Goal: Task Accomplishment & Management: Complete application form

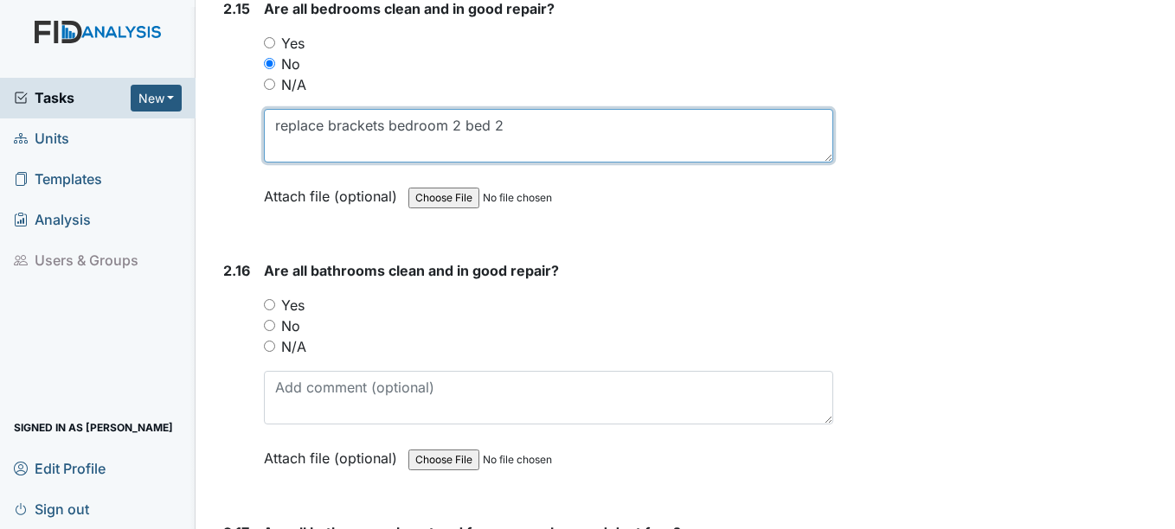
scroll to position [5363, 0]
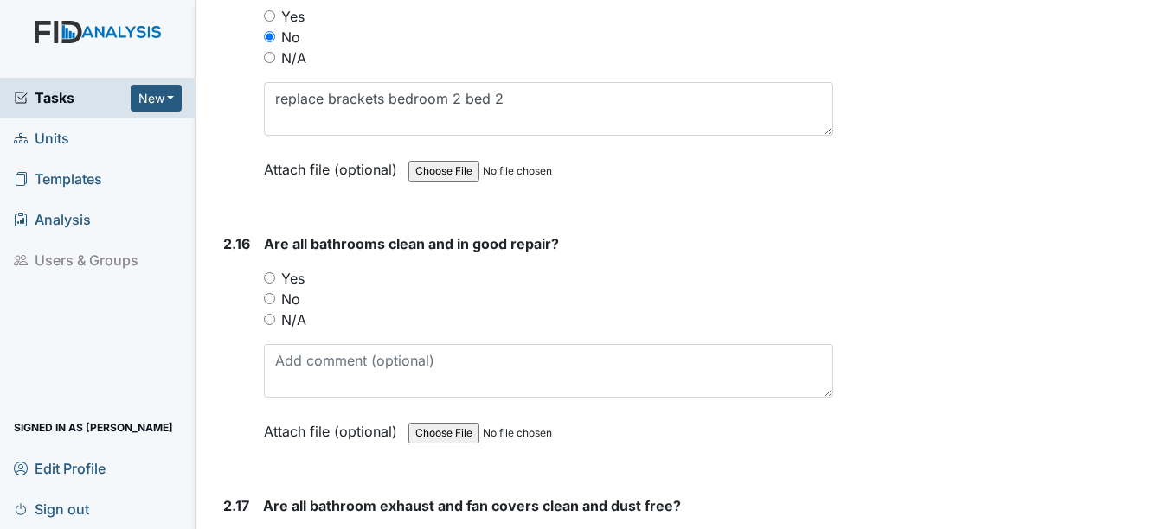
click at [269, 276] on input "Yes" at bounding box center [269, 277] width 11 height 11
radio input "true"
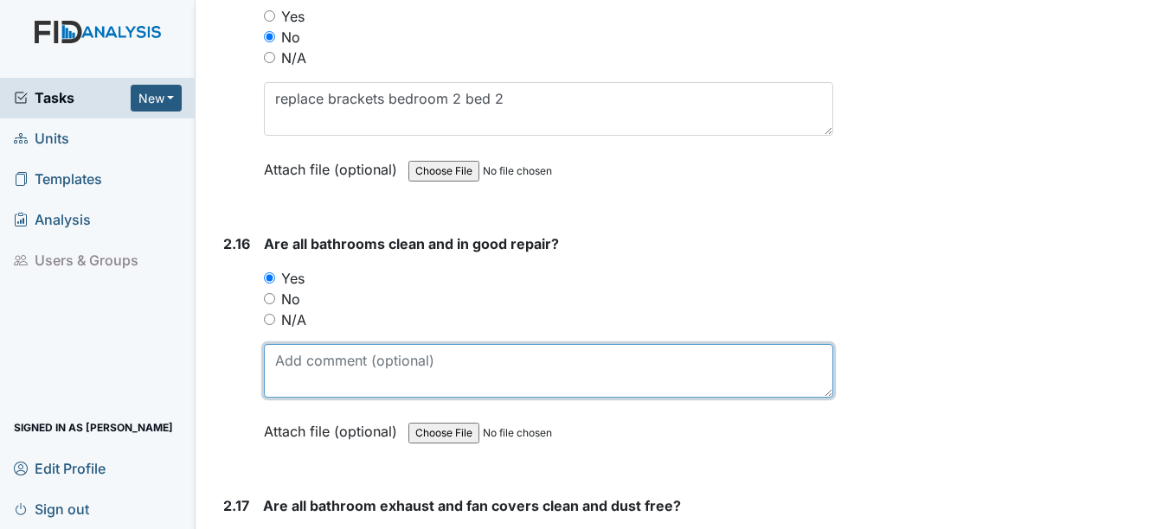
click at [292, 368] on textarea at bounding box center [548, 371] width 568 height 54
click at [305, 362] on textarea "addtional work needed painting walls" at bounding box center [548, 371] width 568 height 54
click at [528, 364] on textarea "additional work needed painting walls" at bounding box center [548, 371] width 568 height 54
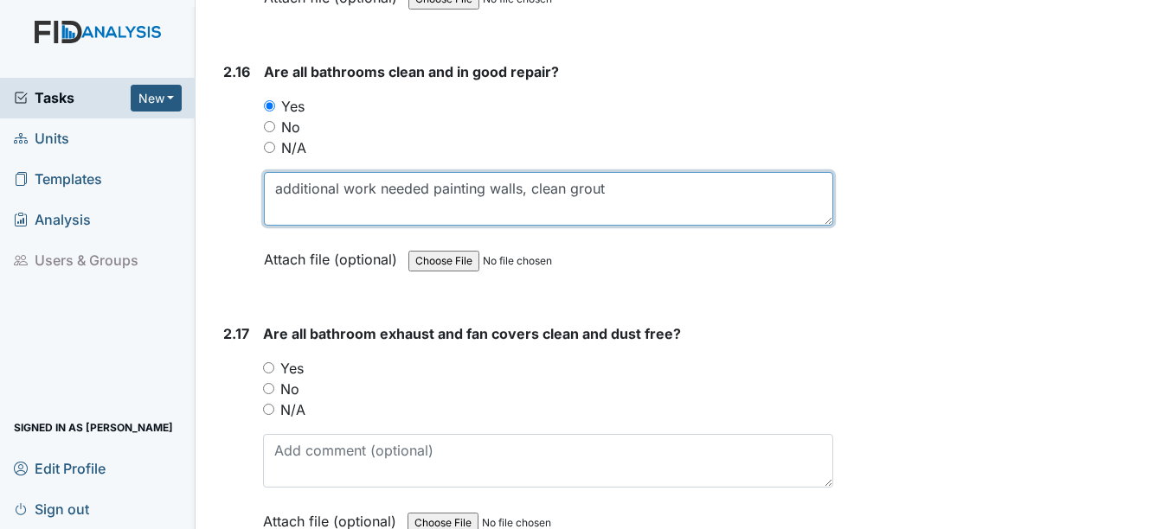
scroll to position [5536, 0]
type textarea "additional work needed painting walls, clean grout"
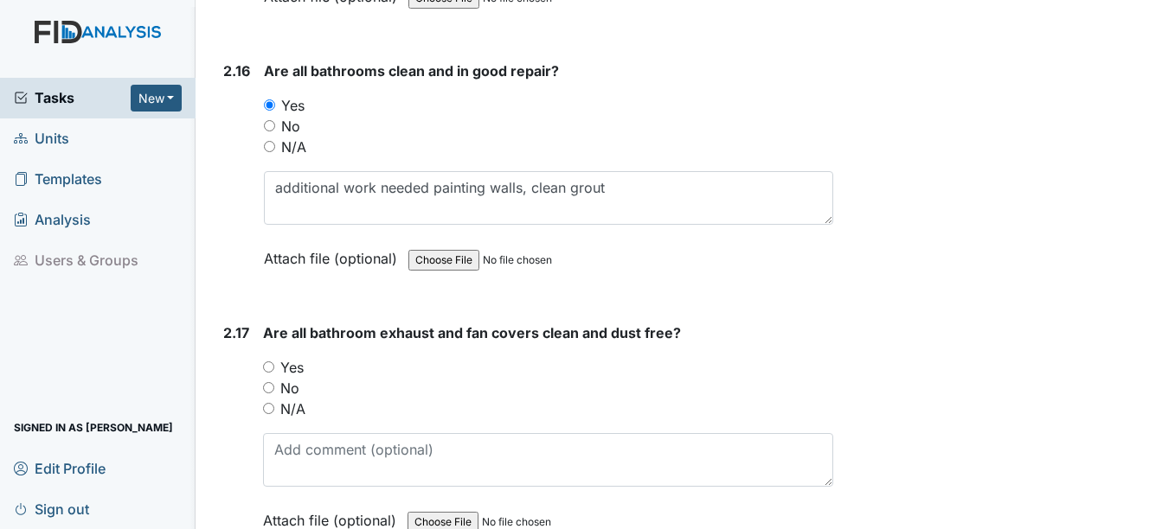
click at [273, 370] on input "Yes" at bounding box center [268, 367] width 11 height 11
radio input "true"
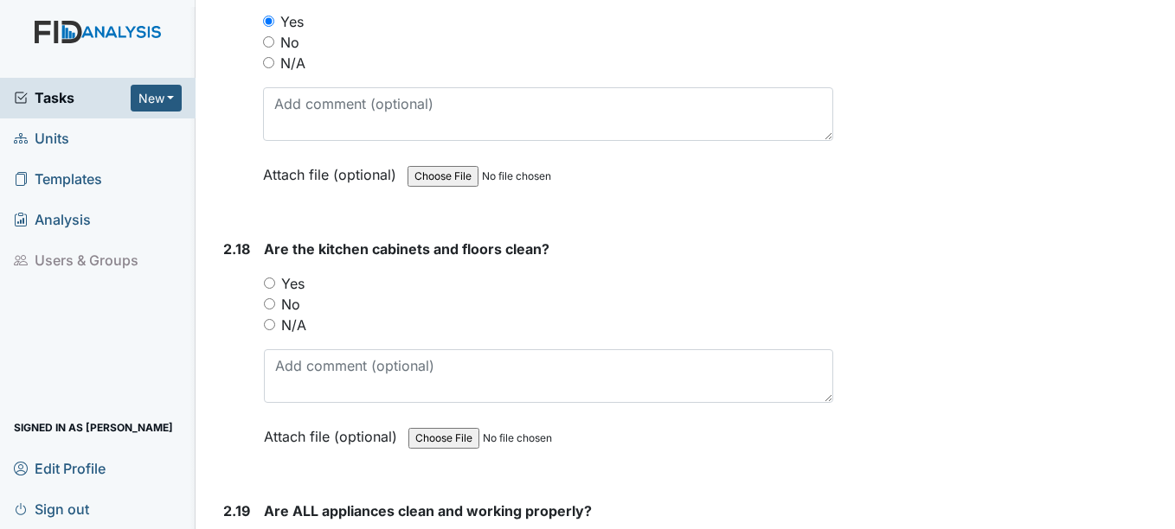
click at [271, 282] on input "Yes" at bounding box center [269, 283] width 11 height 11
radio input "true"
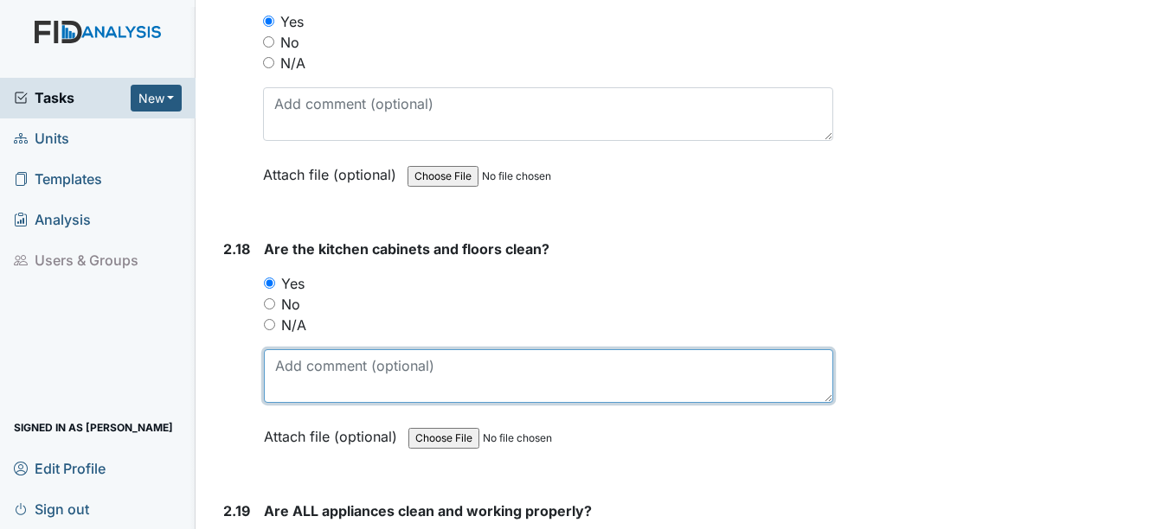
click at [309, 386] on textarea at bounding box center [548, 376] width 568 height 54
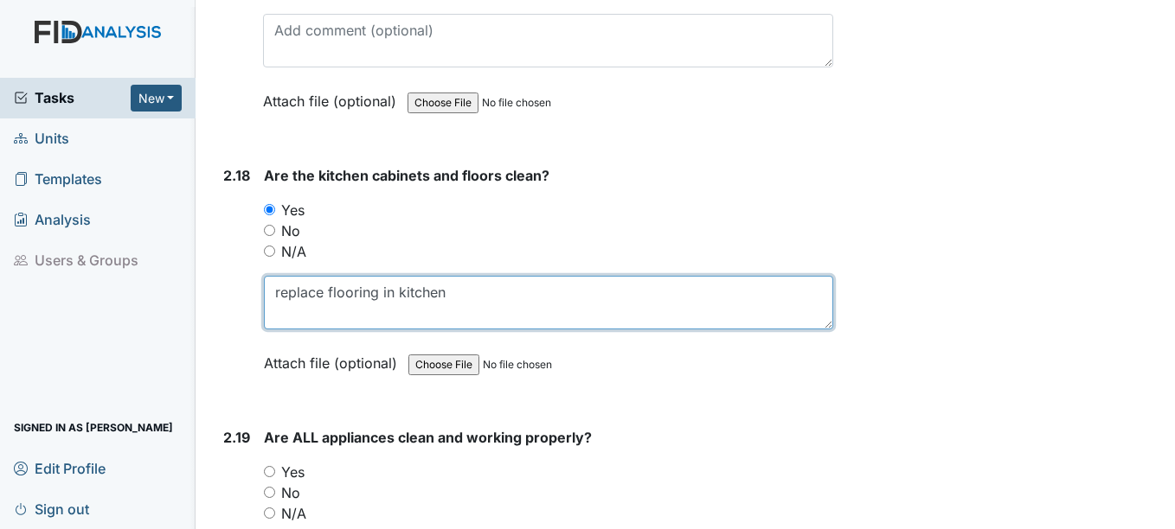
scroll to position [6055, 0]
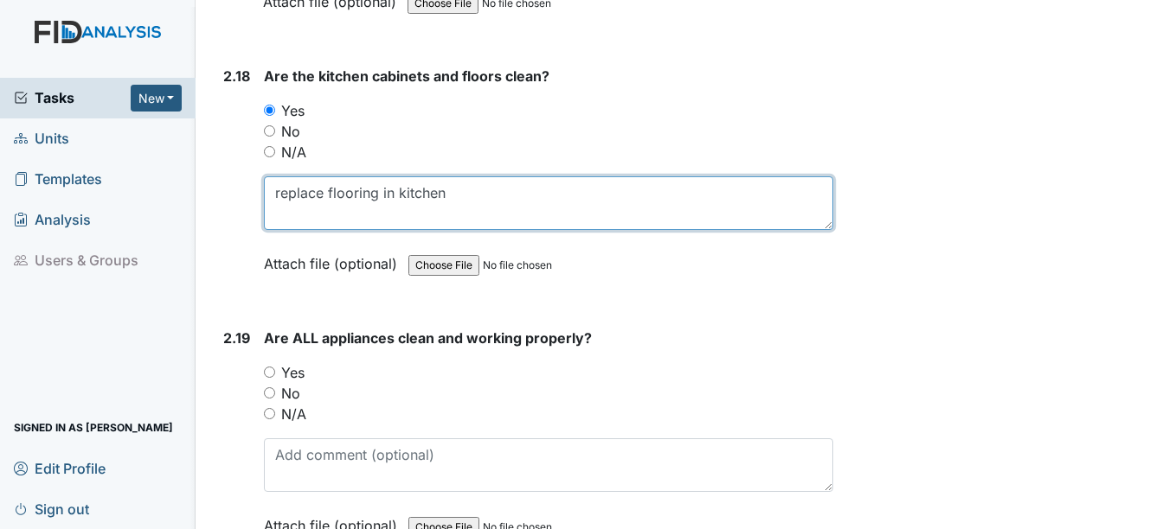
type textarea "replace flooring in kitchen"
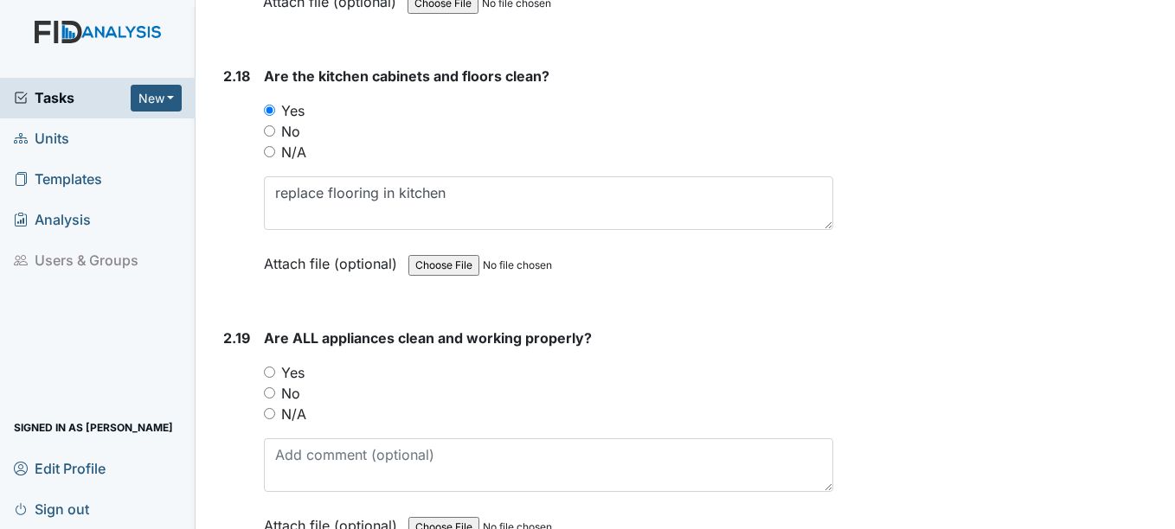
drag, startPoint x: 272, startPoint y: 373, endPoint x: 303, endPoint y: 471, distance: 102.6
click at [272, 374] on input "Yes" at bounding box center [269, 372] width 11 height 11
radio input "true"
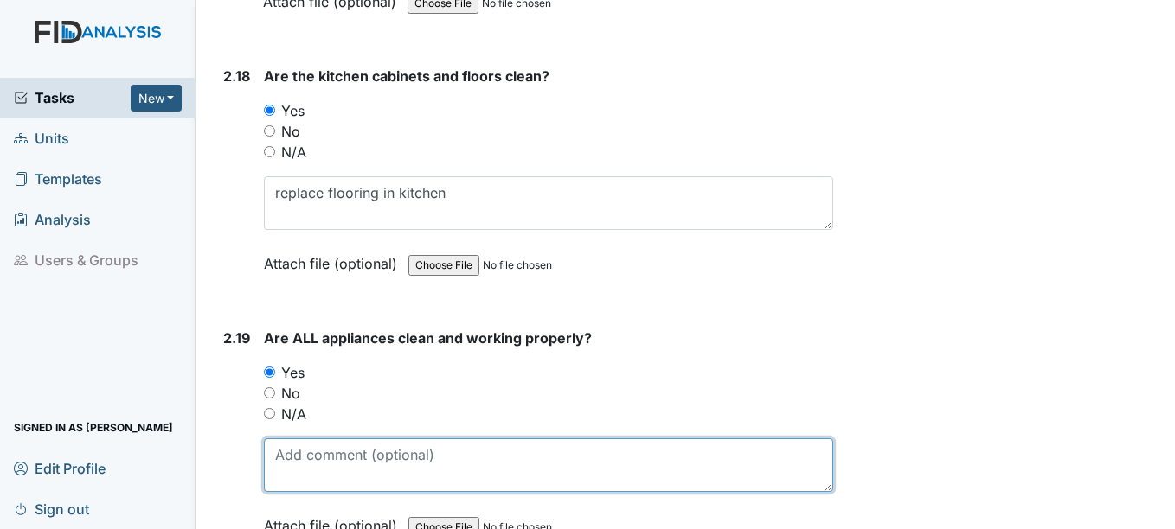
click at [297, 462] on textarea at bounding box center [548, 466] width 568 height 54
click at [306, 463] on textarea at bounding box center [548, 466] width 568 height 54
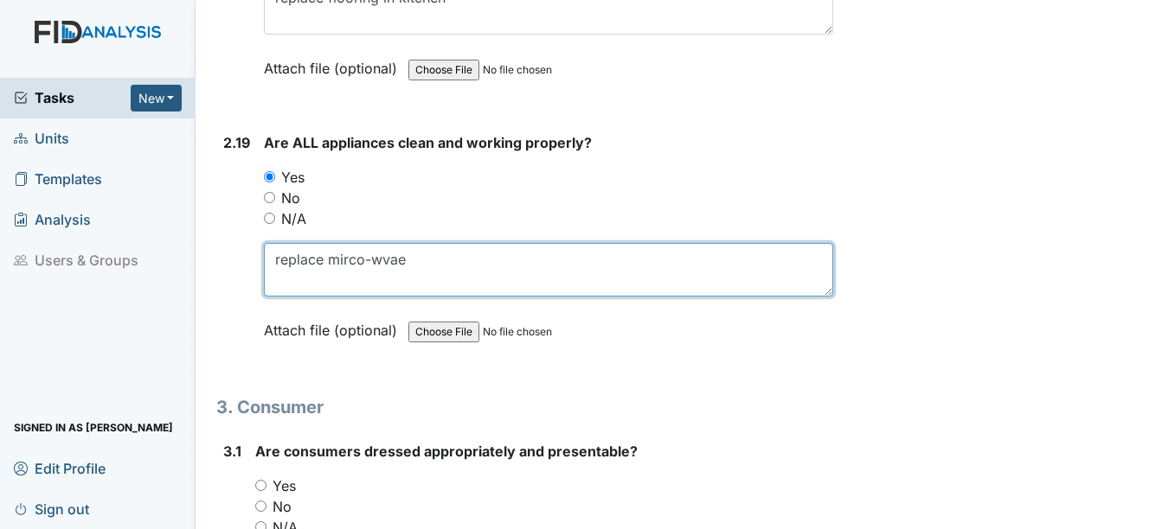
scroll to position [6315, 0]
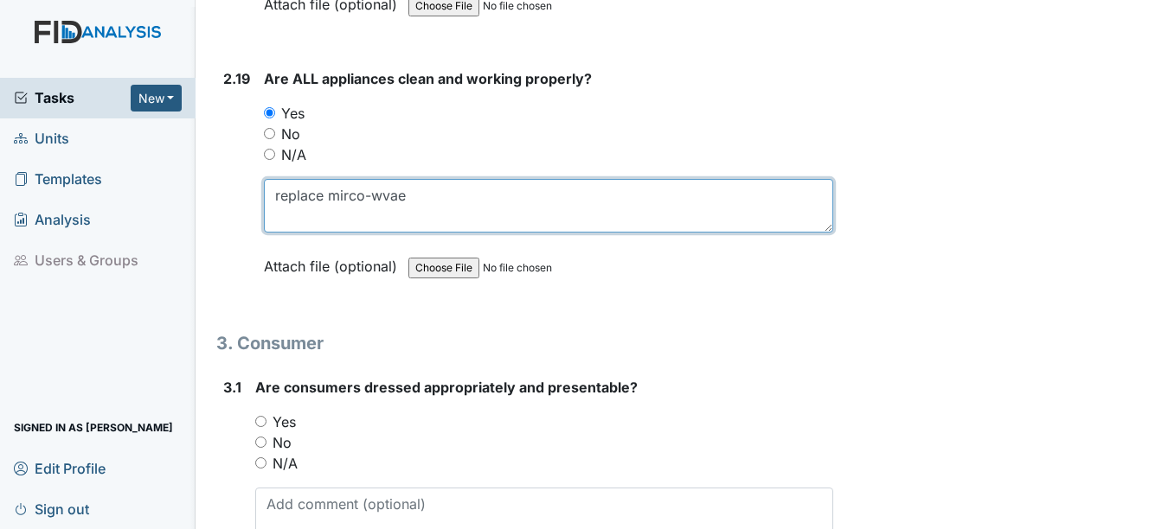
click at [352, 195] on textarea "replace mirco-wvae" at bounding box center [548, 206] width 568 height 54
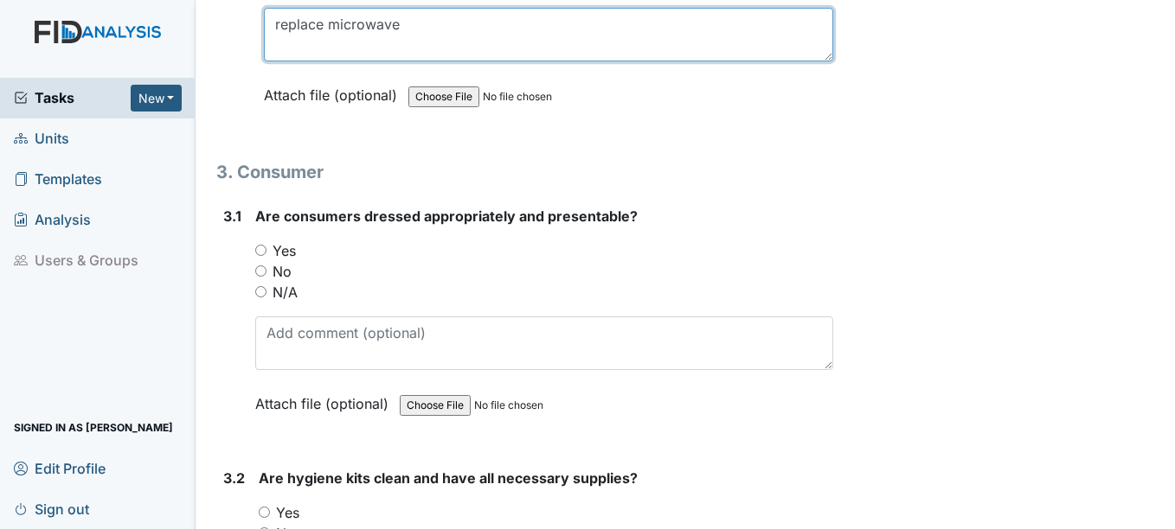
scroll to position [6488, 0]
type textarea "replace microwave"
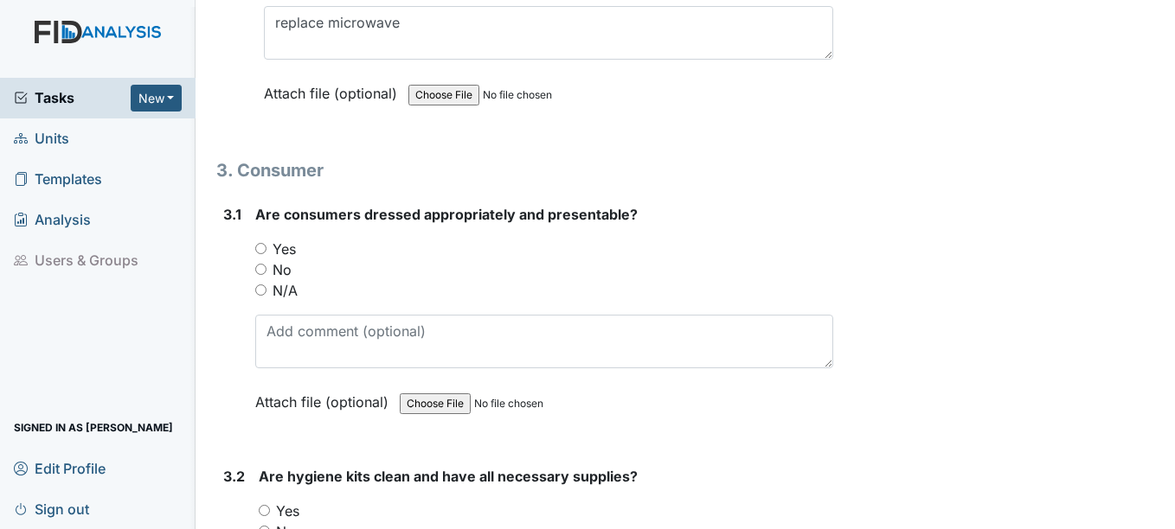
click at [260, 247] on input "Yes" at bounding box center [260, 248] width 11 height 11
radio input "true"
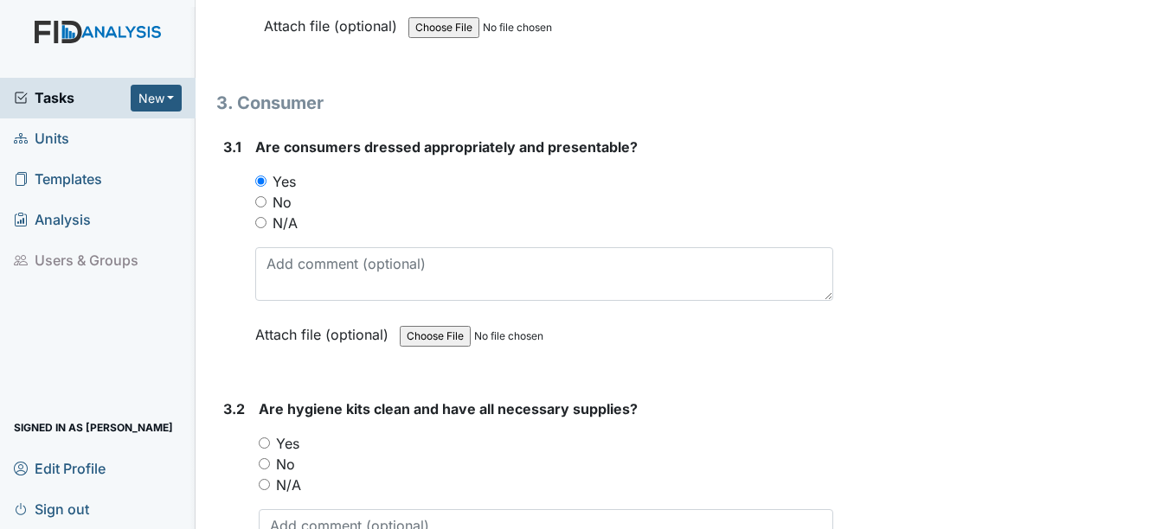
scroll to position [6661, 0]
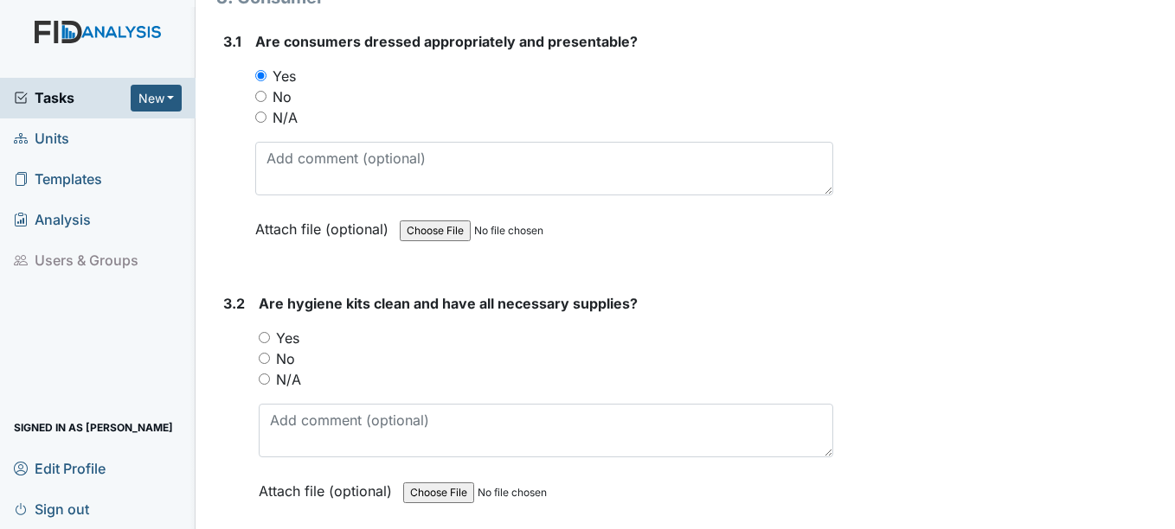
click at [267, 339] on input "Yes" at bounding box center [264, 337] width 11 height 11
radio input "true"
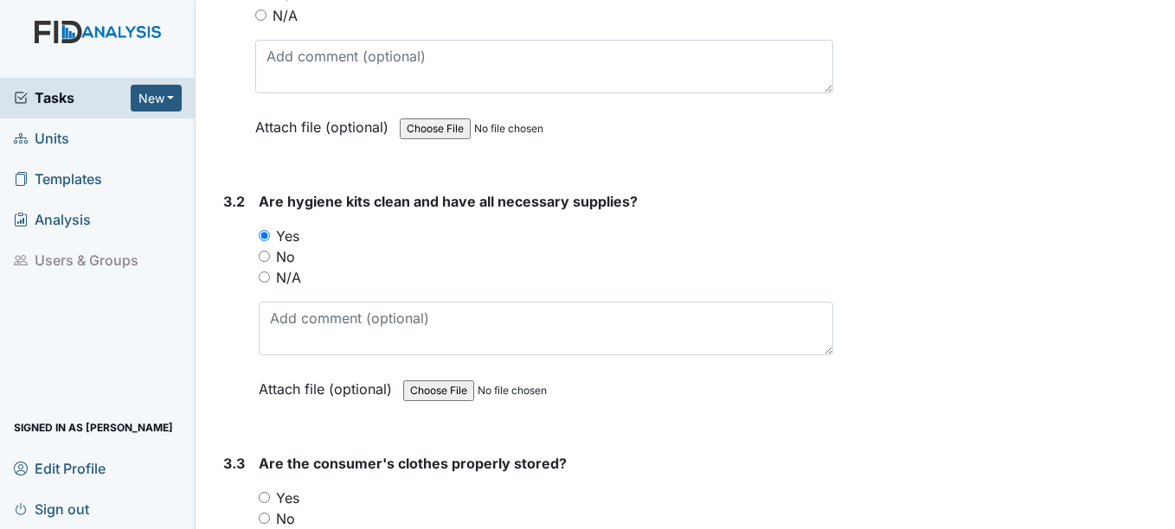
scroll to position [6920, 0]
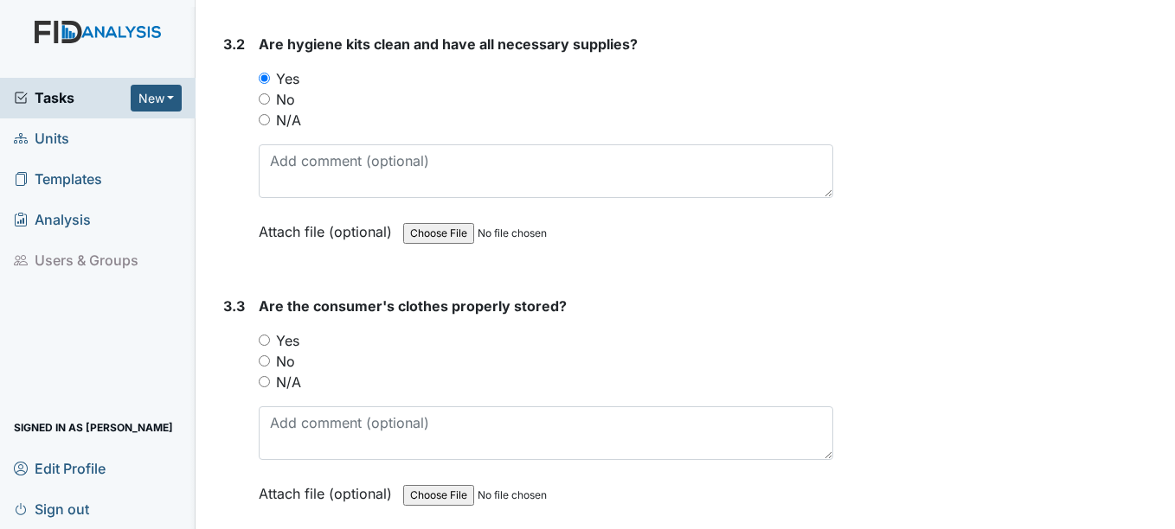
click at [265, 341] on input "Yes" at bounding box center [264, 340] width 11 height 11
radio input "true"
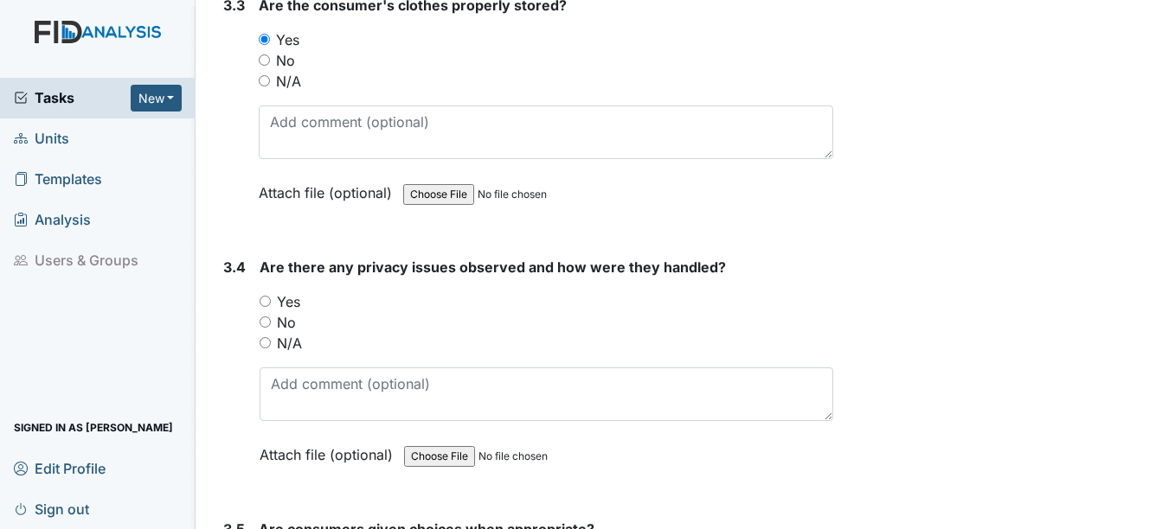
scroll to position [7266, 0]
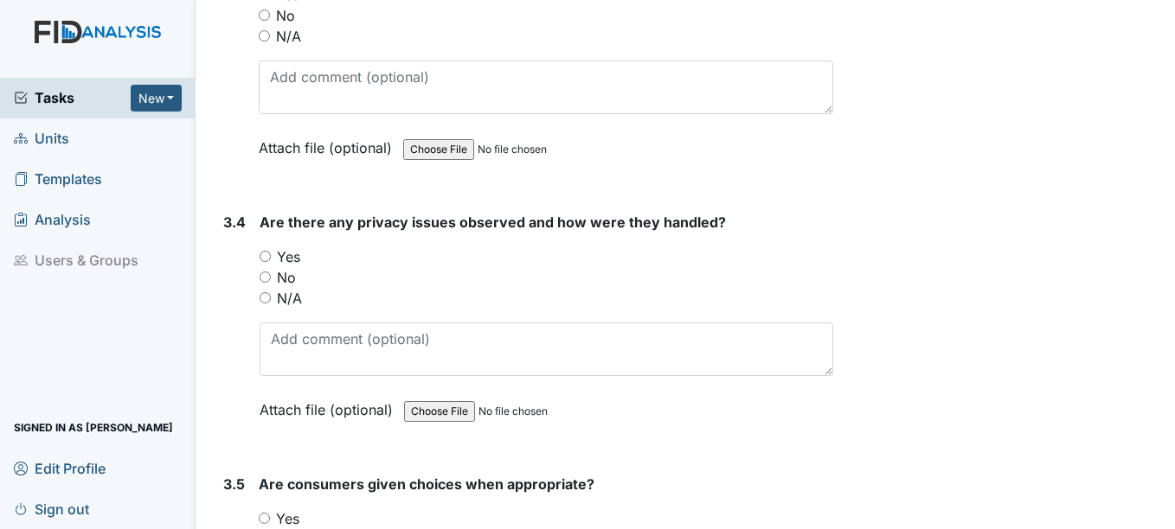
drag, startPoint x: 268, startPoint y: 255, endPoint x: 264, endPoint y: 269, distance: 14.5
click at [266, 260] on input "Yes" at bounding box center [265, 256] width 11 height 11
radio input "true"
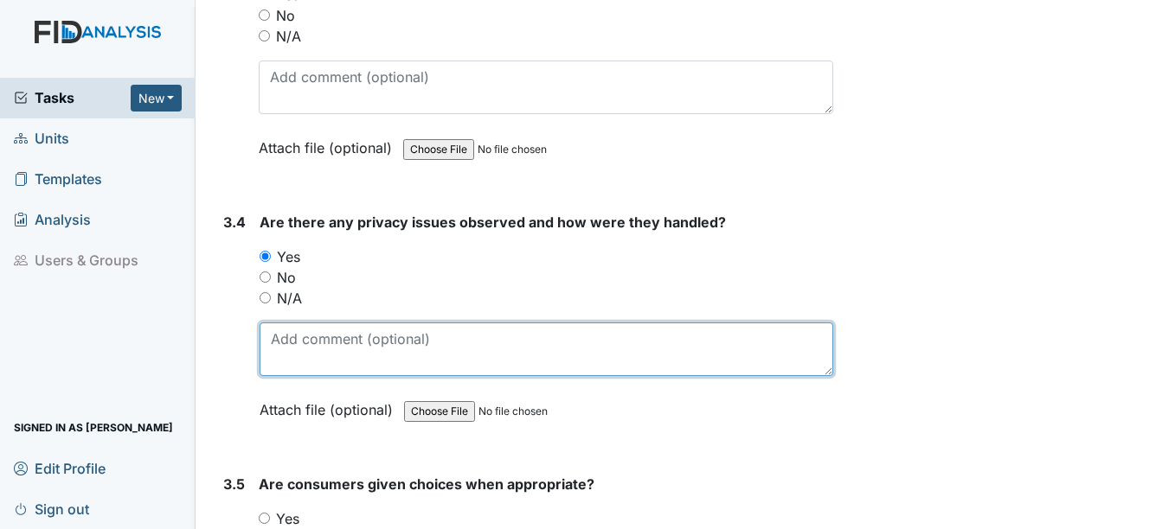
click at [282, 348] on textarea at bounding box center [546, 350] width 573 height 54
click at [379, 337] on textarea "consumer imediately re-directed" at bounding box center [546, 350] width 573 height 54
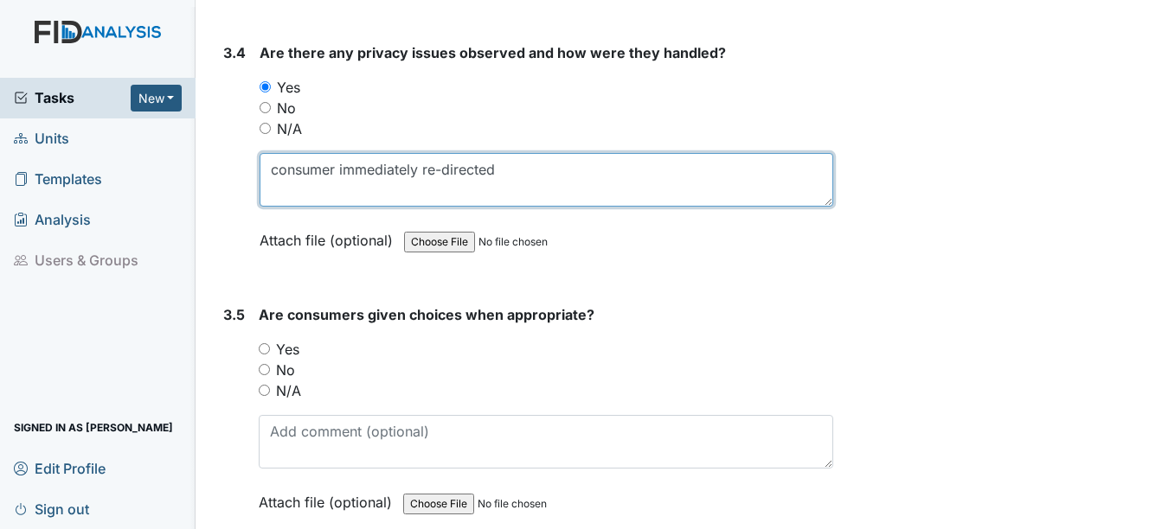
scroll to position [7439, 0]
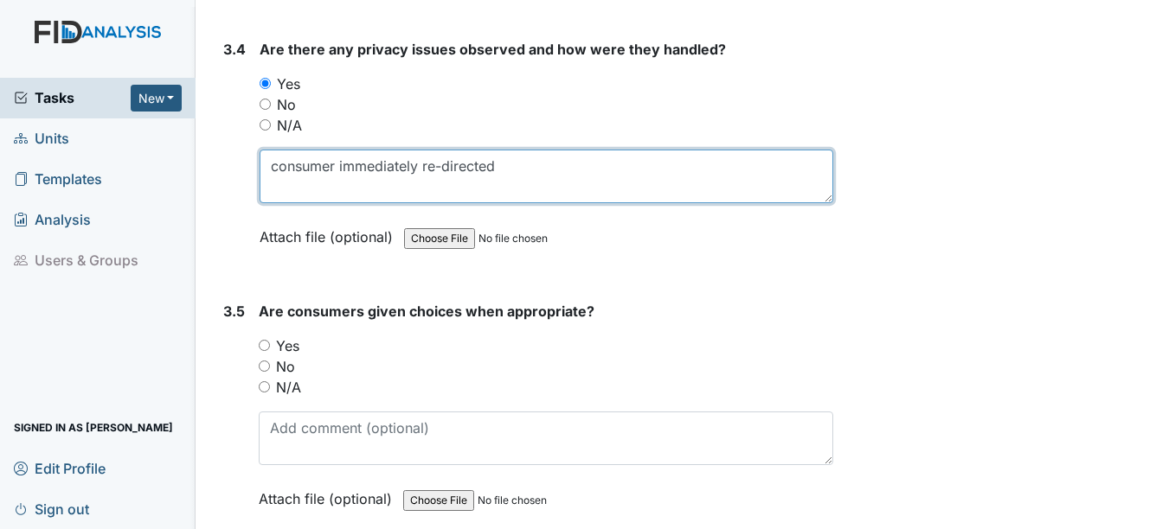
type textarea "consumer immediately re-directed"
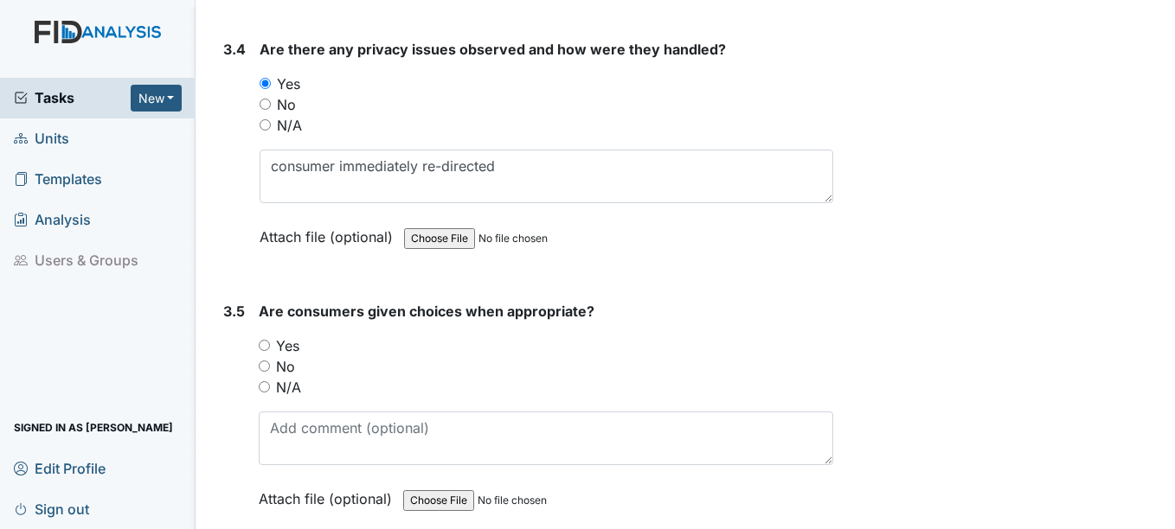
click at [266, 345] on input "Yes" at bounding box center [264, 345] width 11 height 11
radio input "true"
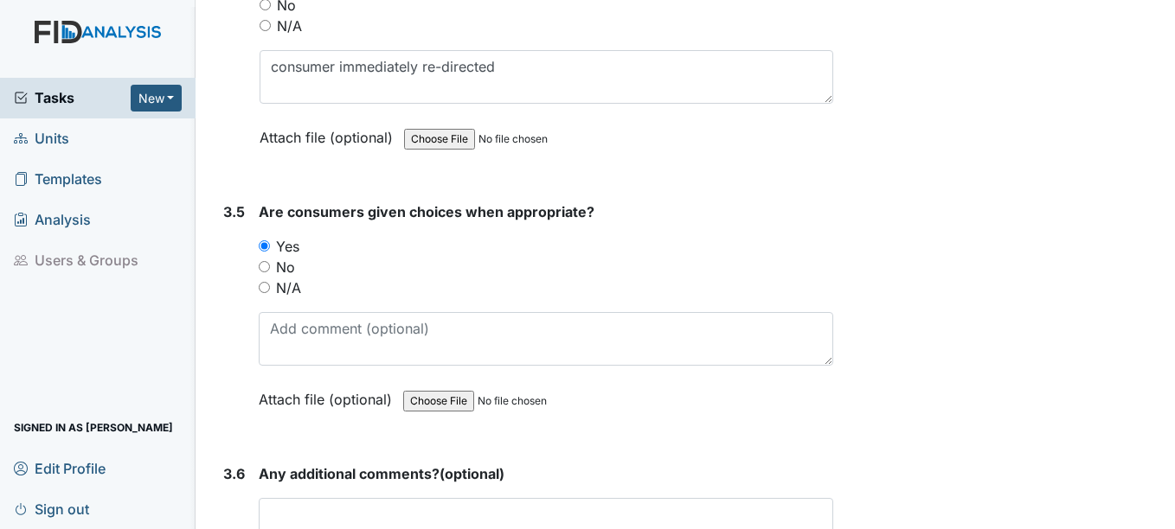
scroll to position [7699, 0]
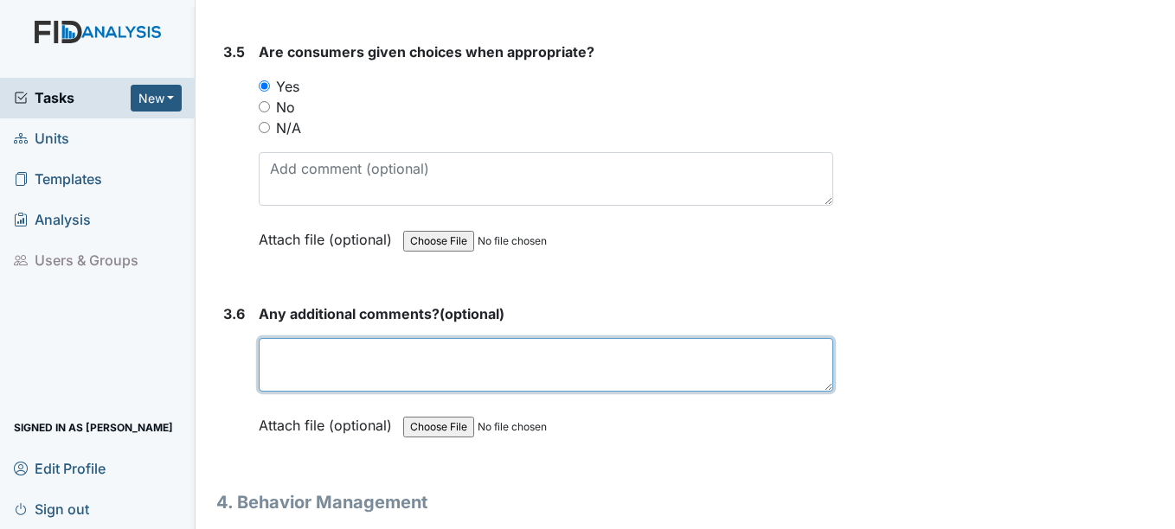
click at [325, 373] on textarea at bounding box center [546, 365] width 574 height 54
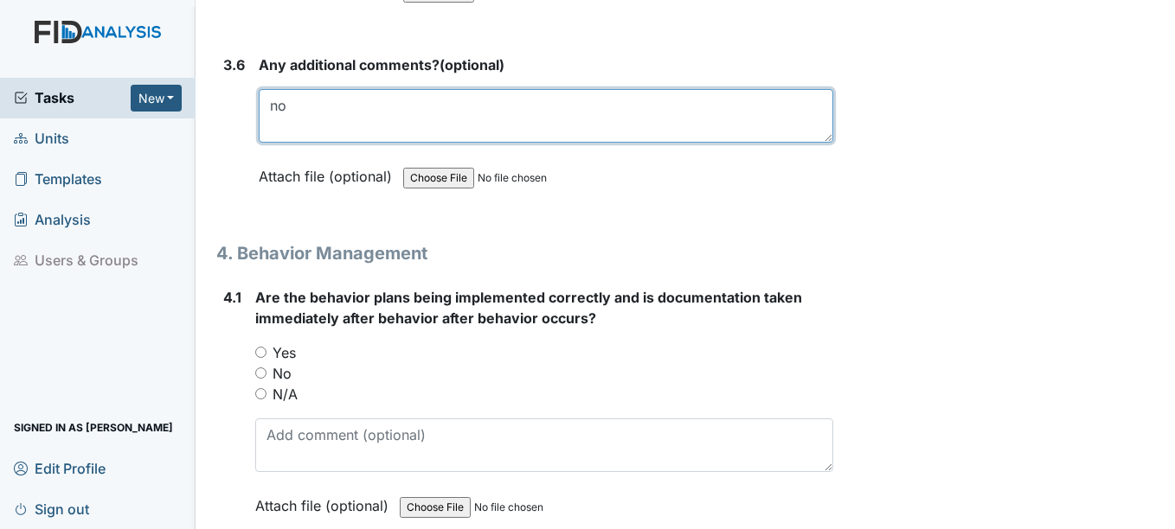
scroll to position [7958, 0]
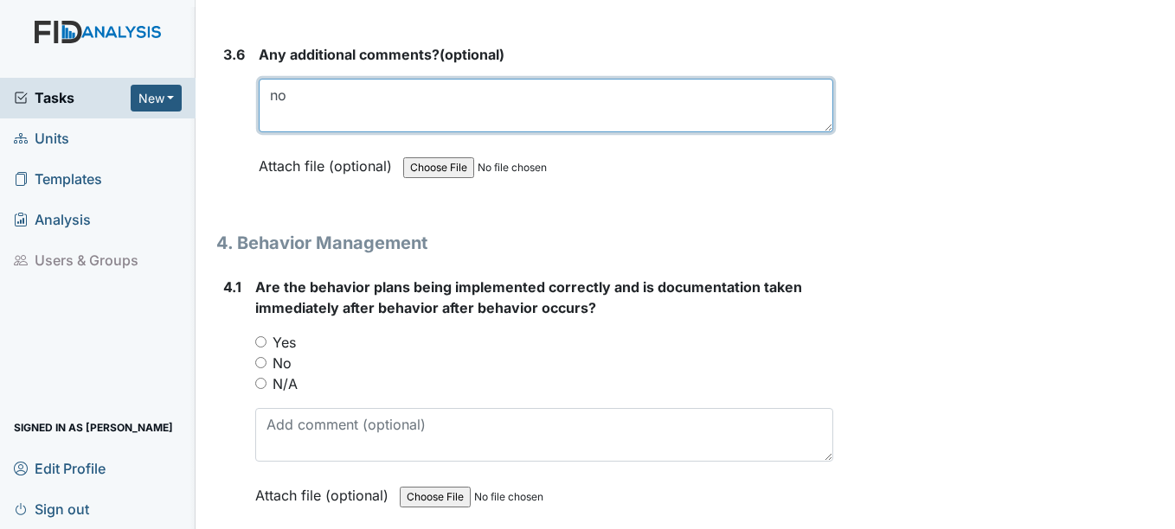
type textarea "no"
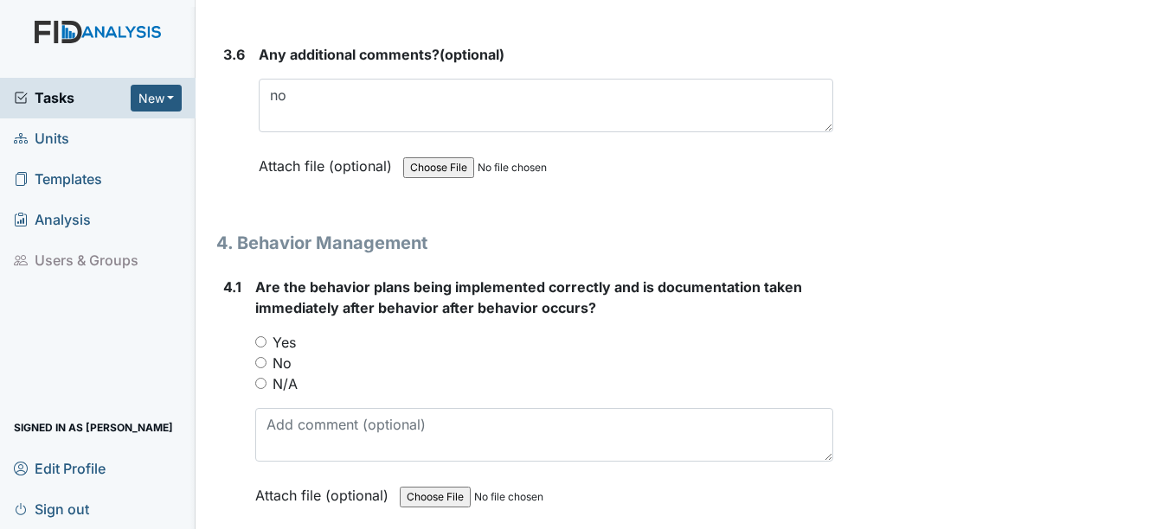
click at [262, 341] on input "Yes" at bounding box center [260, 341] width 11 height 11
radio input "true"
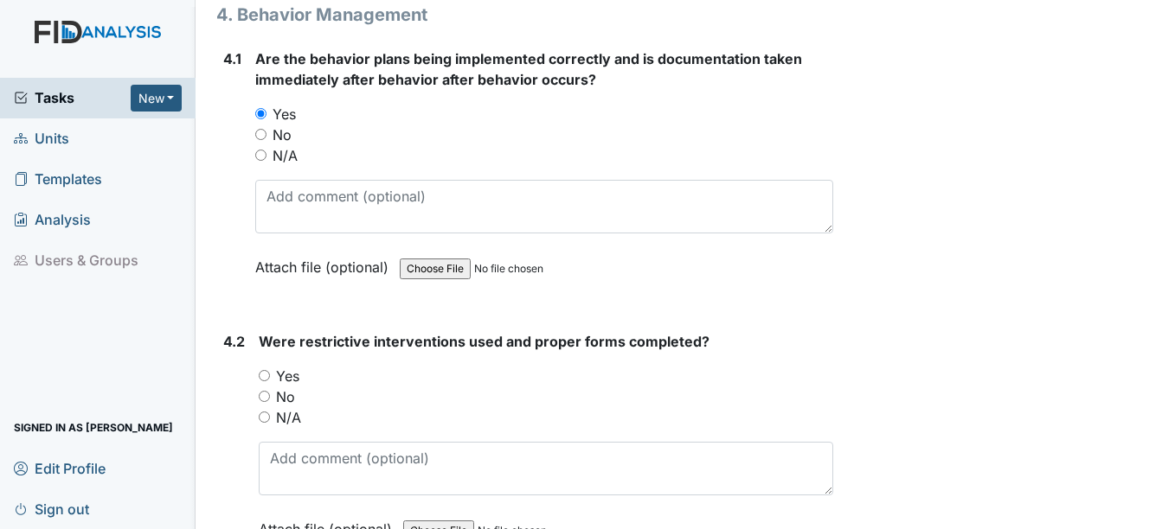
scroll to position [8218, 0]
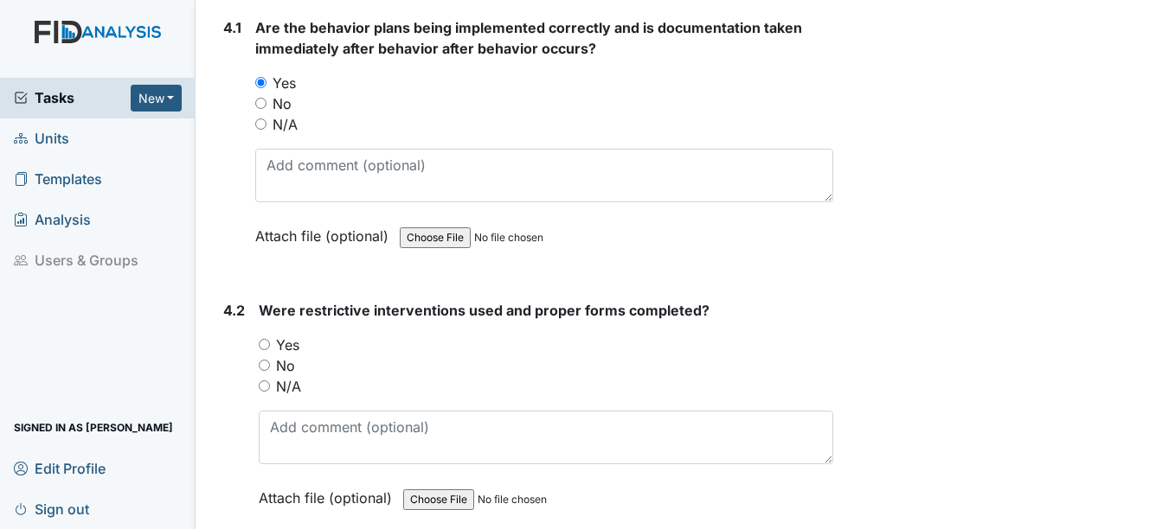
click at [267, 366] on input "No" at bounding box center [264, 365] width 11 height 11
radio input "true"
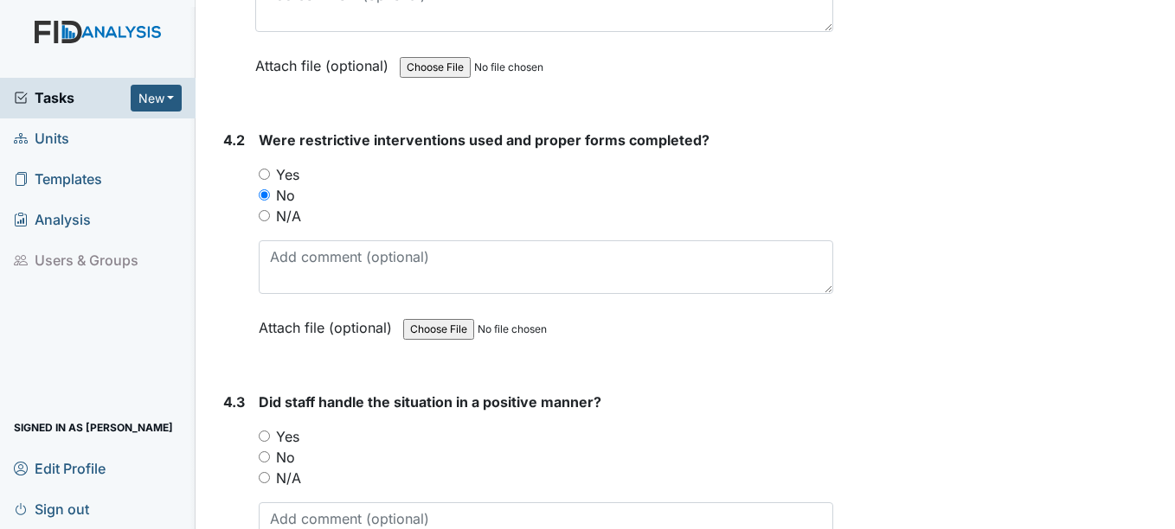
scroll to position [8477, 0]
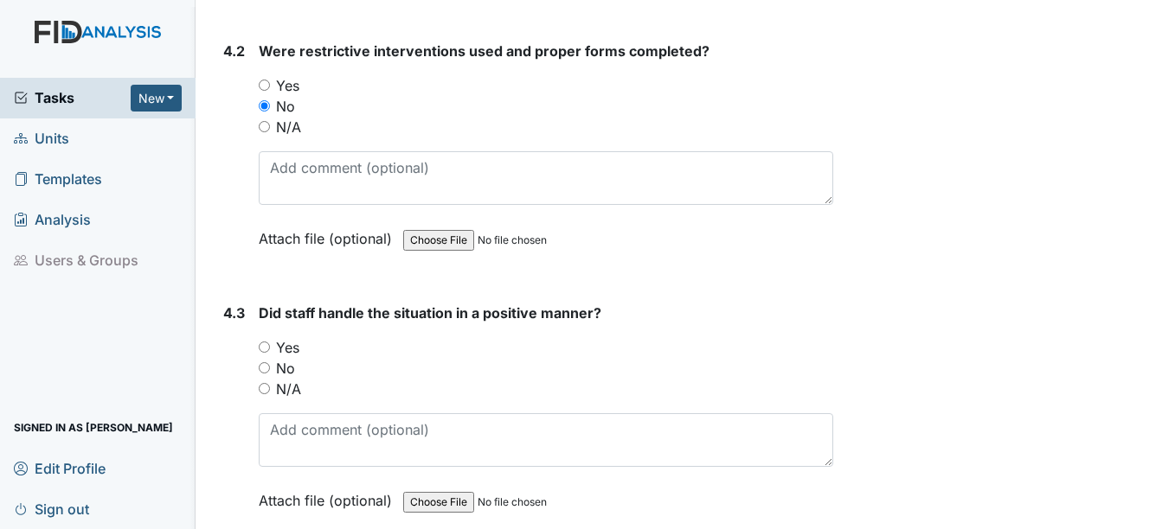
click at [266, 346] on input "Yes" at bounding box center [264, 347] width 11 height 11
radio input "true"
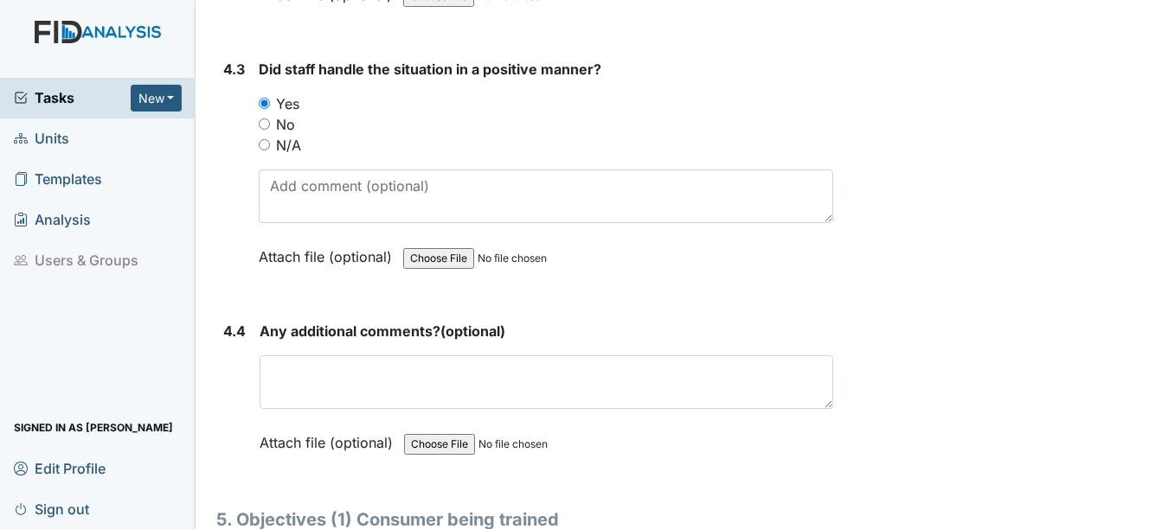
scroll to position [8737, 0]
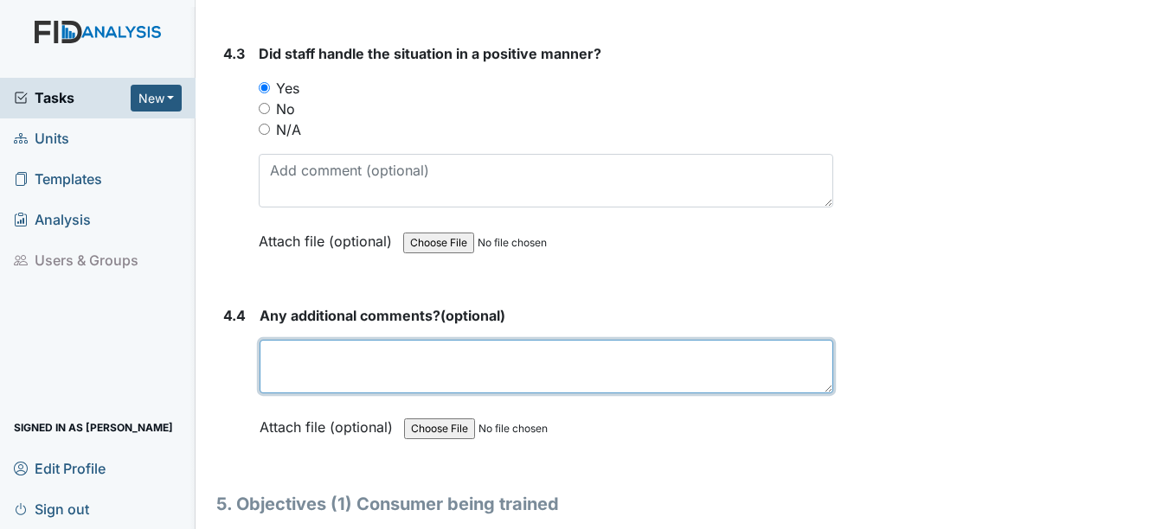
click at [287, 378] on textarea at bounding box center [546, 367] width 573 height 54
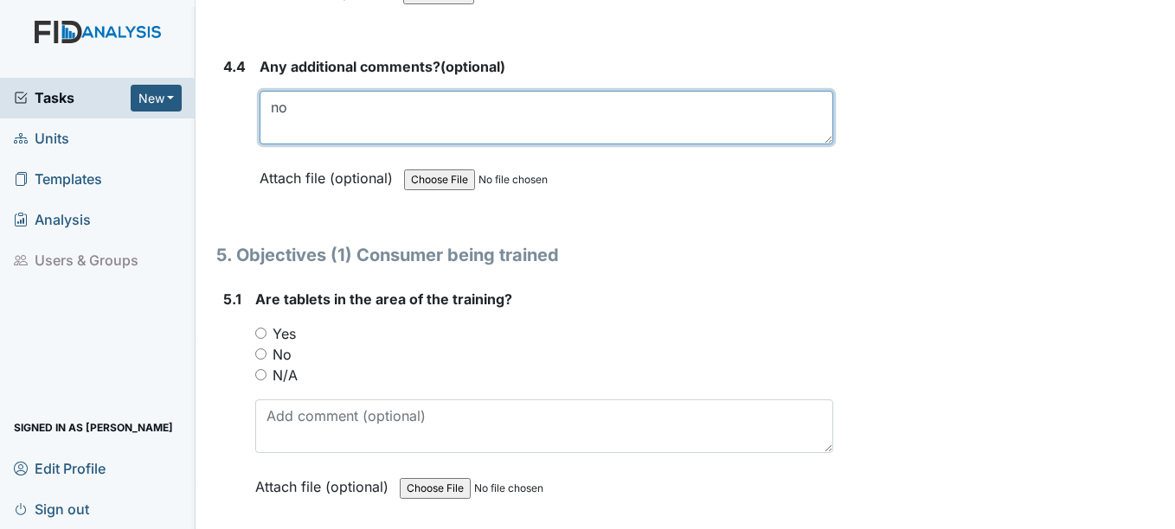
scroll to position [8996, 0]
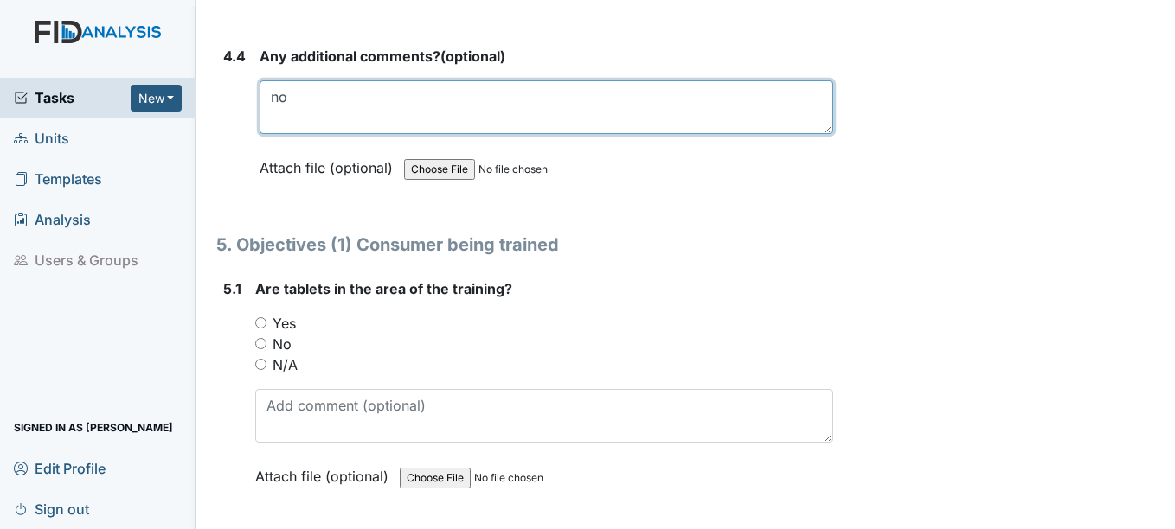
type textarea "no"
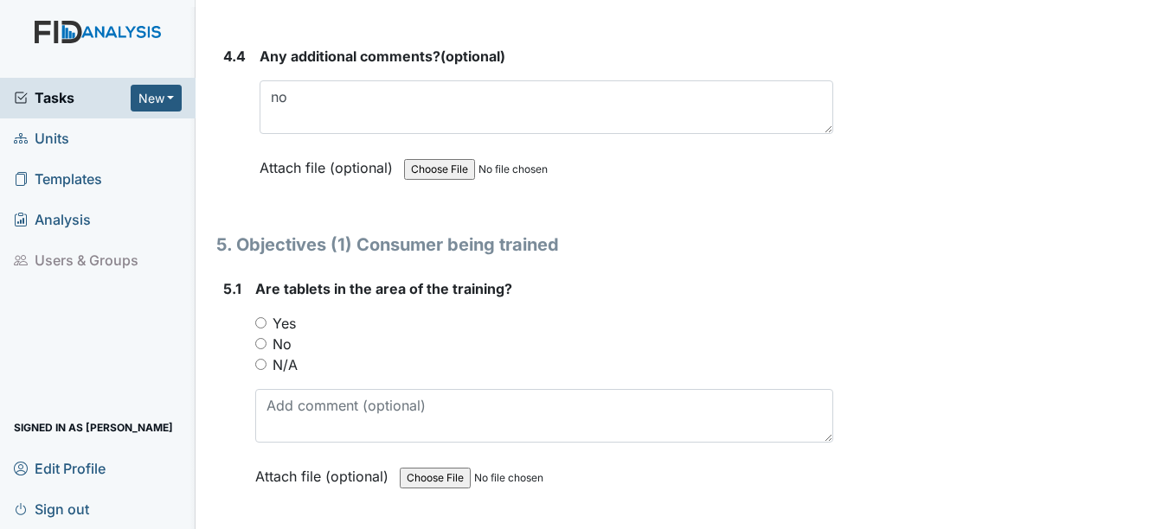
click at [263, 365] on input "N/A" at bounding box center [260, 364] width 11 height 11
radio input "true"
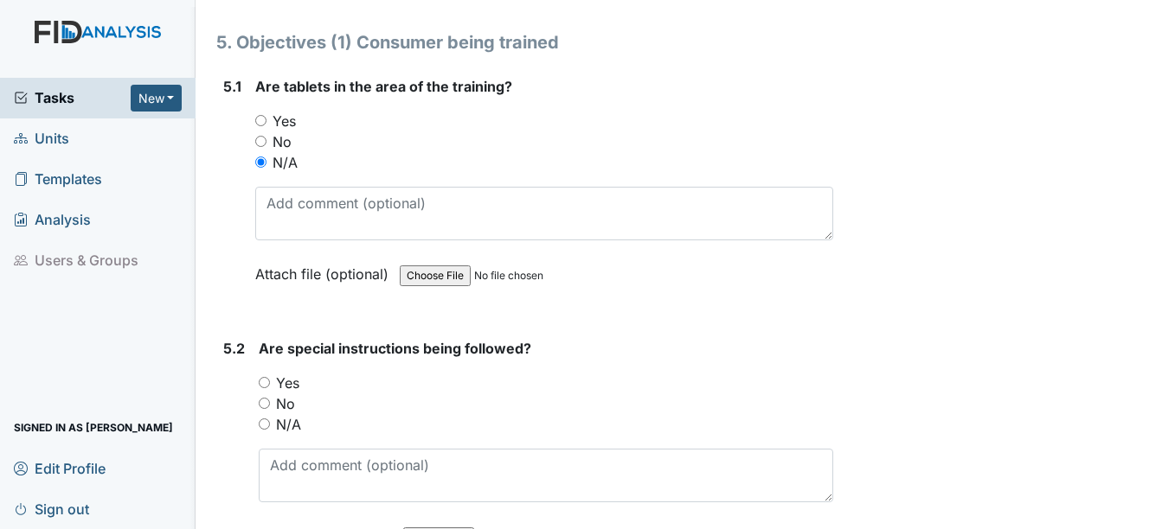
scroll to position [9256, 0]
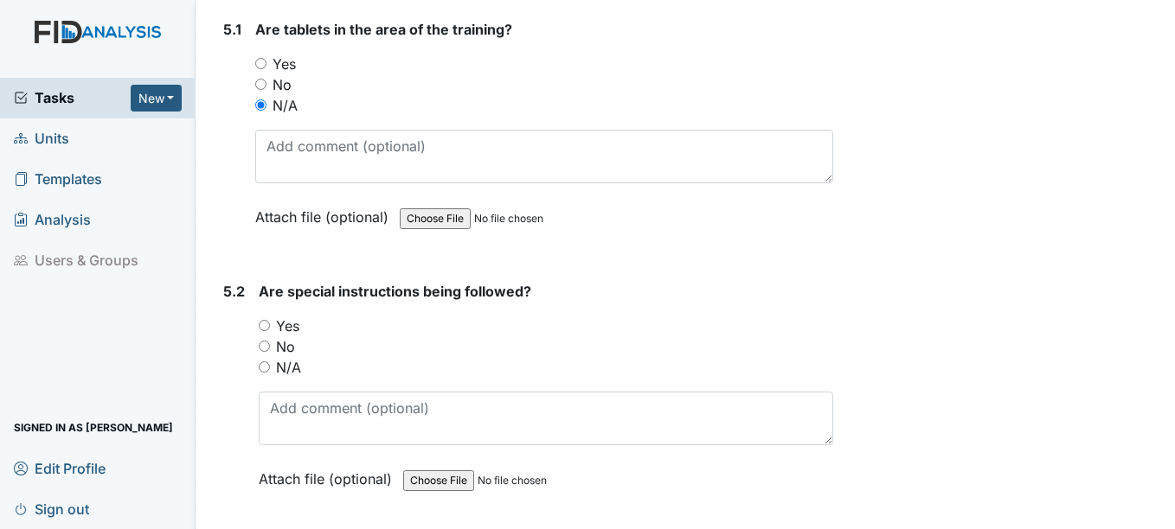
click at [269, 369] on input "N/A" at bounding box center [264, 367] width 11 height 11
radio input "true"
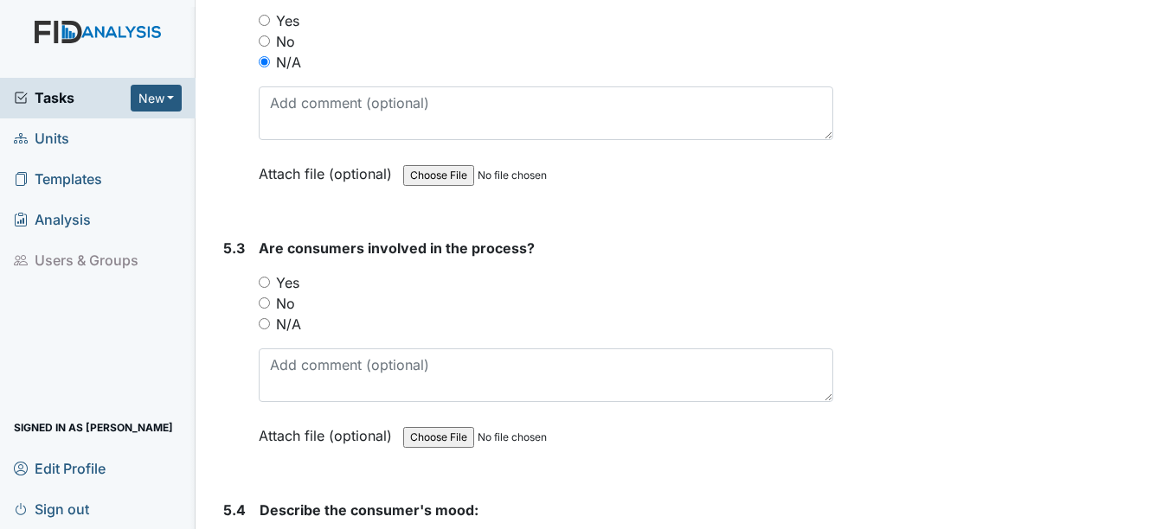
scroll to position [9602, 0]
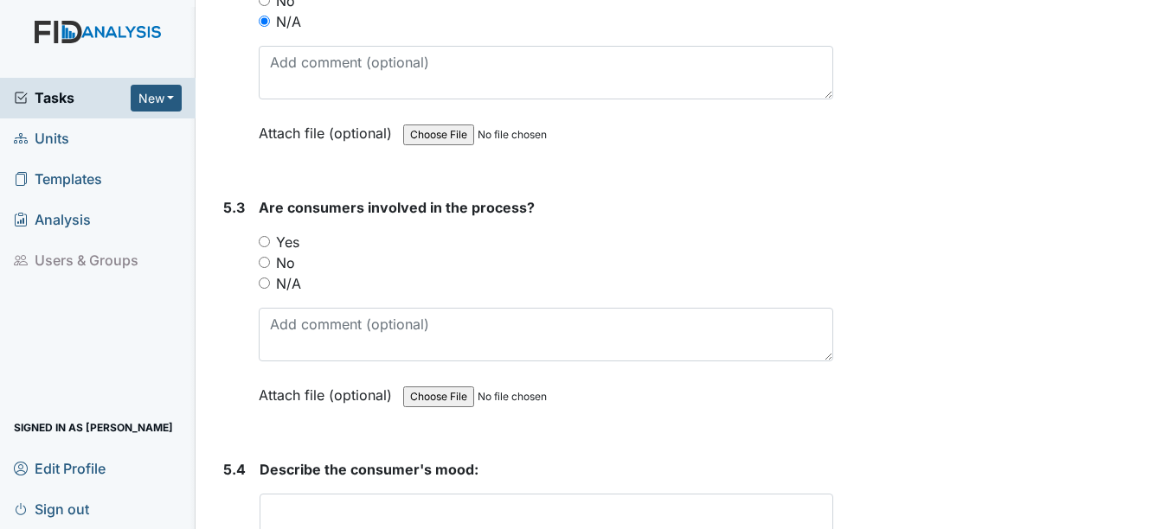
click at [263, 283] on input "N/A" at bounding box center [264, 283] width 11 height 11
radio input "true"
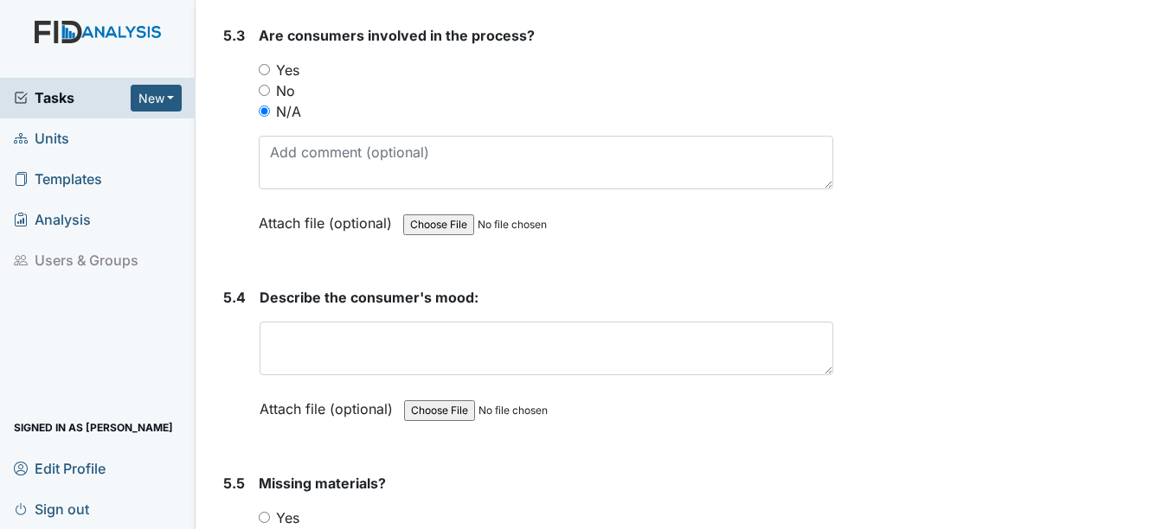
scroll to position [9775, 0]
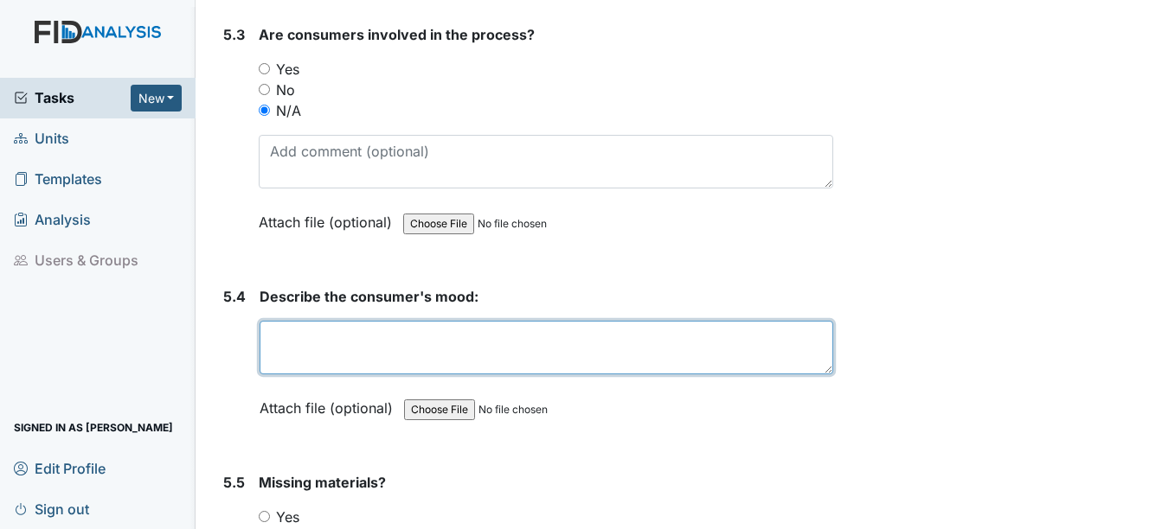
click at [325, 350] on textarea at bounding box center [546, 348] width 573 height 54
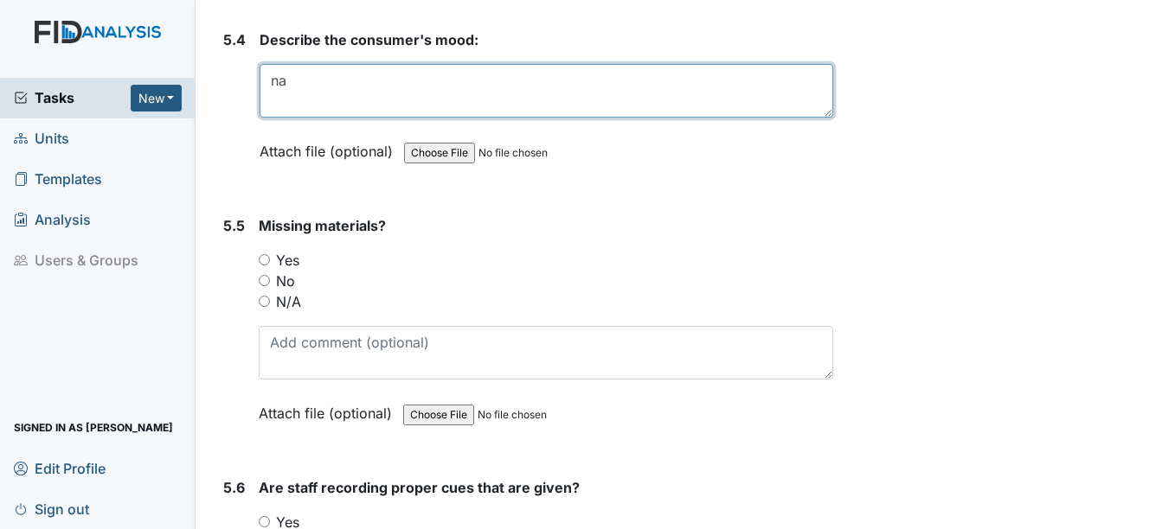
scroll to position [10034, 0]
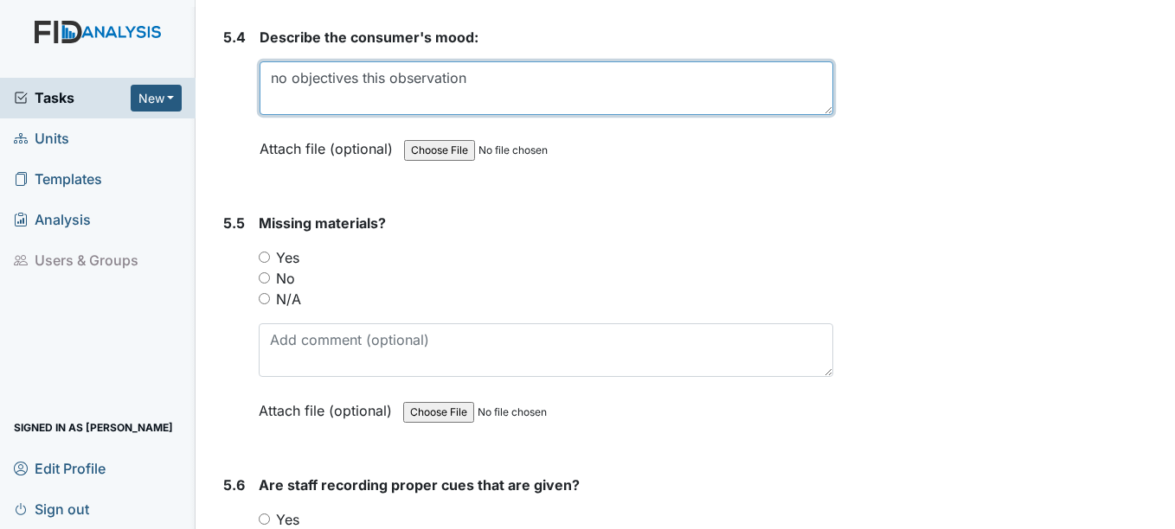
type textarea "no objectives this observation"
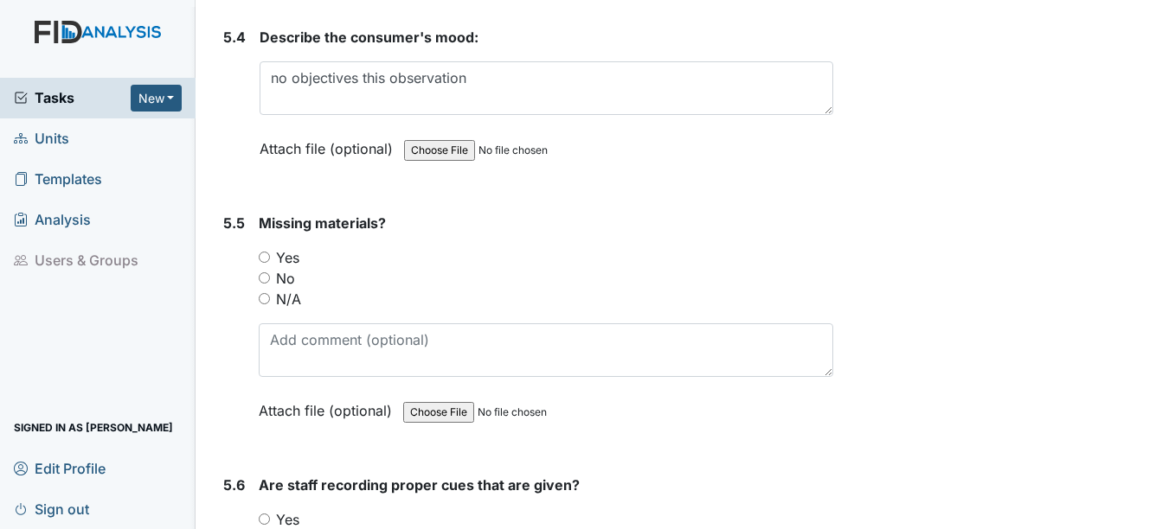
click at [266, 299] on input "N/A" at bounding box center [264, 298] width 11 height 11
radio input "true"
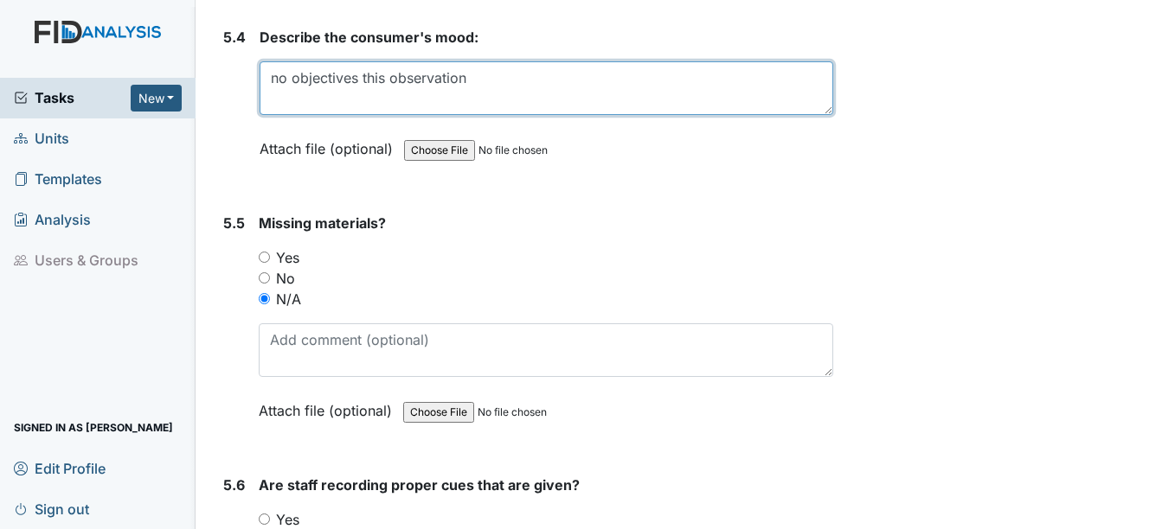
drag, startPoint x: 475, startPoint y: 76, endPoint x: 386, endPoint y: 81, distance: 89.2
click at [255, 87] on div "5.4 Describe the consumer's mood: no objectives this observation This field is …" at bounding box center [524, 106] width 616 height 158
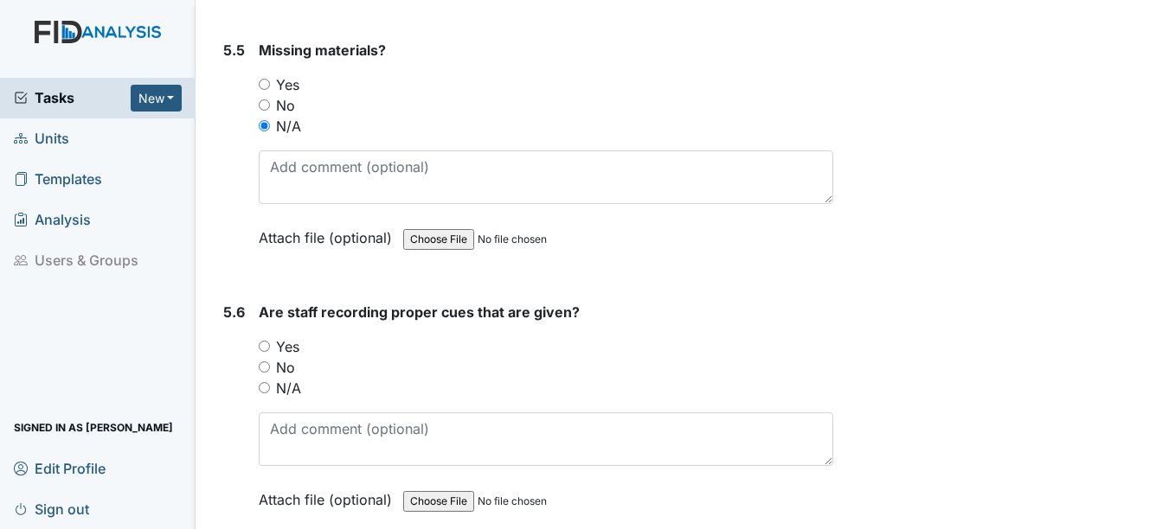
scroll to position [10294, 0]
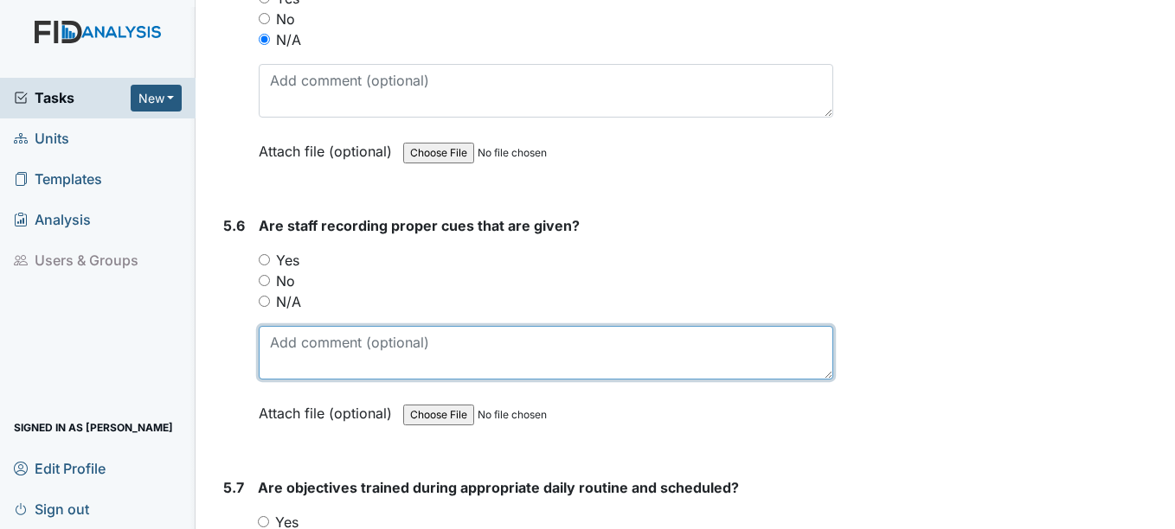
click at [306, 356] on textarea at bounding box center [546, 353] width 574 height 54
paste textarea "no objectives this observation"
type textarea "no objectives this observation"
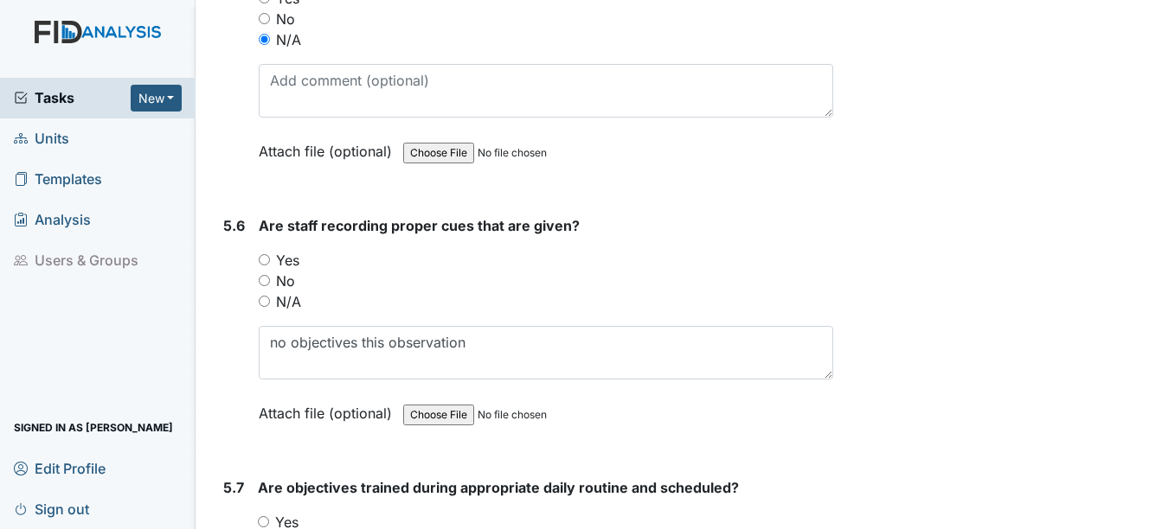
click at [267, 279] on input "No" at bounding box center [264, 280] width 11 height 11
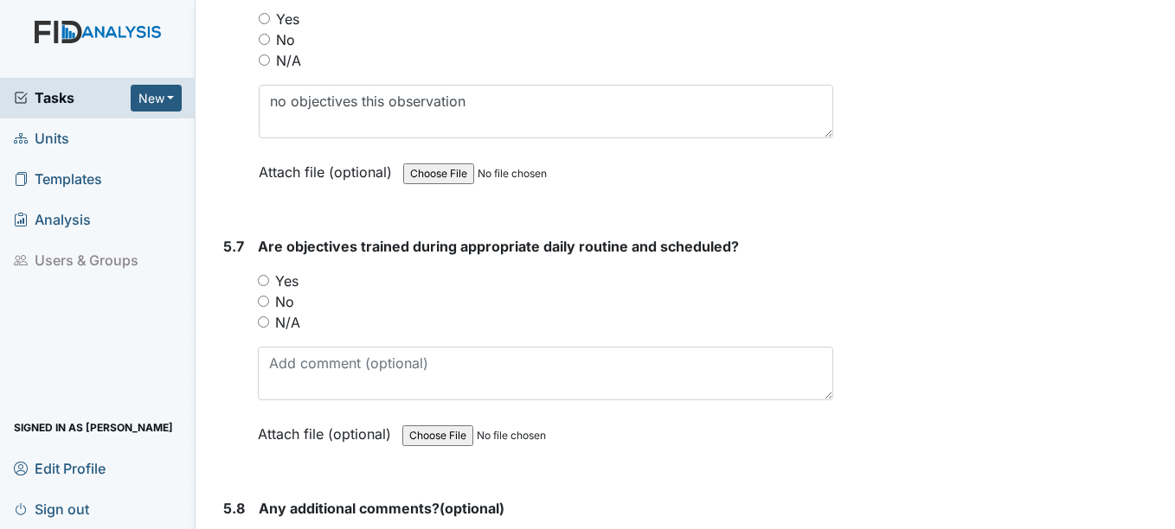
scroll to position [10553, 0]
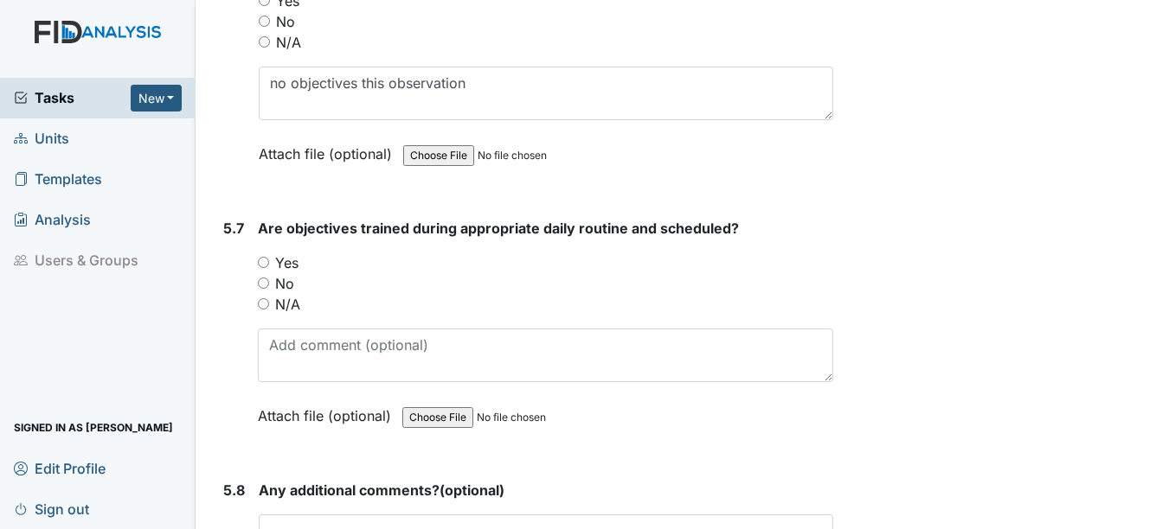
click at [263, 305] on input "N/A" at bounding box center [263, 303] width 11 height 11
radio input "true"
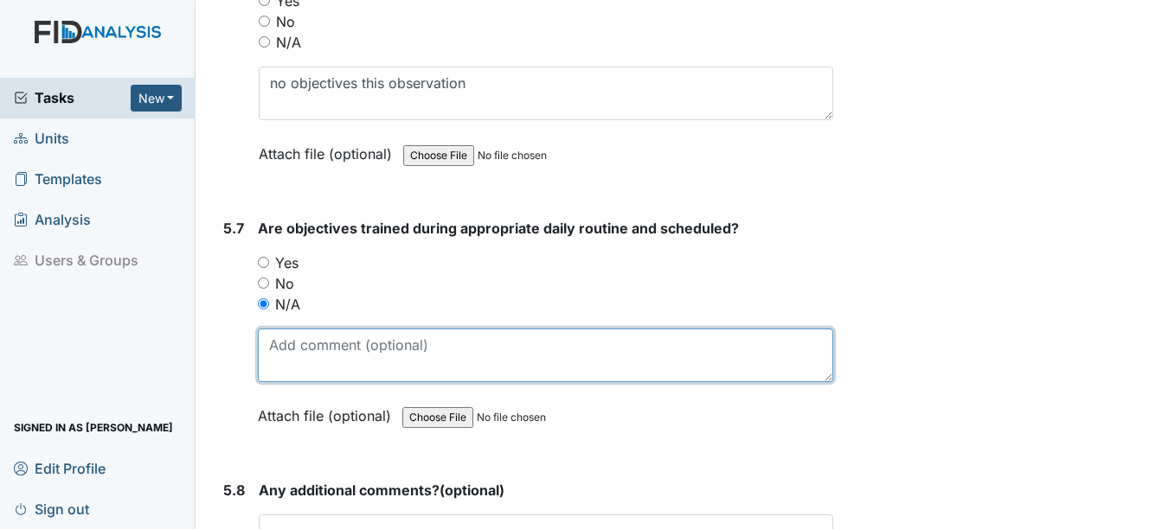
click at [304, 366] on textarea at bounding box center [545, 356] width 574 height 54
paste textarea "no objectives this observation"
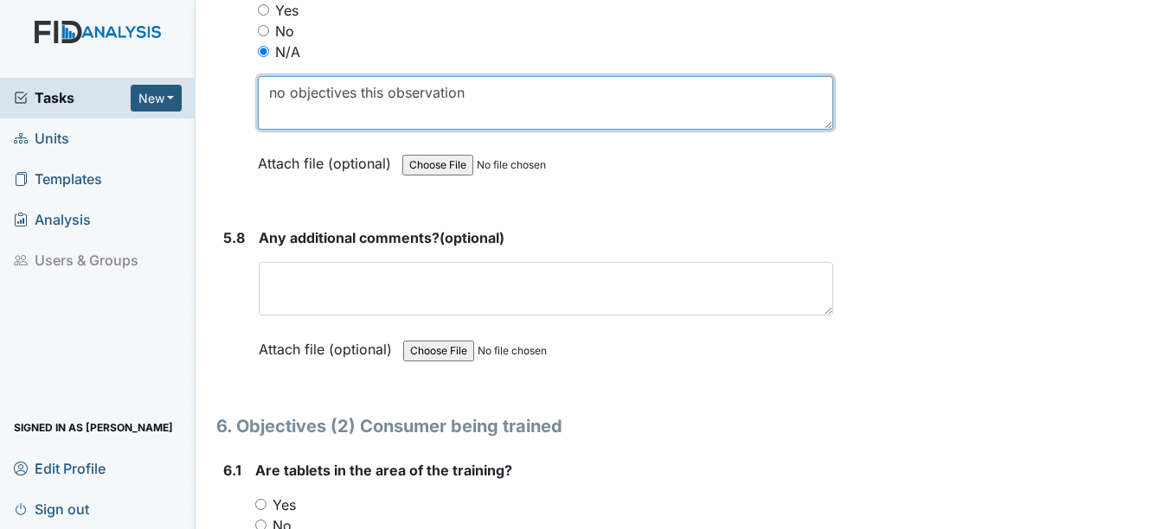
scroll to position [10813, 0]
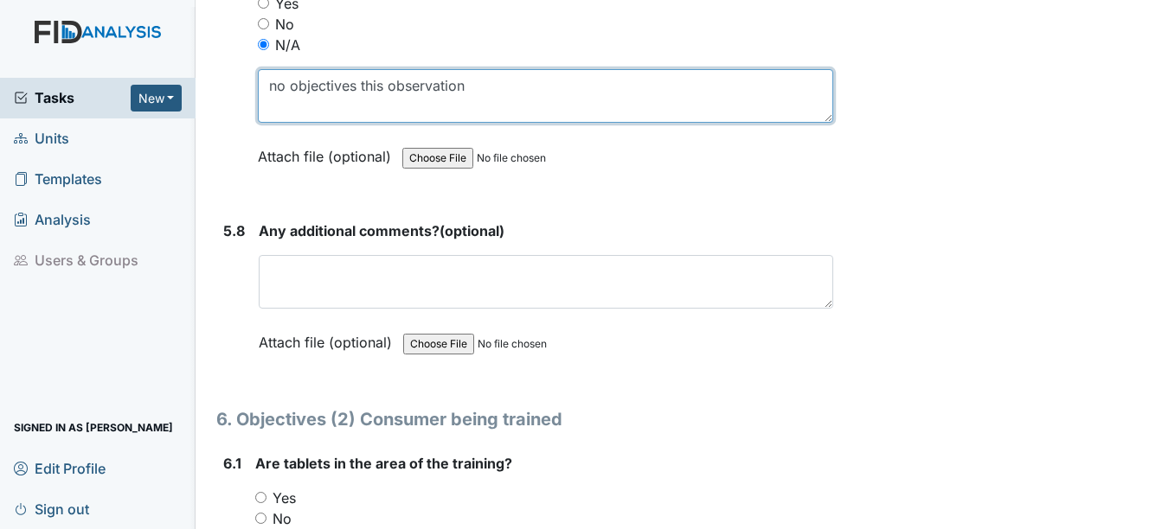
type textarea "no objectives this observation"
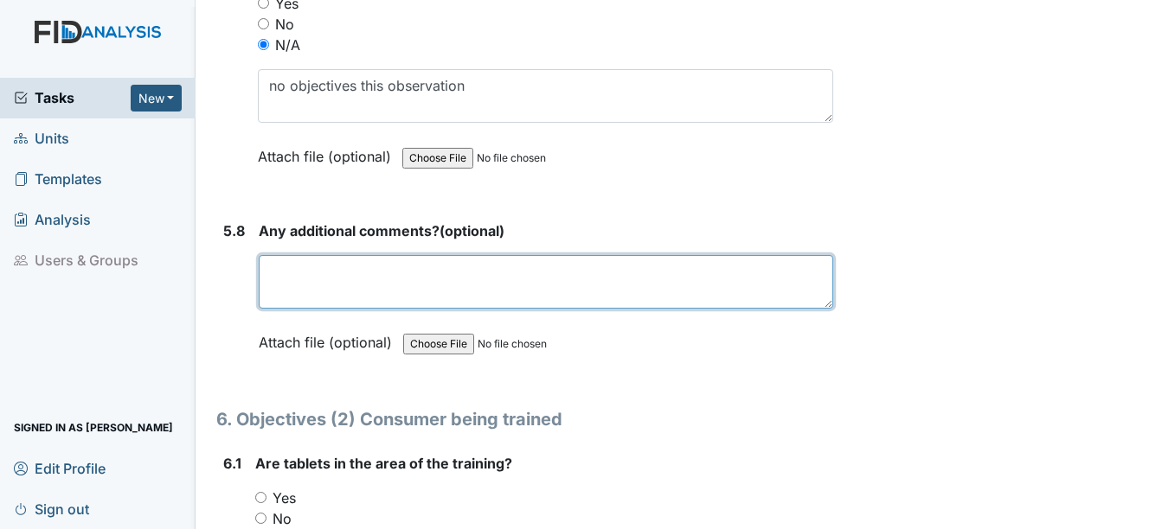
click at [296, 290] on textarea at bounding box center [546, 282] width 574 height 54
paste textarea "no objectives this observation"
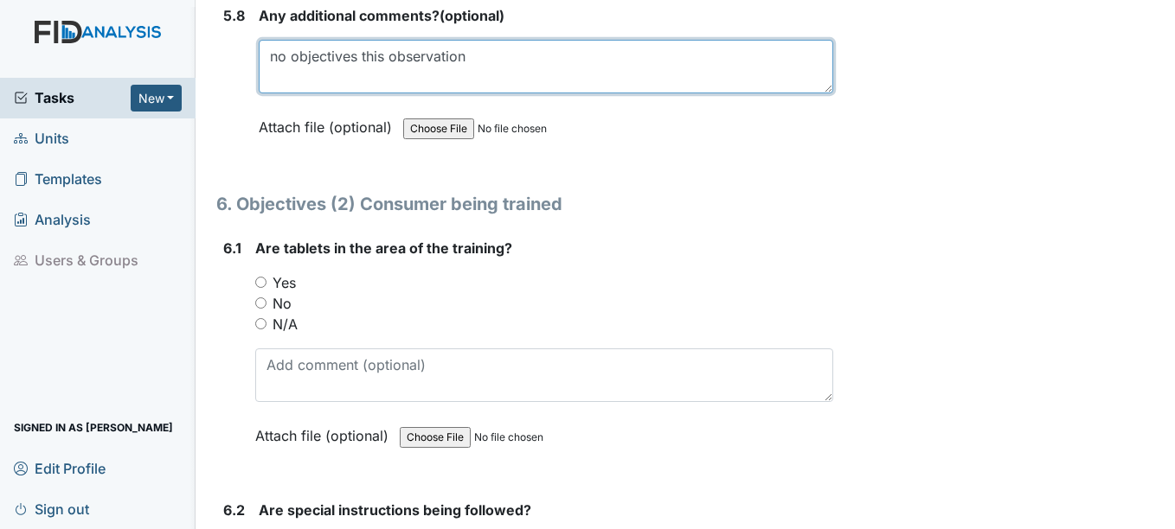
scroll to position [11072, 0]
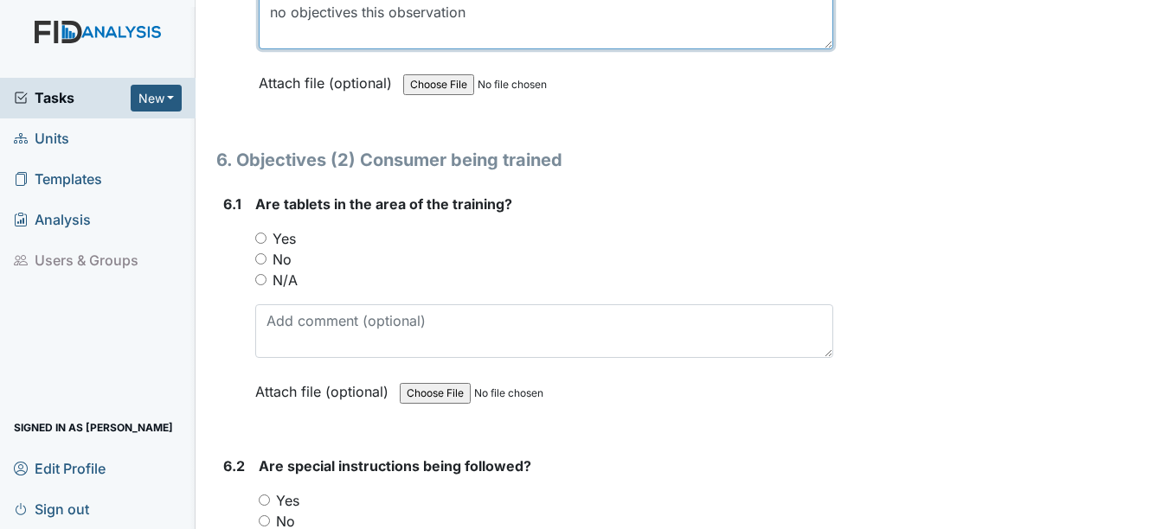
type textarea "no objectives this observation"
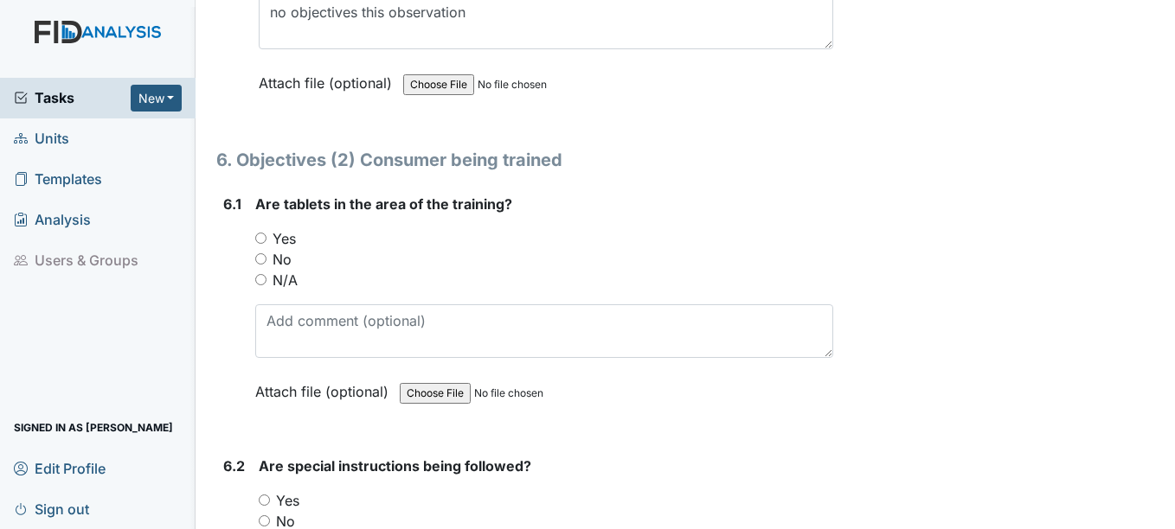
click at [261, 282] on input "N/A" at bounding box center [260, 279] width 11 height 11
radio input "true"
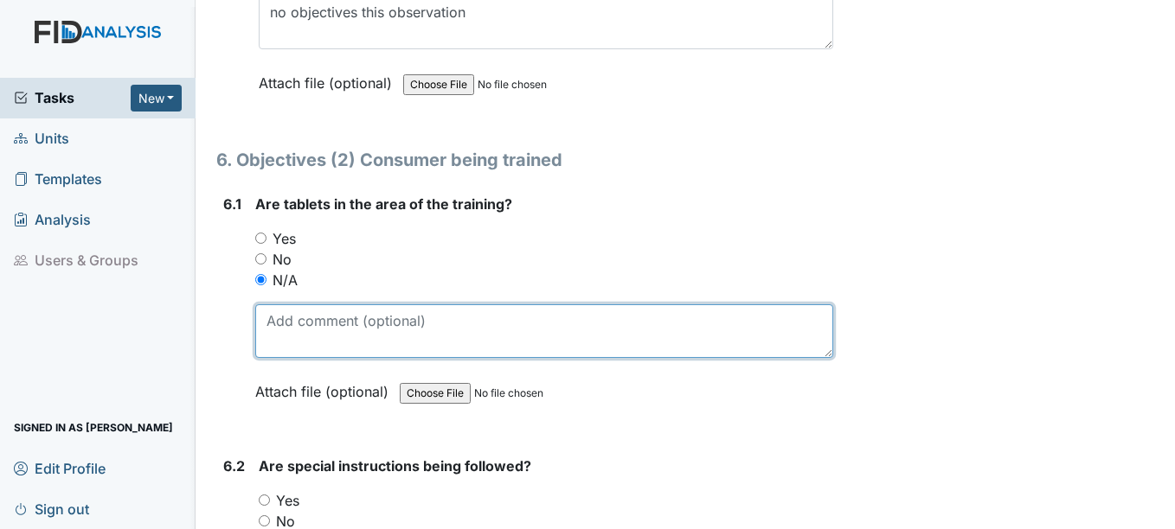
click at [331, 335] on textarea at bounding box center [543, 331] width 577 height 54
paste textarea "no objectives this observation"
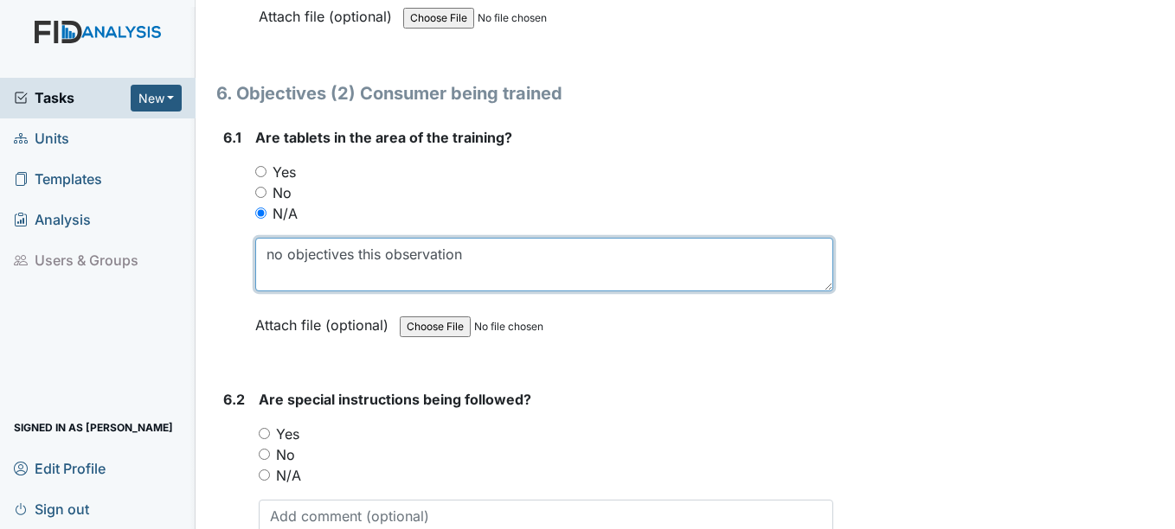
scroll to position [11418, 0]
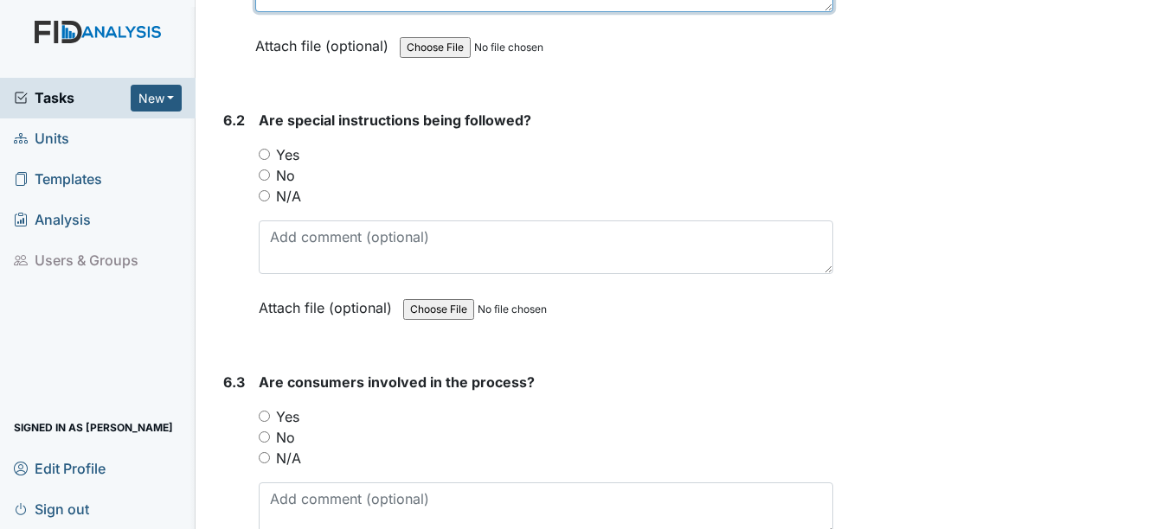
type textarea "no objectives this observation"
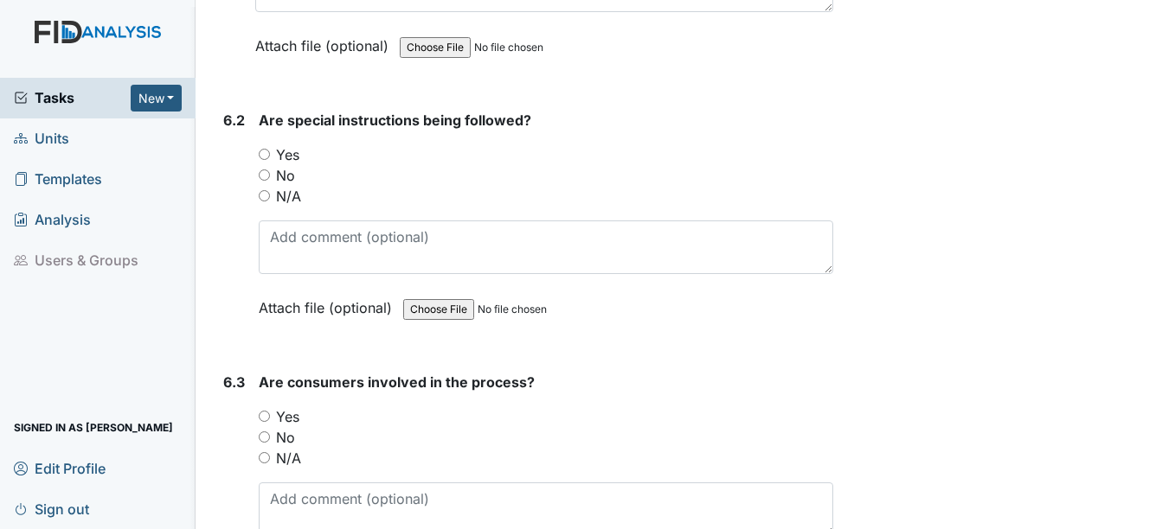
click at [266, 196] on input "N/A" at bounding box center [264, 195] width 11 height 11
radio input "true"
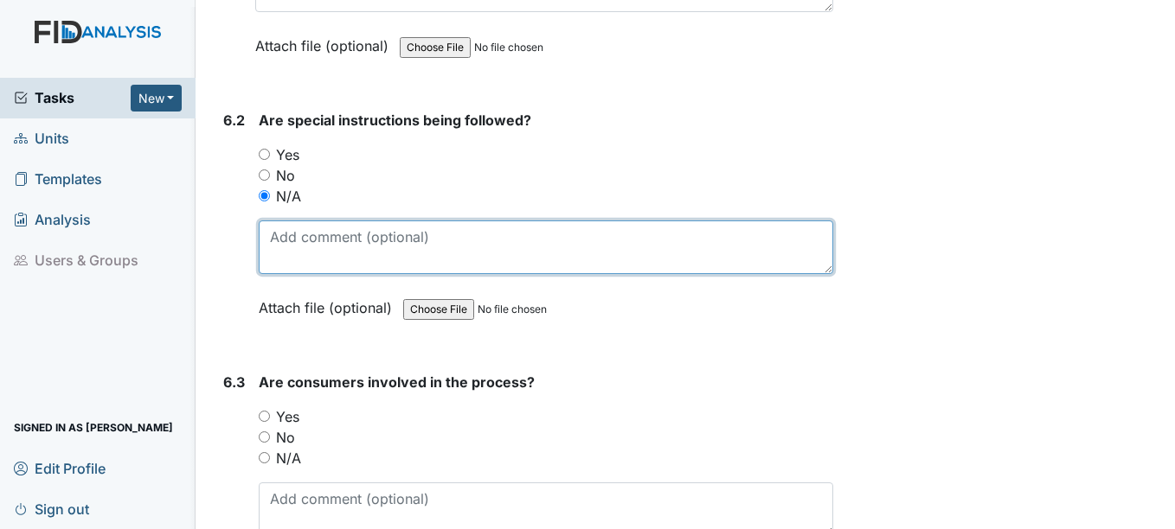
click at [340, 244] on textarea at bounding box center [546, 248] width 574 height 54
paste textarea "no objectives this observation"
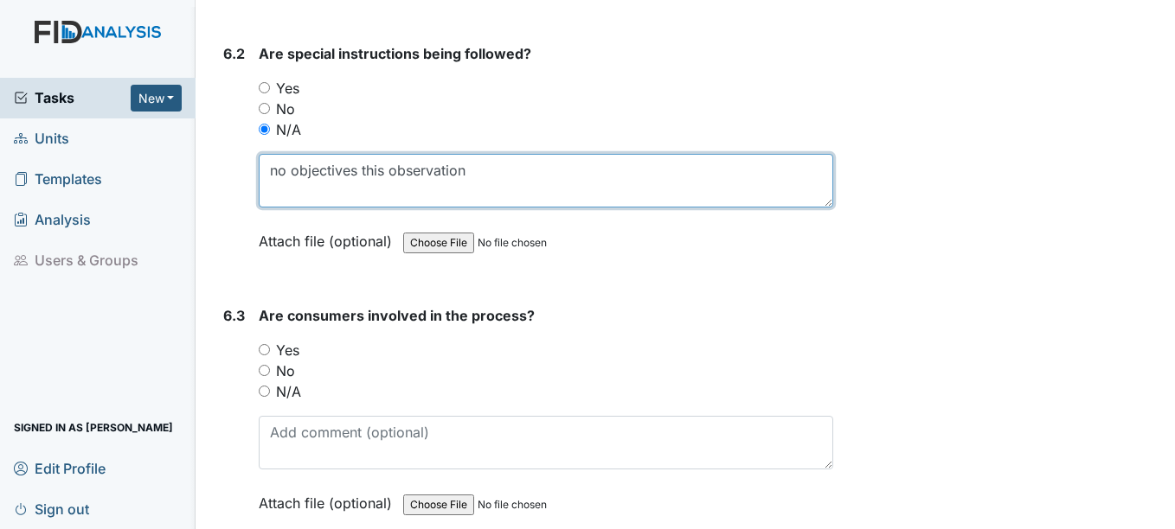
scroll to position [11591, 0]
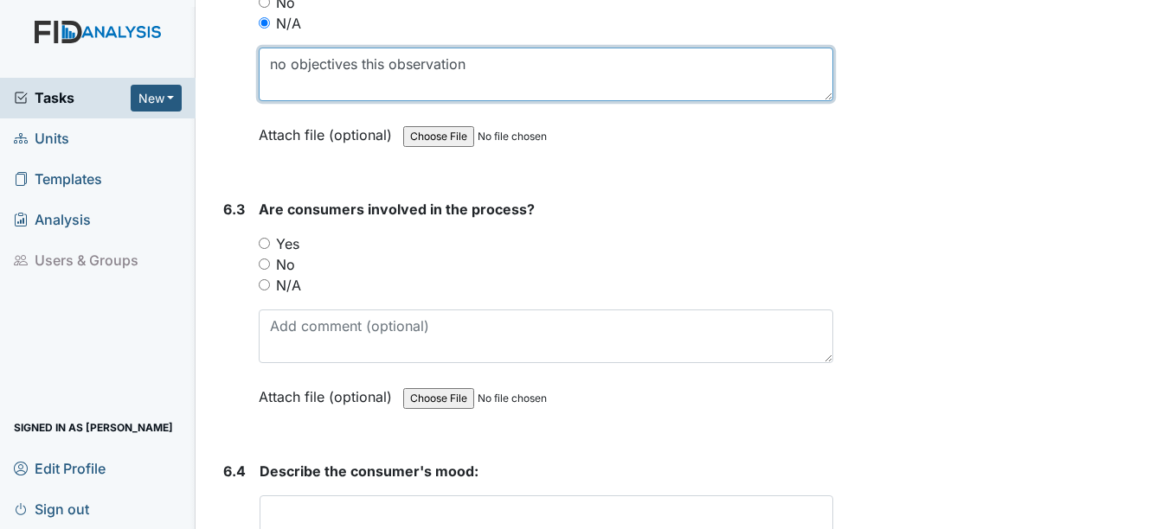
type textarea "no objectives this observation"
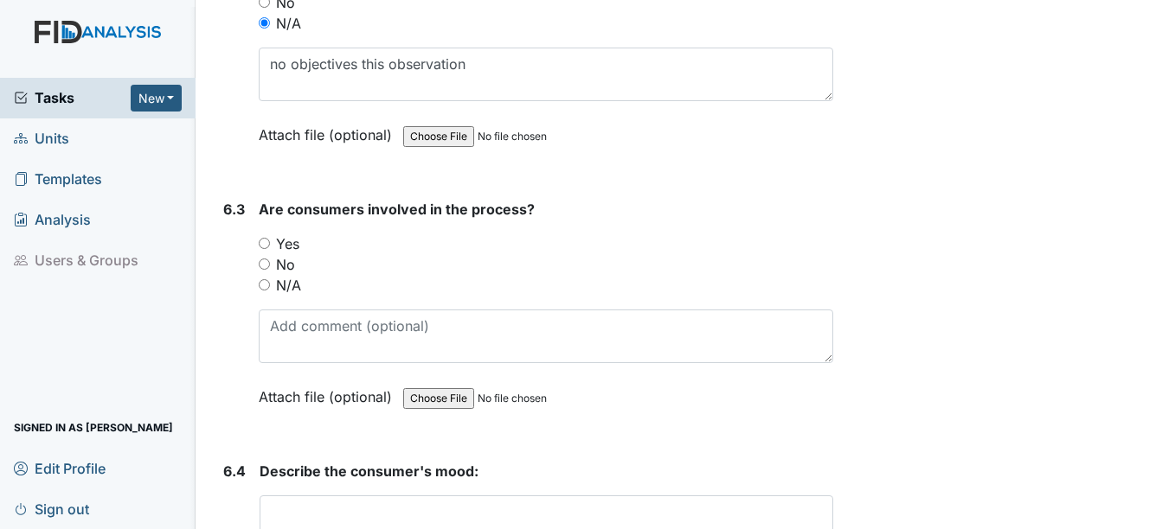
click at [265, 285] on input "N/A" at bounding box center [264, 284] width 11 height 11
radio input "true"
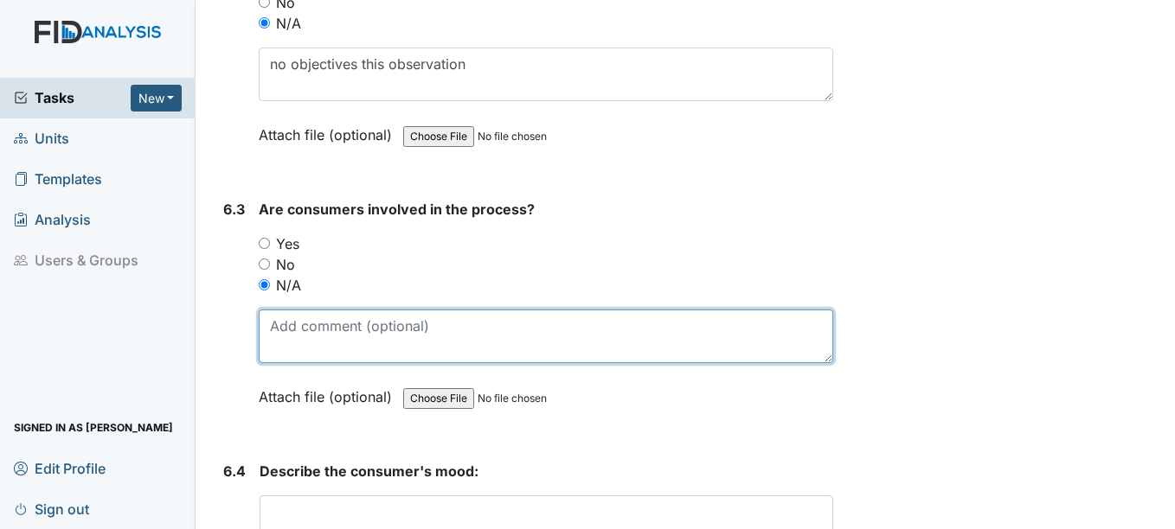
click at [323, 327] on textarea at bounding box center [546, 337] width 574 height 54
paste textarea "no objectives this observation"
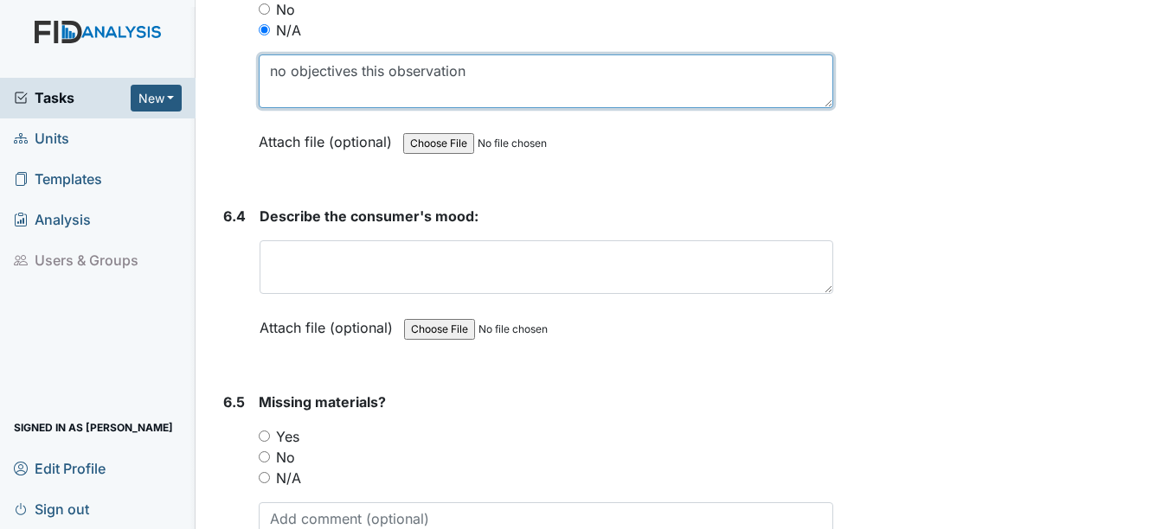
scroll to position [11851, 0]
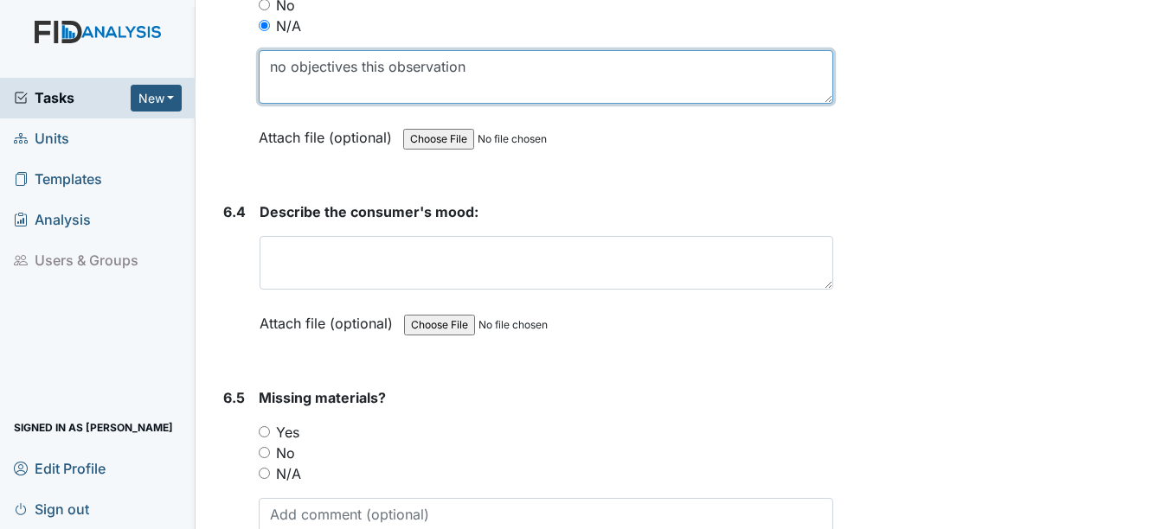
type textarea "no objectives this observation"
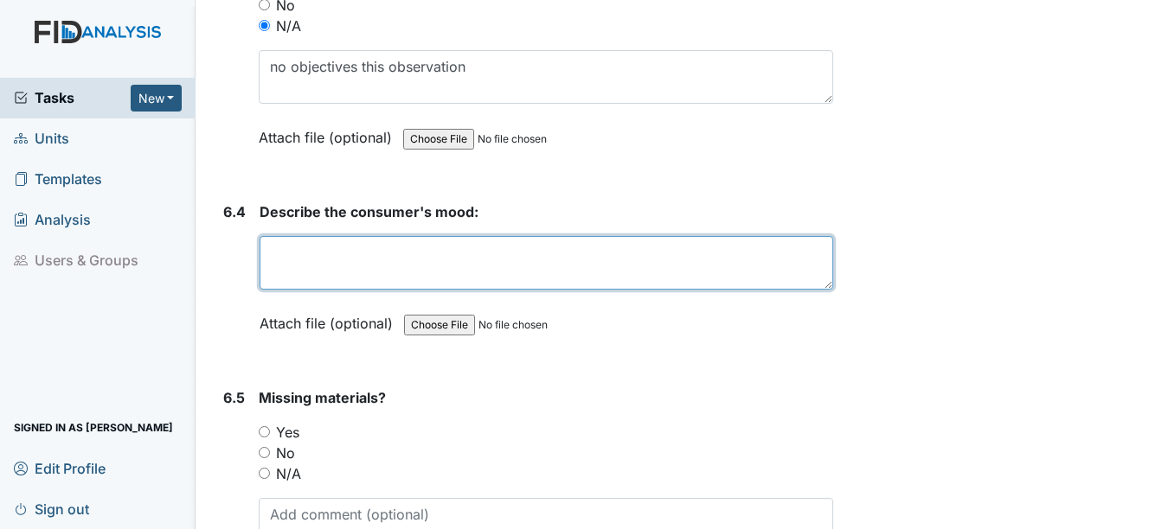
click at [314, 262] on textarea at bounding box center [546, 263] width 573 height 54
paste textarea "no objectives this observation"
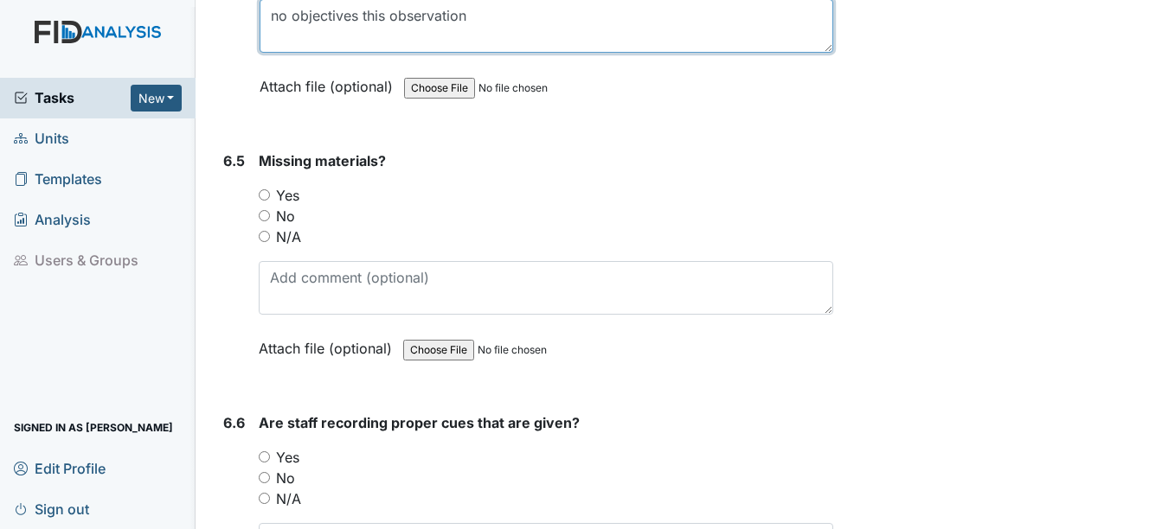
scroll to position [12110, 0]
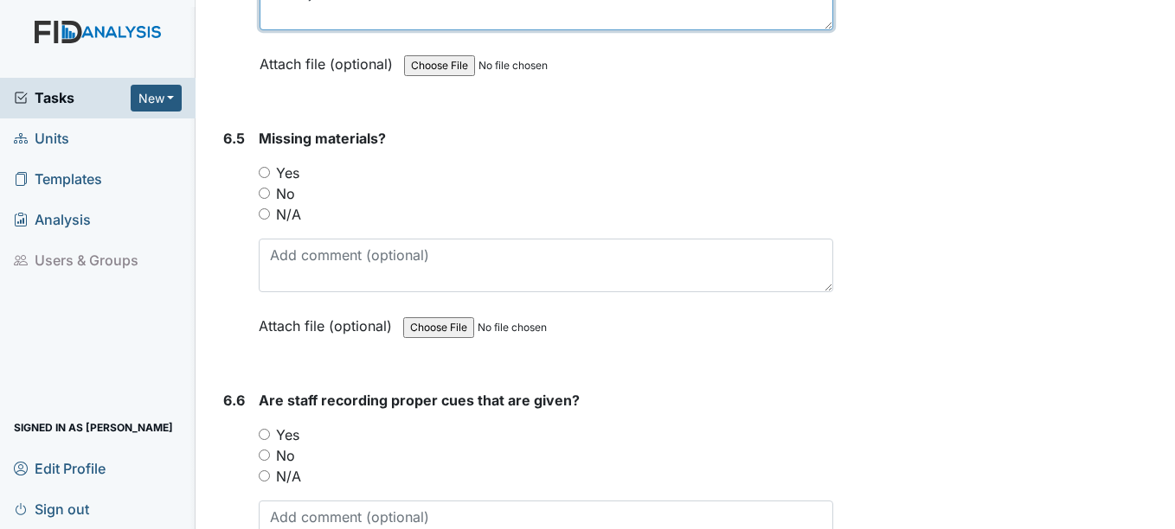
type textarea "no objectives this observation"
click at [264, 214] on input "N/A" at bounding box center [264, 213] width 11 height 11
radio input "true"
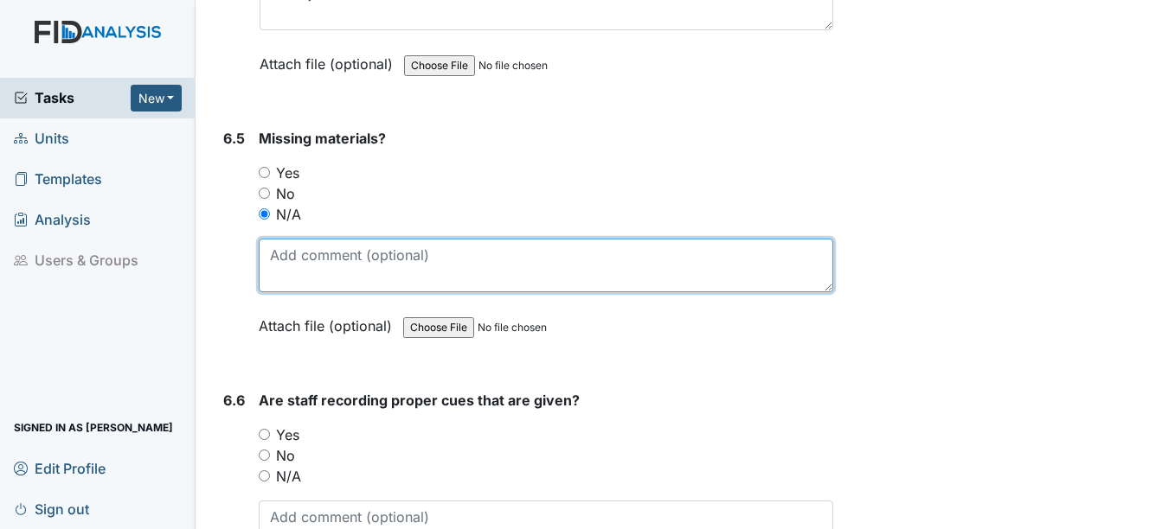
click at [298, 269] on textarea at bounding box center [546, 266] width 574 height 54
paste textarea "no objectives this observation"
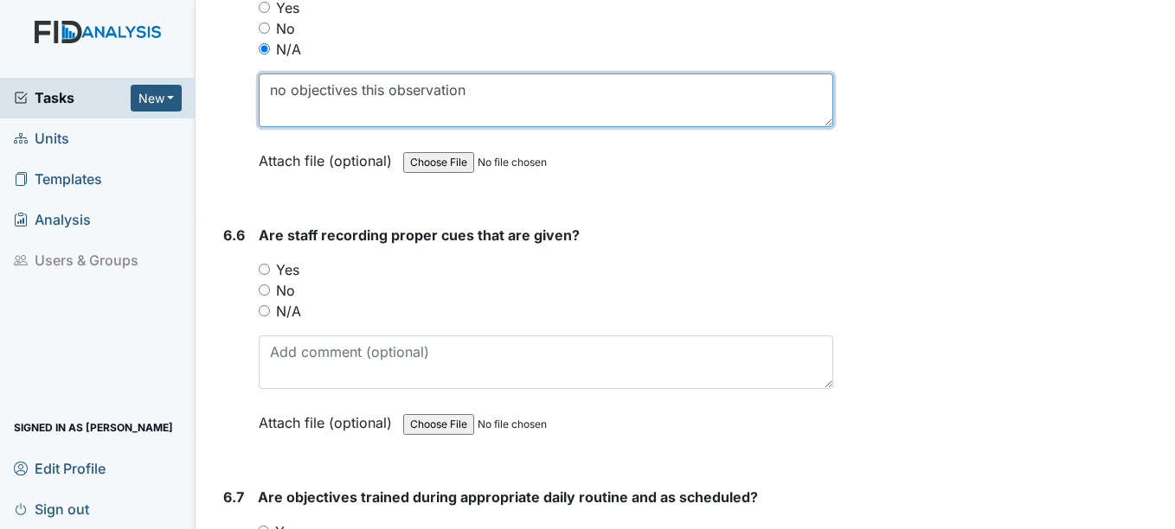
scroll to position [12370, 0]
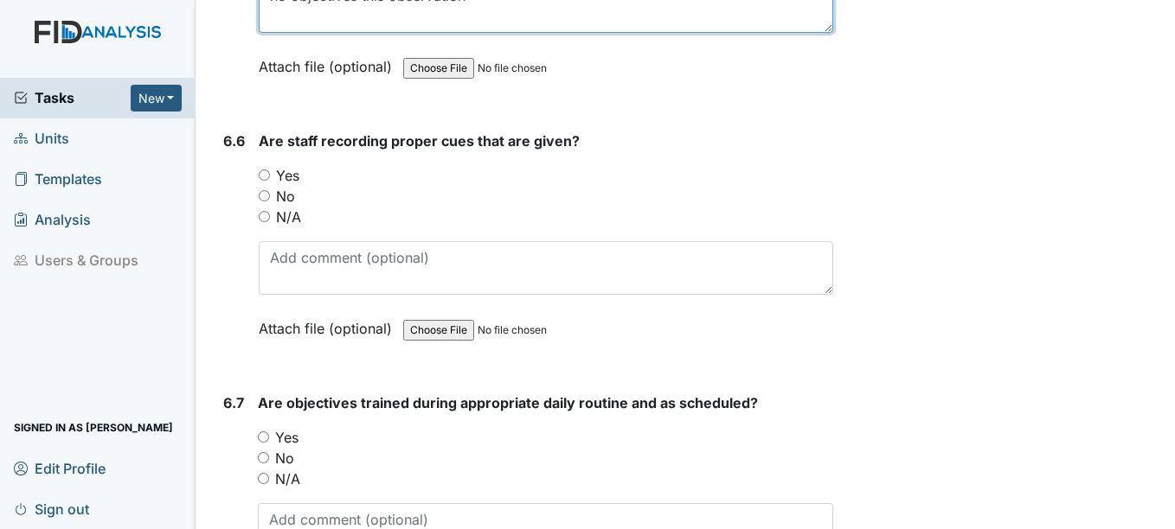
type textarea "no objectives this observation"
click at [264, 219] on input "N/A" at bounding box center [264, 216] width 11 height 11
radio input "true"
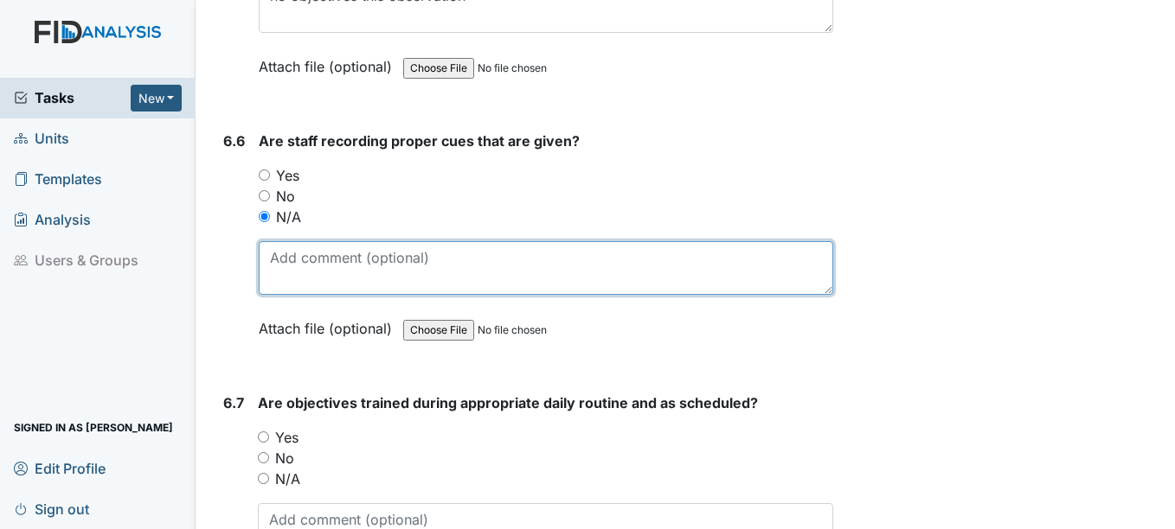
click at [308, 267] on textarea at bounding box center [546, 268] width 574 height 54
paste textarea "no objectives this observation"
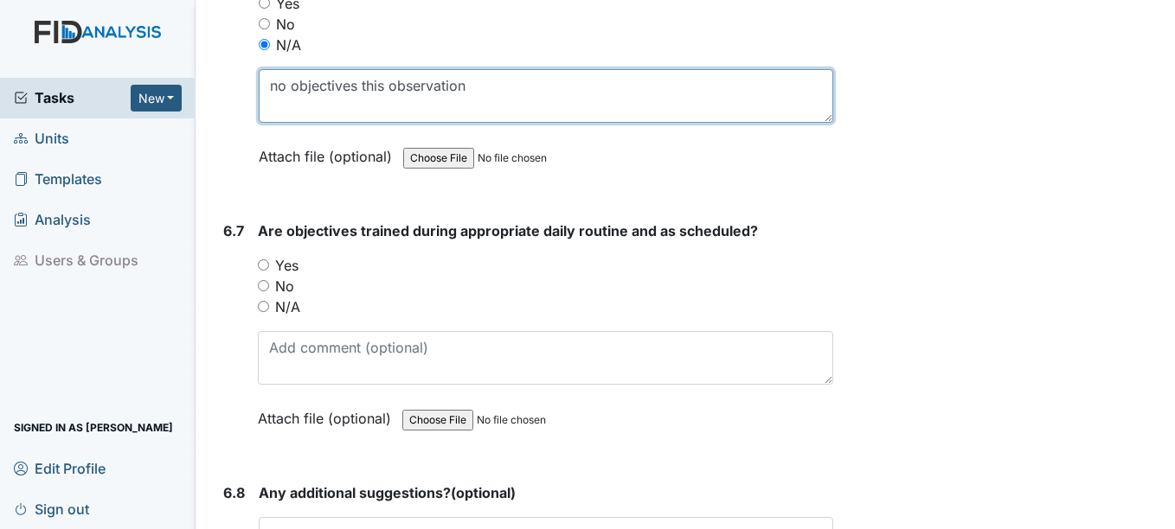
scroll to position [12543, 0]
type textarea "no objectives this observation"
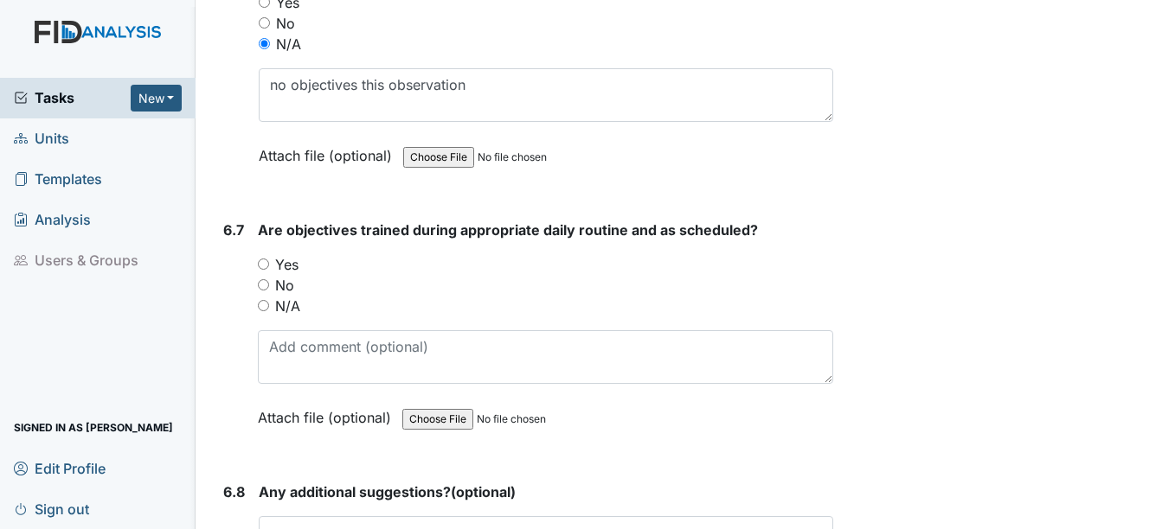
click at [265, 304] on input "N/A" at bounding box center [263, 305] width 11 height 11
radio input "true"
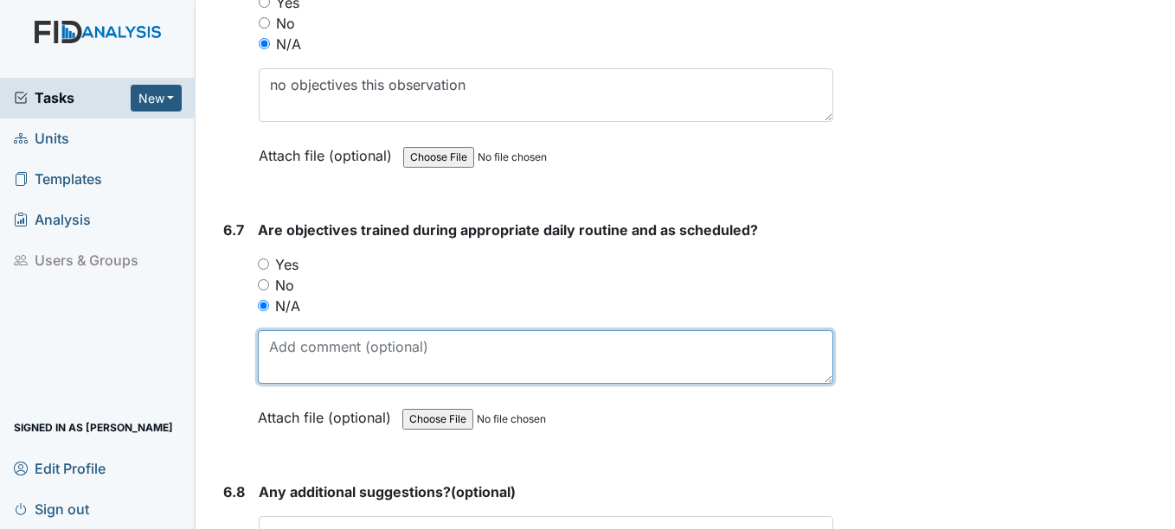
click at [302, 343] on textarea at bounding box center [545, 357] width 574 height 54
paste textarea "no objectives this observation"
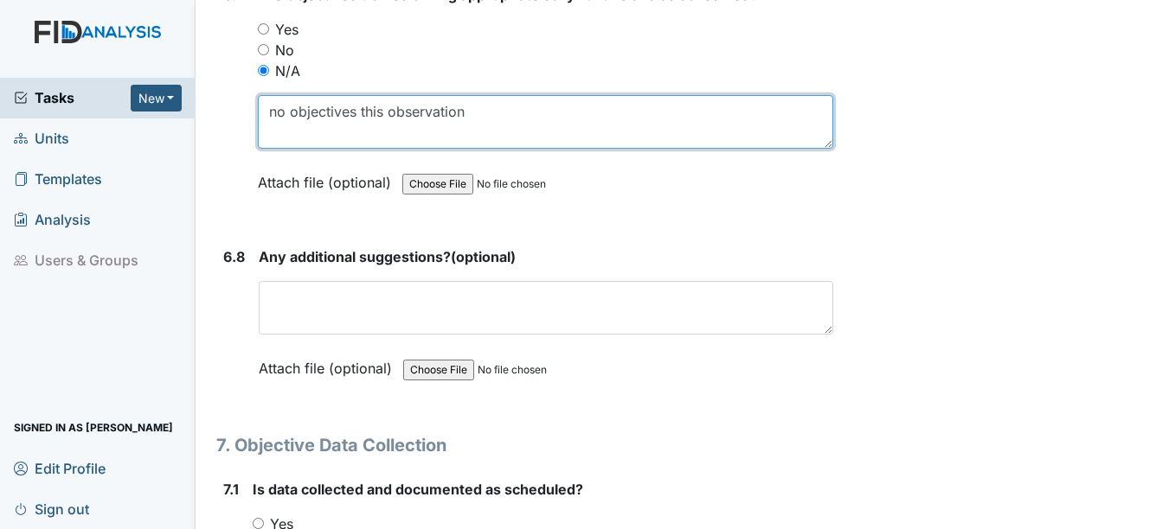
scroll to position [12802, 0]
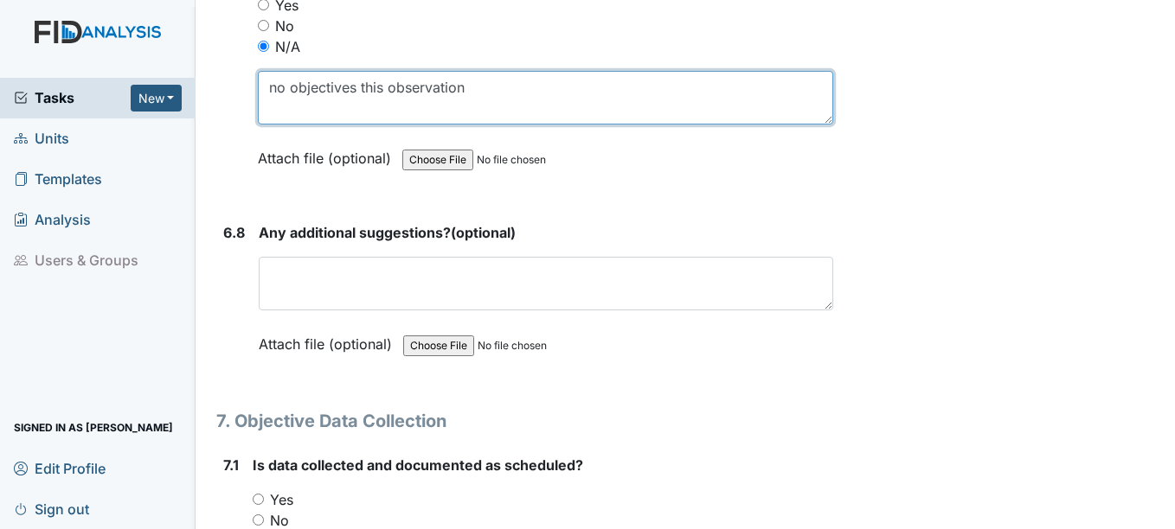
type textarea "no objectives this observation"
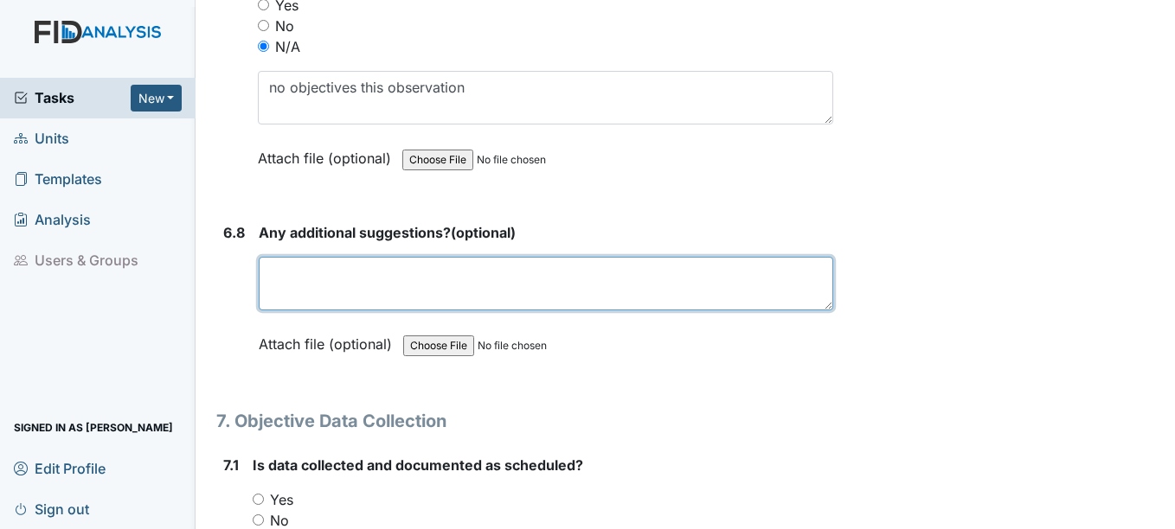
click at [320, 288] on textarea at bounding box center [546, 284] width 574 height 54
paste textarea "no objectives this observation"
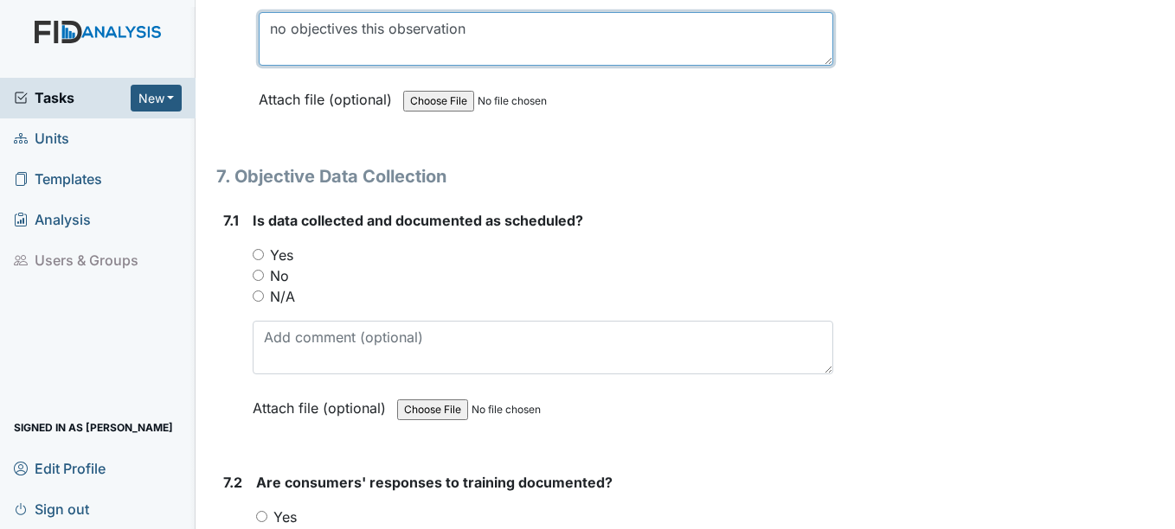
scroll to position [13062, 0]
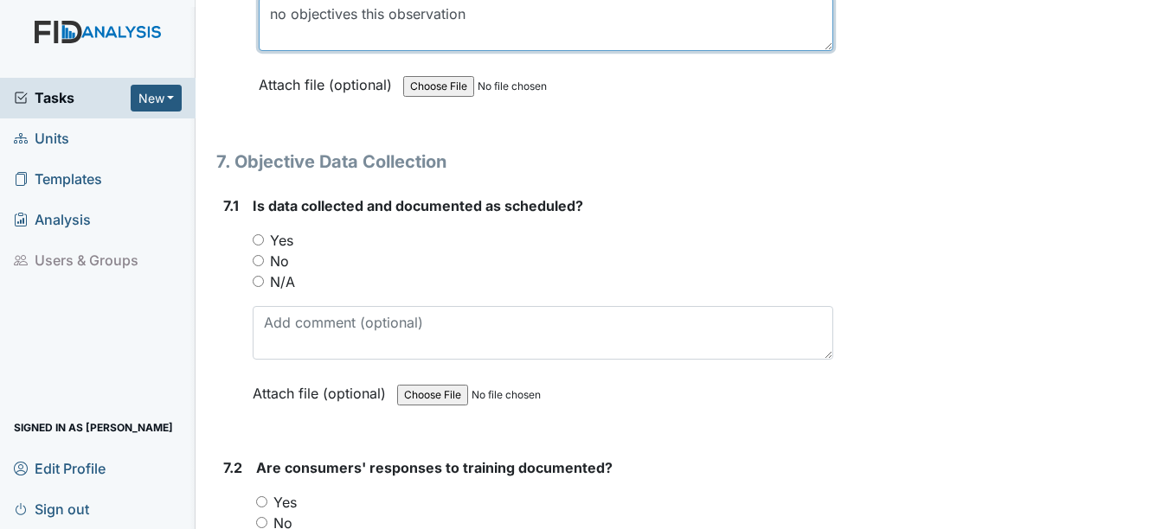
type textarea "no objectives this observation"
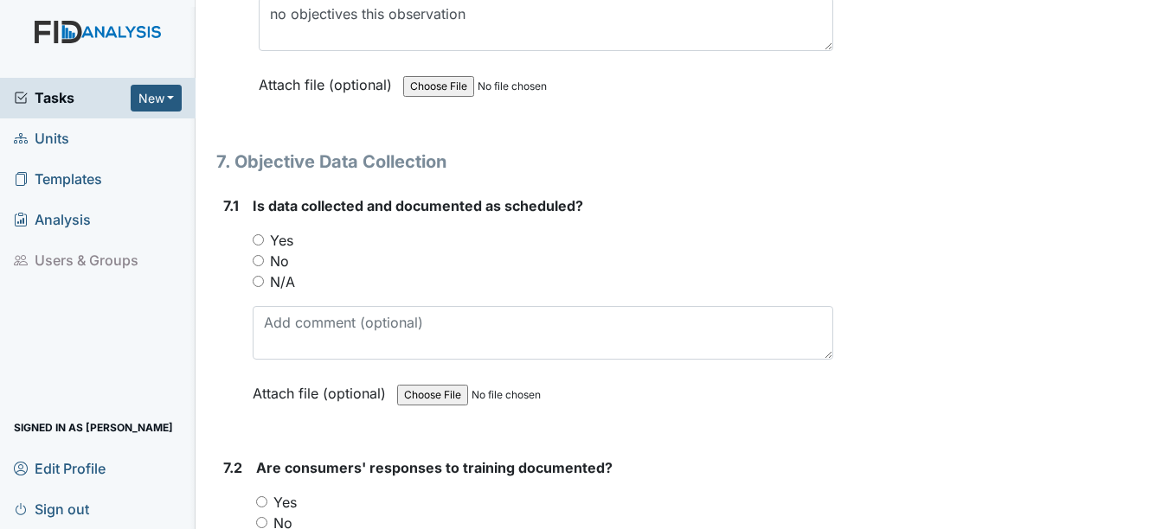
click at [260, 285] on input "N/A" at bounding box center [258, 281] width 11 height 11
radio input "true"
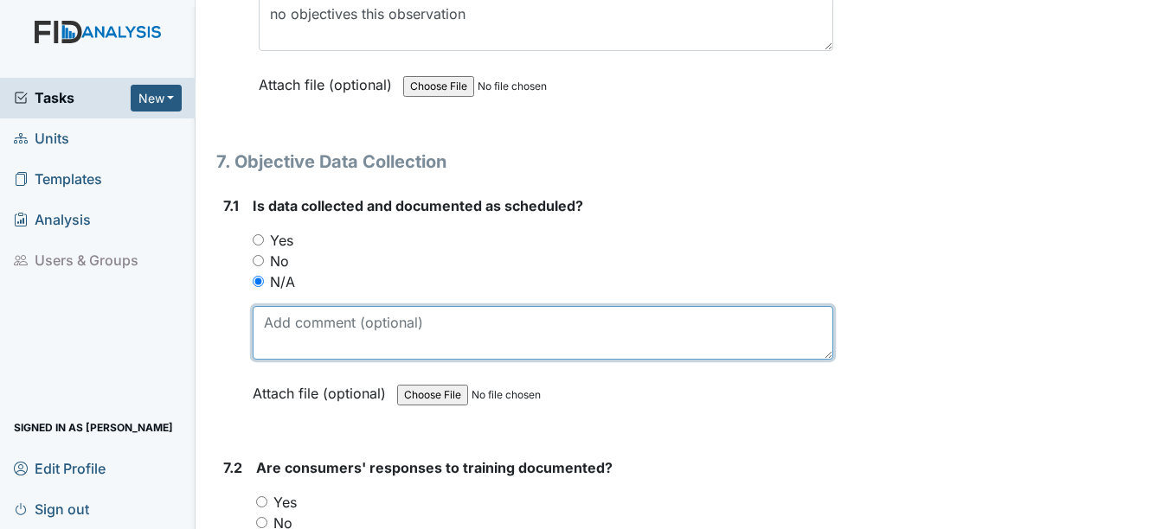
click at [313, 339] on textarea at bounding box center [543, 333] width 580 height 54
paste textarea "no objectives this observation"
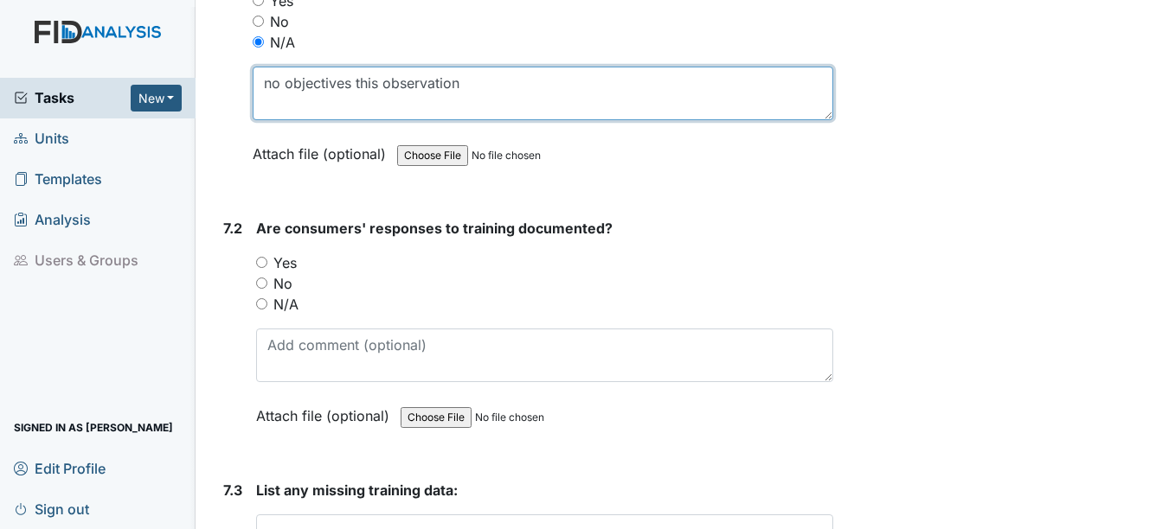
scroll to position [13322, 0]
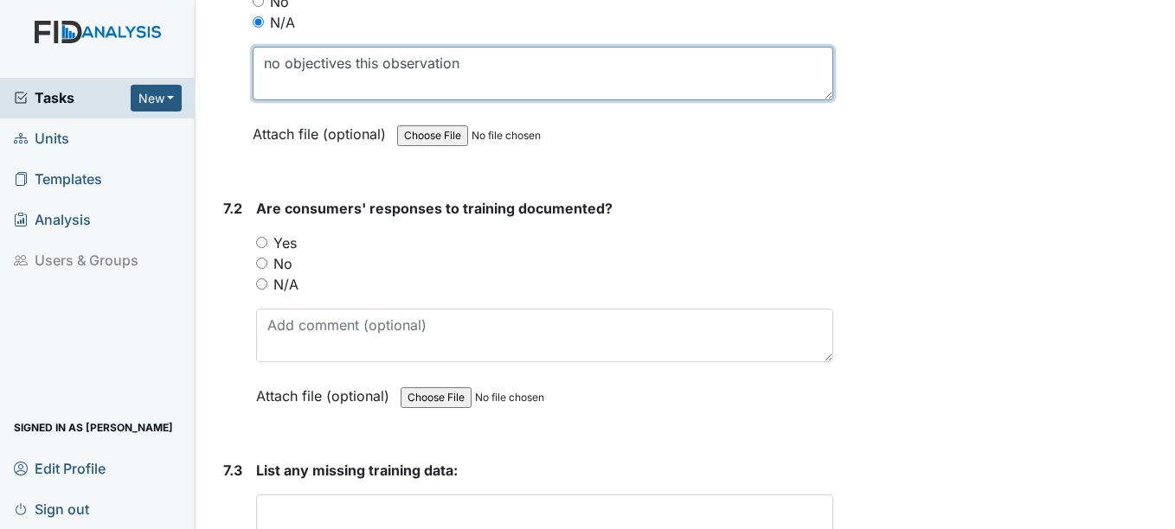
type textarea "no objectives this observation"
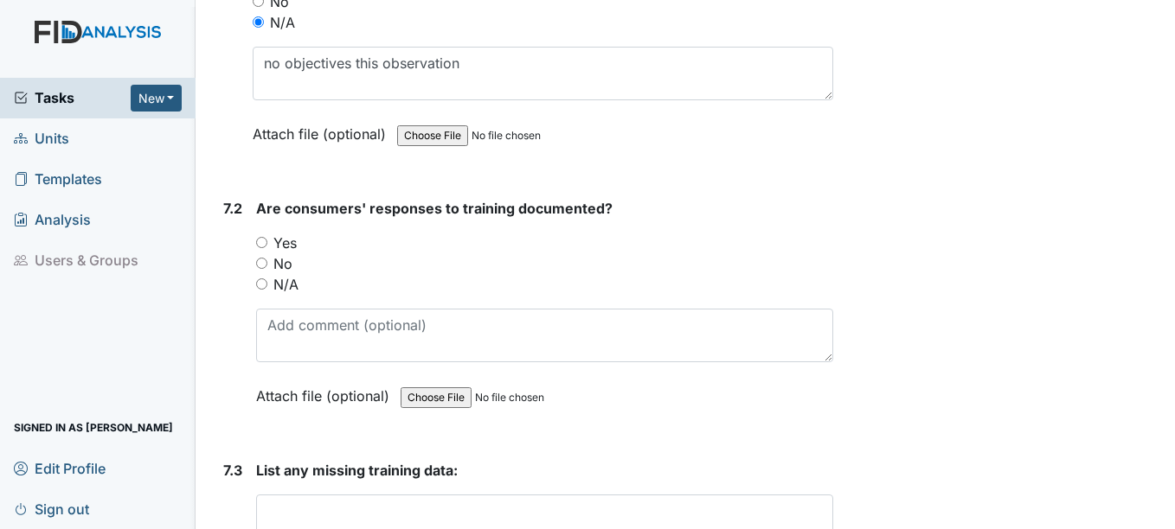
click at [262, 283] on input "N/A" at bounding box center [261, 284] width 11 height 11
radio input "true"
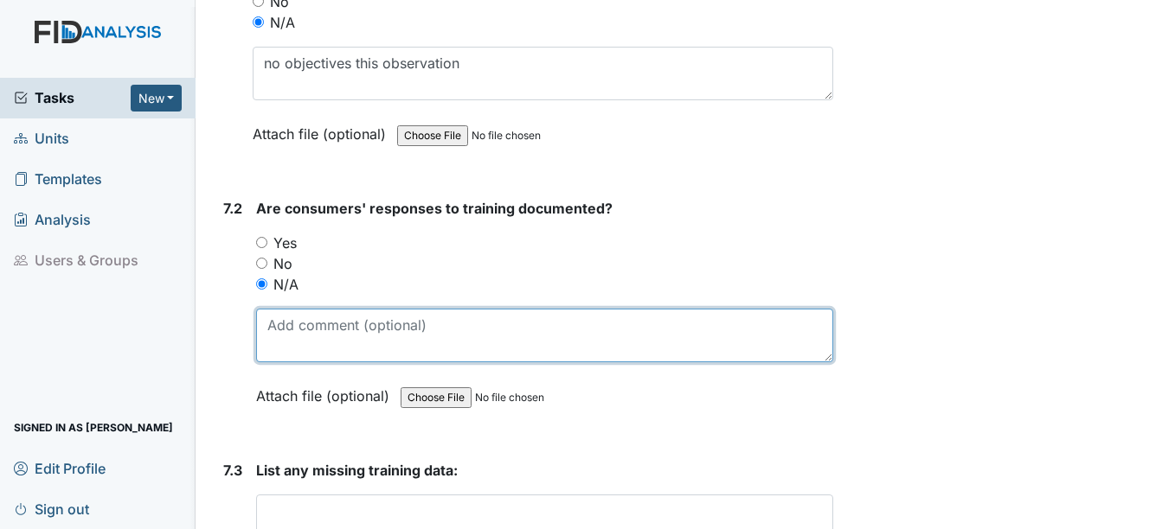
click at [304, 334] on textarea at bounding box center [544, 336] width 576 height 54
paste textarea "no objectives this observation"
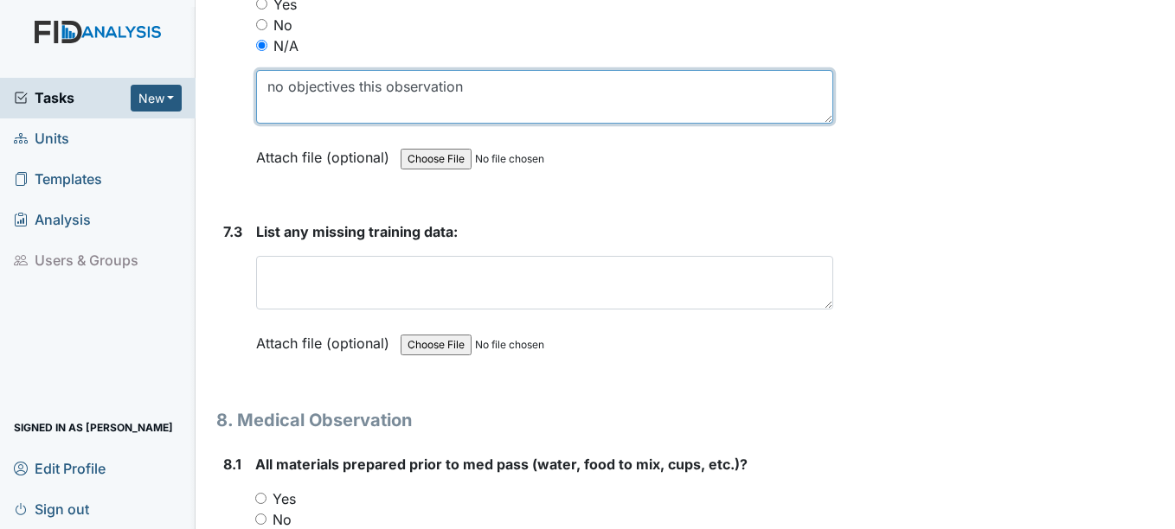
scroll to position [13581, 0]
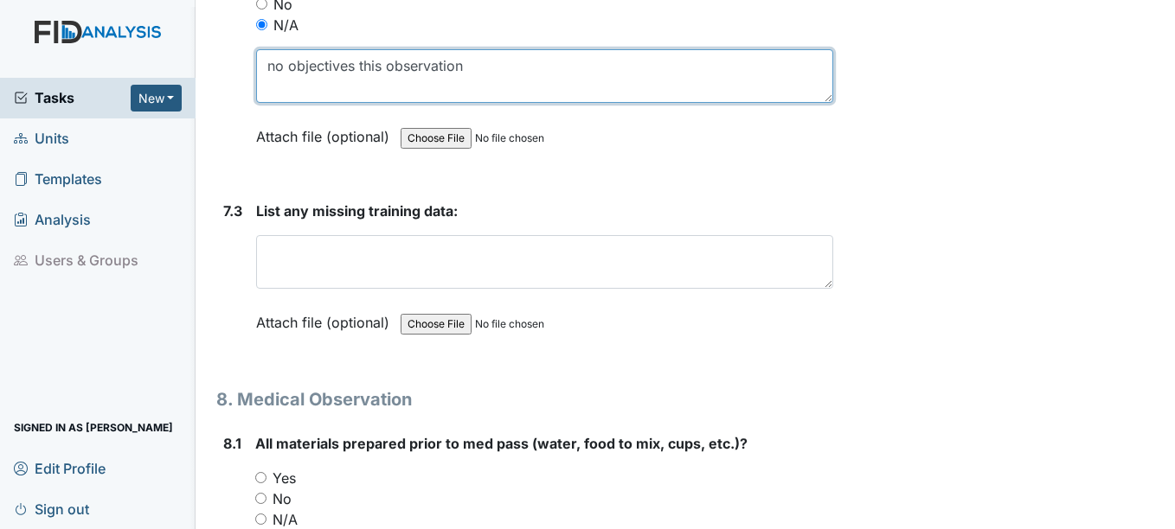
type textarea "no objectives this observation"
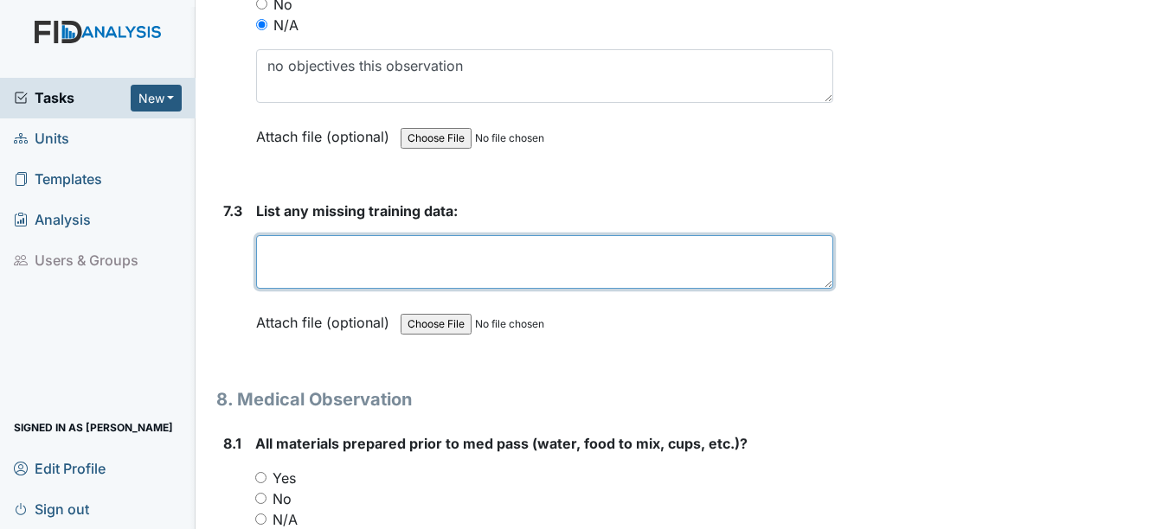
click at [312, 266] on textarea at bounding box center [544, 262] width 576 height 54
paste textarea "no objectives this observation"
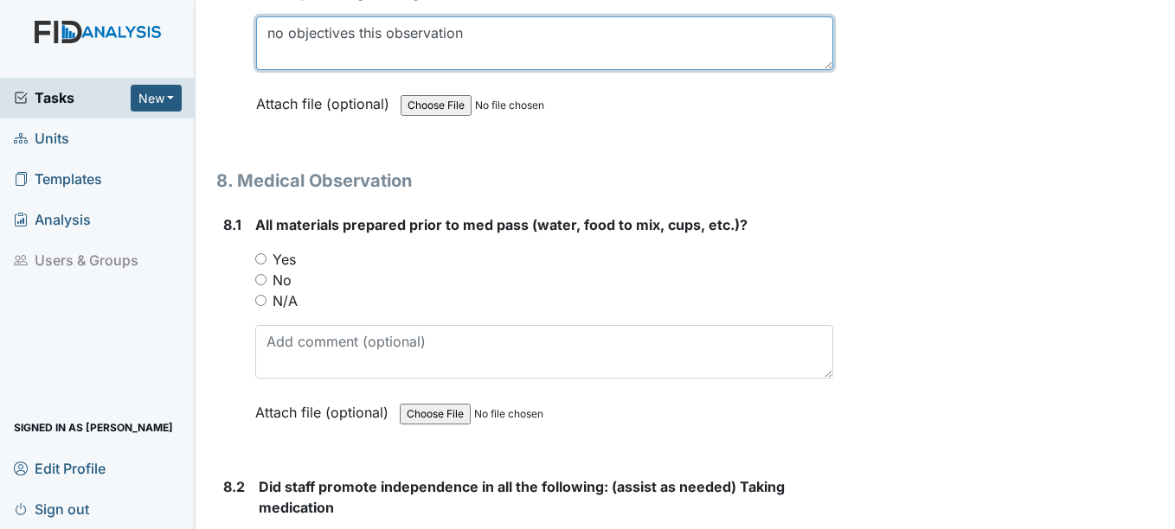
scroll to position [13841, 0]
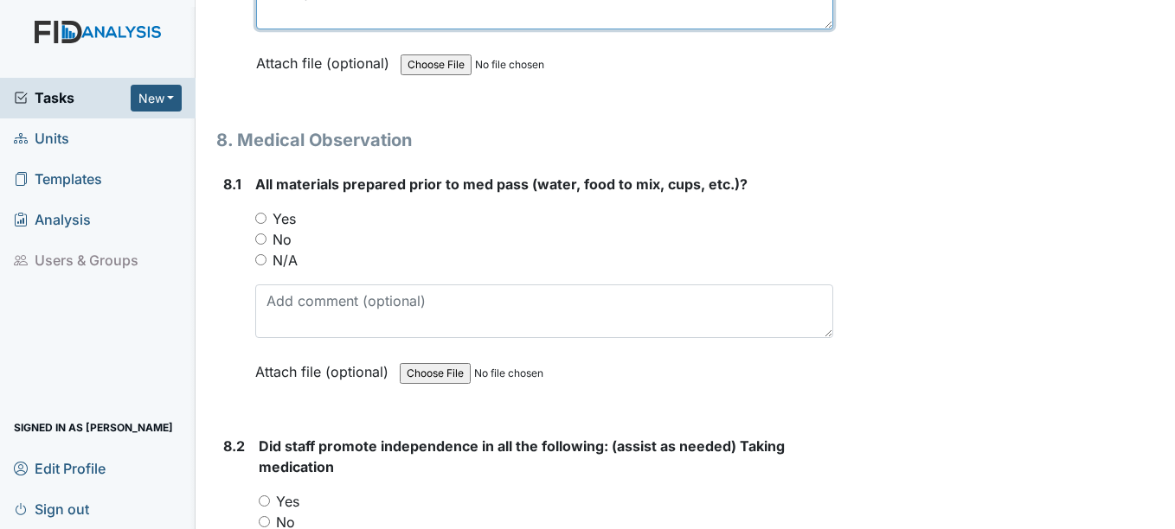
type textarea "no objectives this observation"
click at [260, 218] on input "Yes" at bounding box center [260, 218] width 11 height 11
radio input "true"
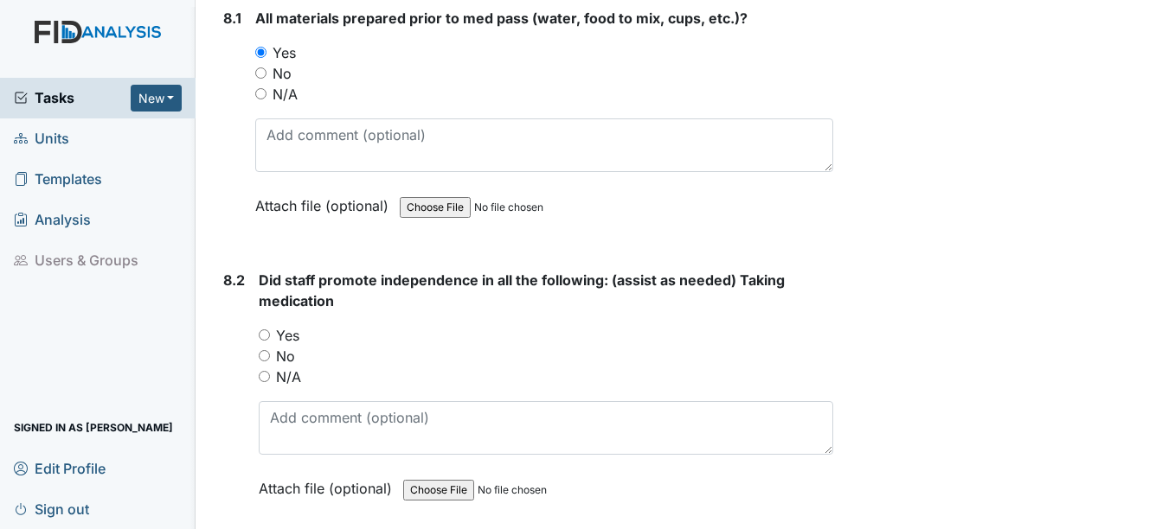
scroll to position [14014, 0]
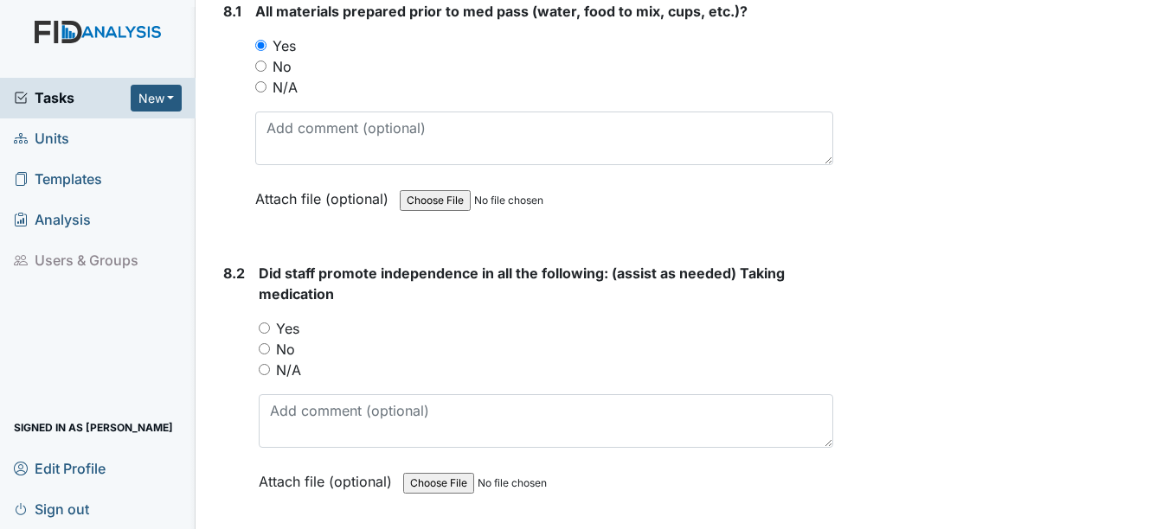
click at [266, 324] on input "Yes" at bounding box center [264, 328] width 11 height 11
radio input "true"
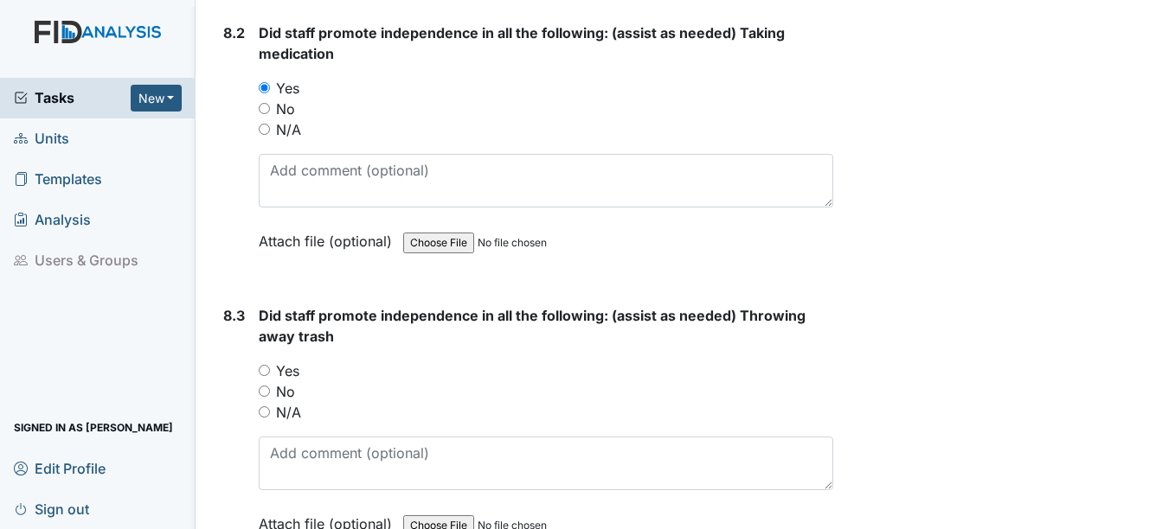
scroll to position [14273, 0]
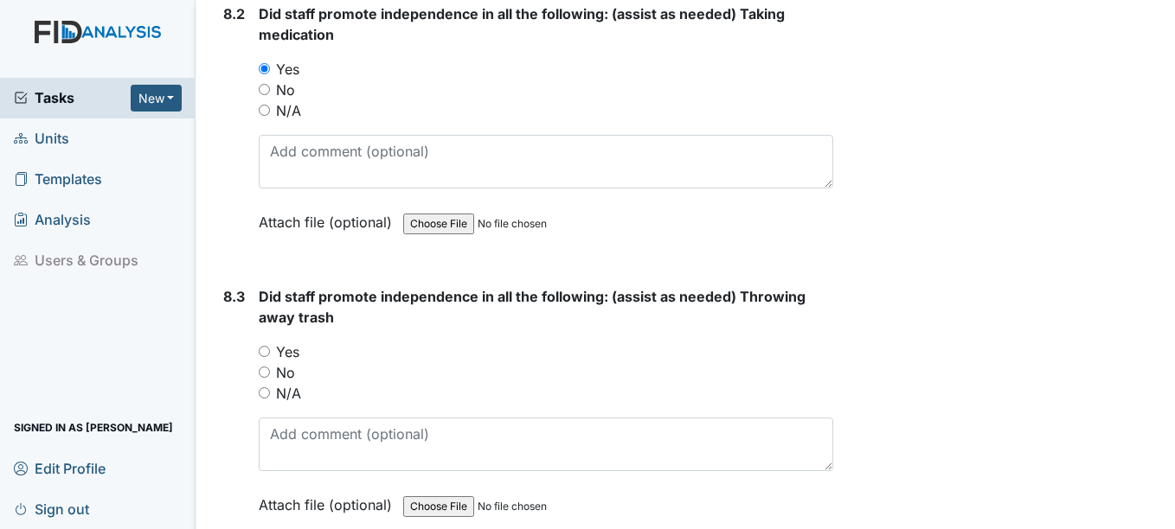
click at [263, 353] on input "Yes" at bounding box center [264, 351] width 11 height 11
radio input "true"
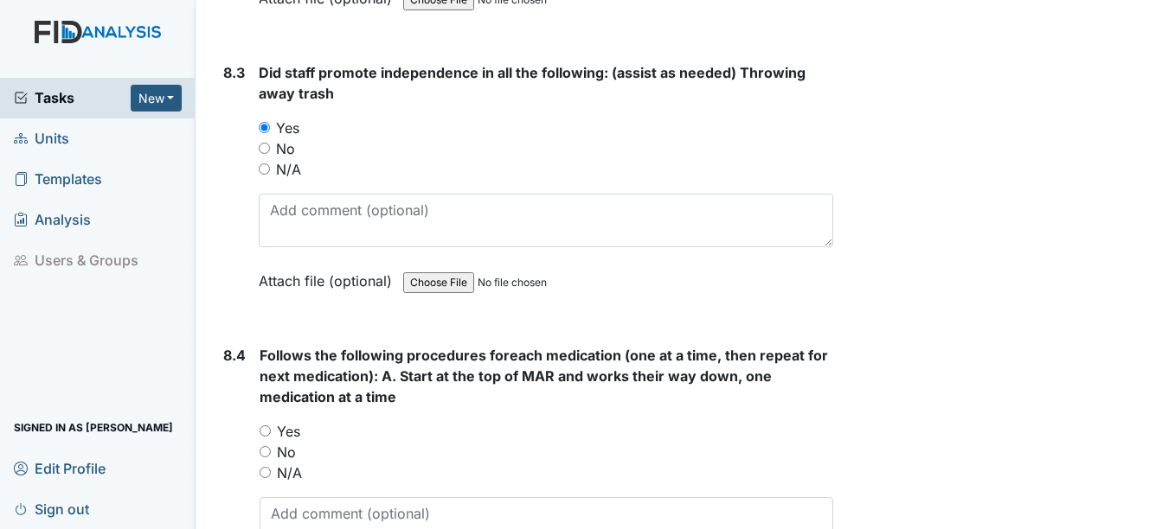
scroll to position [14533, 0]
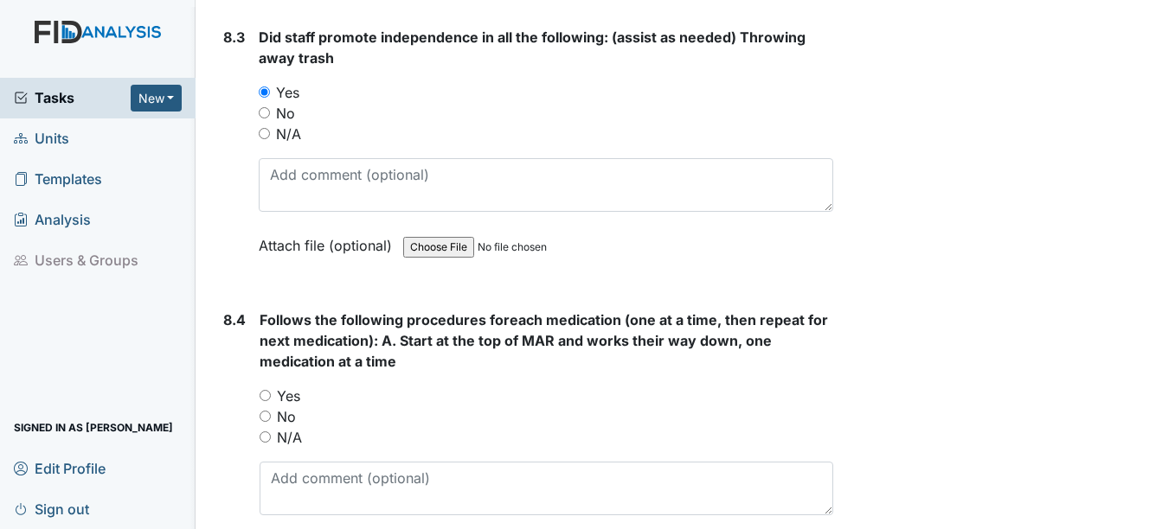
click at [267, 394] on input "Yes" at bounding box center [265, 395] width 11 height 11
radio input "true"
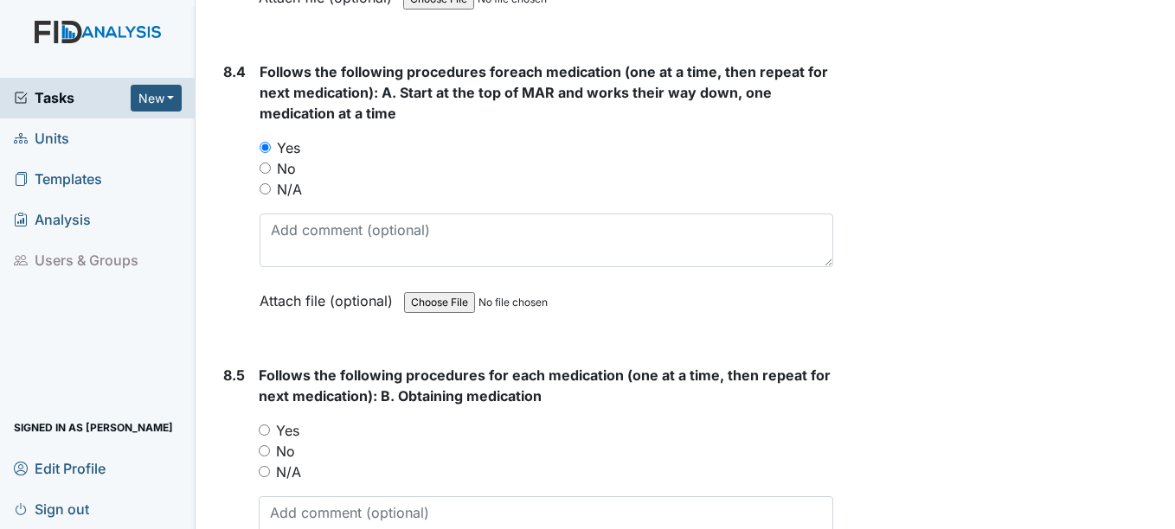
scroll to position [14792, 0]
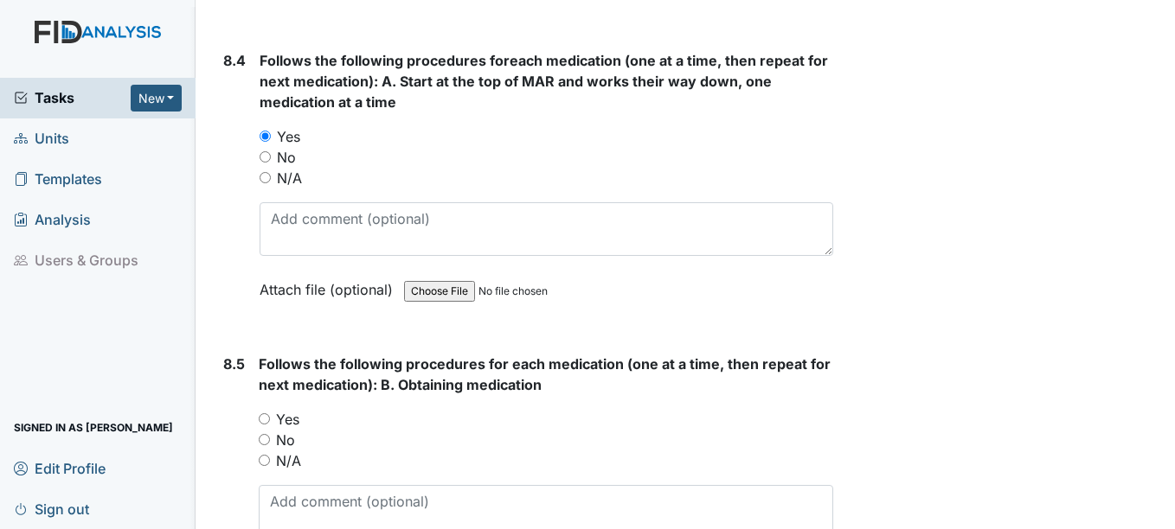
click at [267, 419] on input "Yes" at bounding box center [264, 418] width 11 height 11
radio input "true"
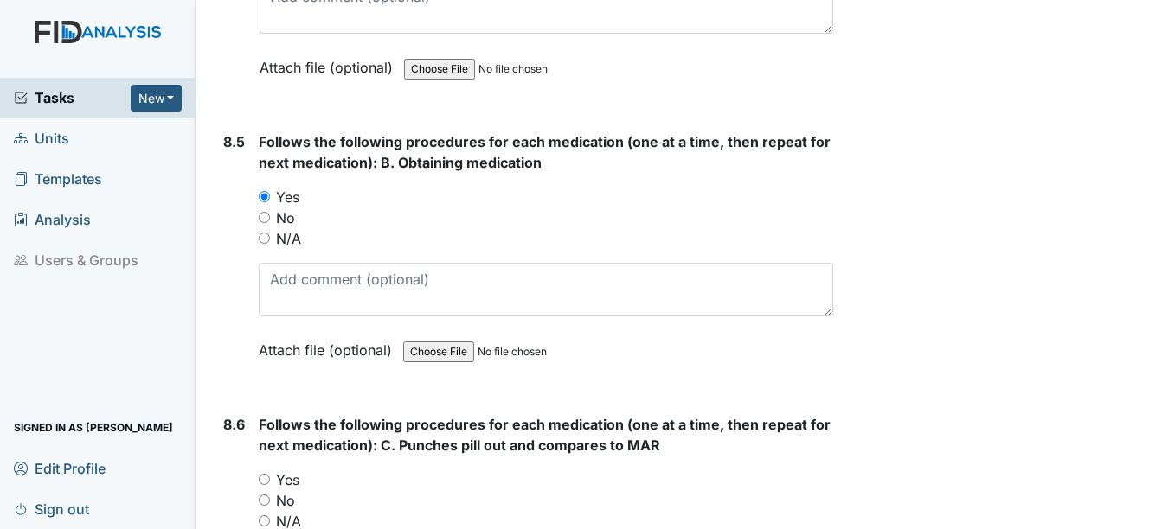
scroll to position [15052, 0]
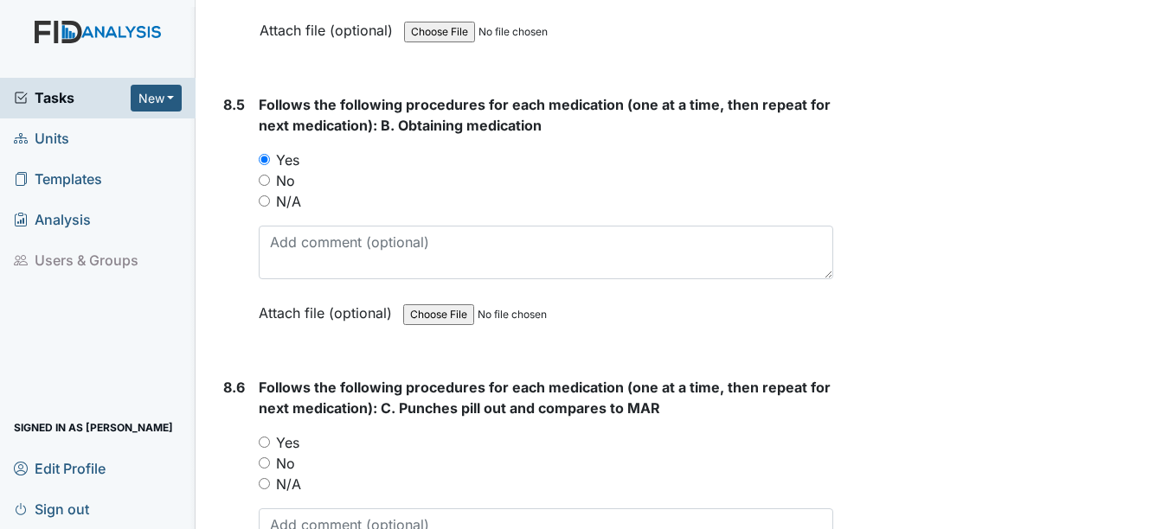
click at [266, 440] on input "Yes" at bounding box center [264, 442] width 11 height 11
radio input "true"
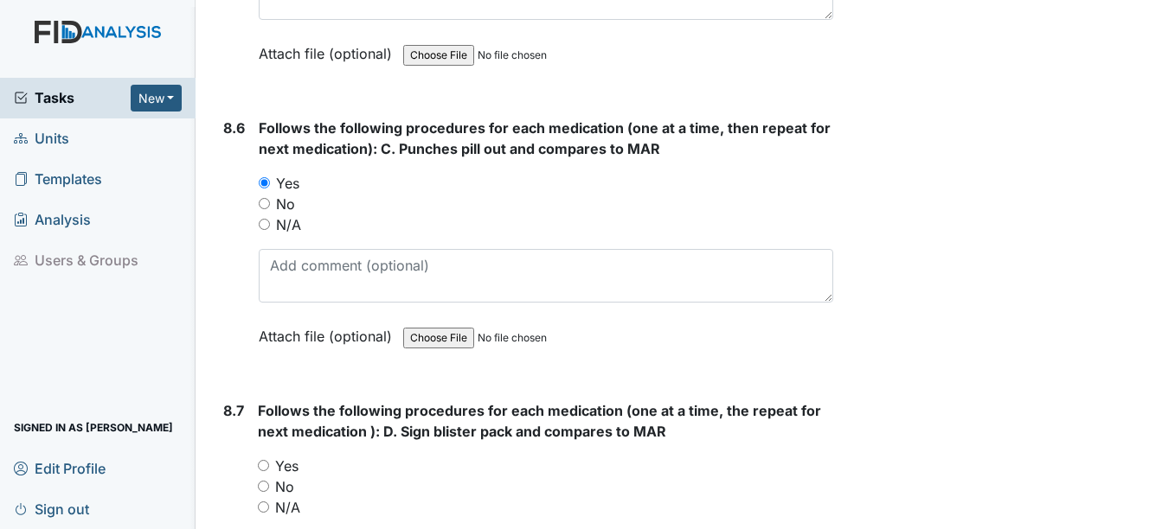
scroll to position [15398, 0]
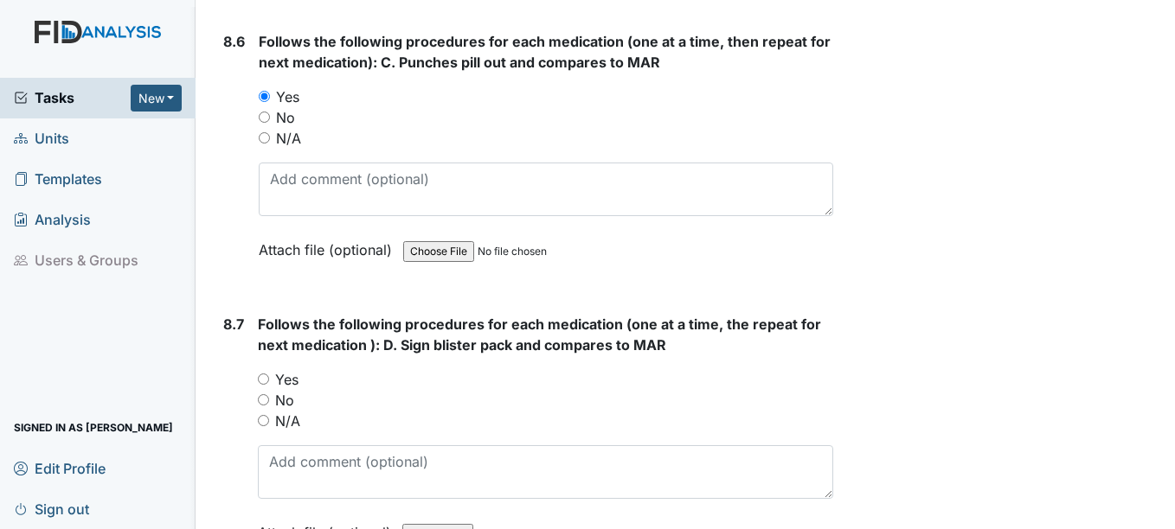
click at [266, 382] on input "Yes" at bounding box center [263, 379] width 11 height 11
radio input "true"
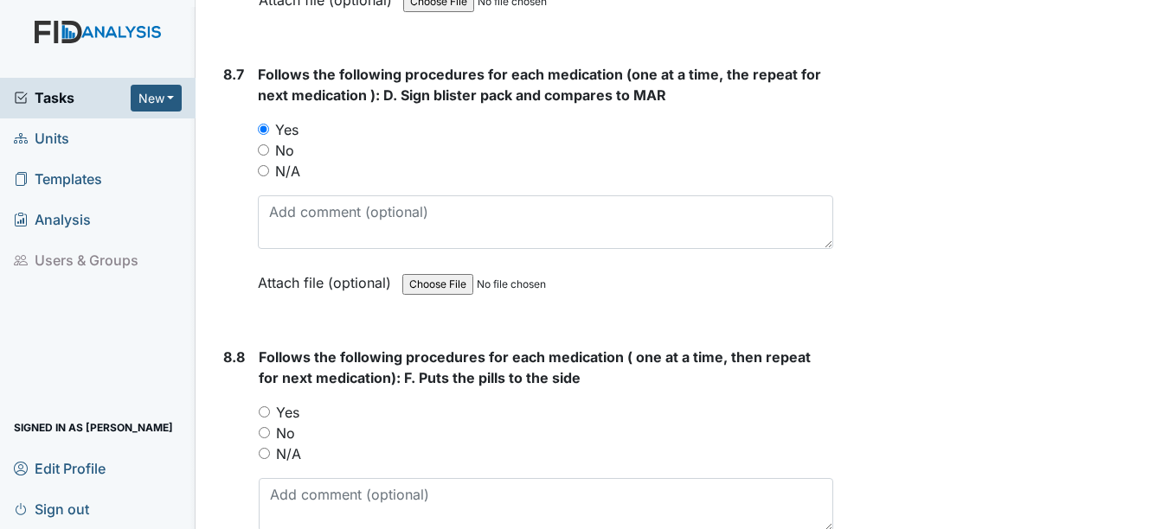
scroll to position [15657, 0]
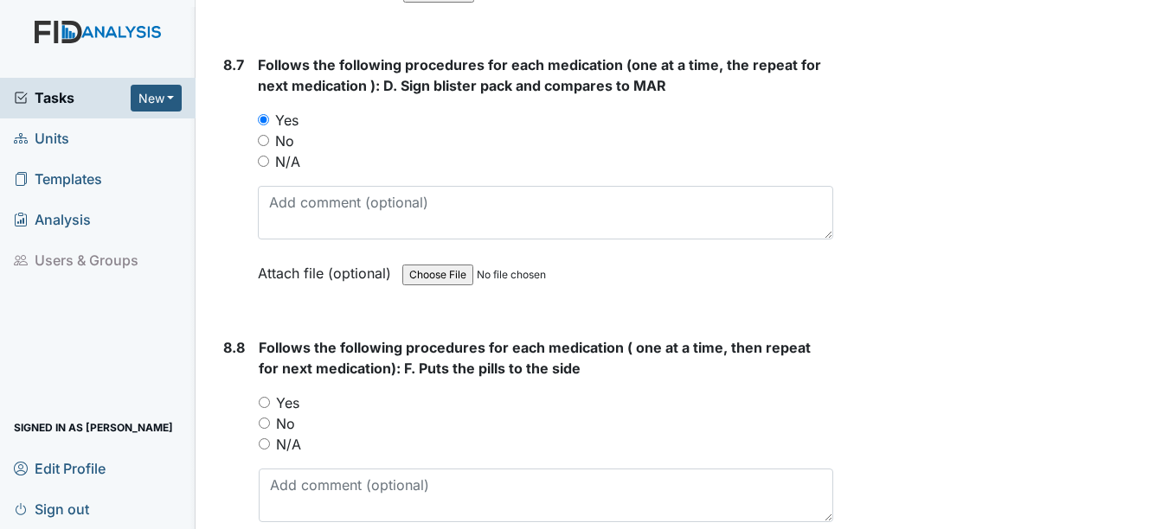
click at [264, 402] on input "Yes" at bounding box center [264, 402] width 11 height 11
radio input "true"
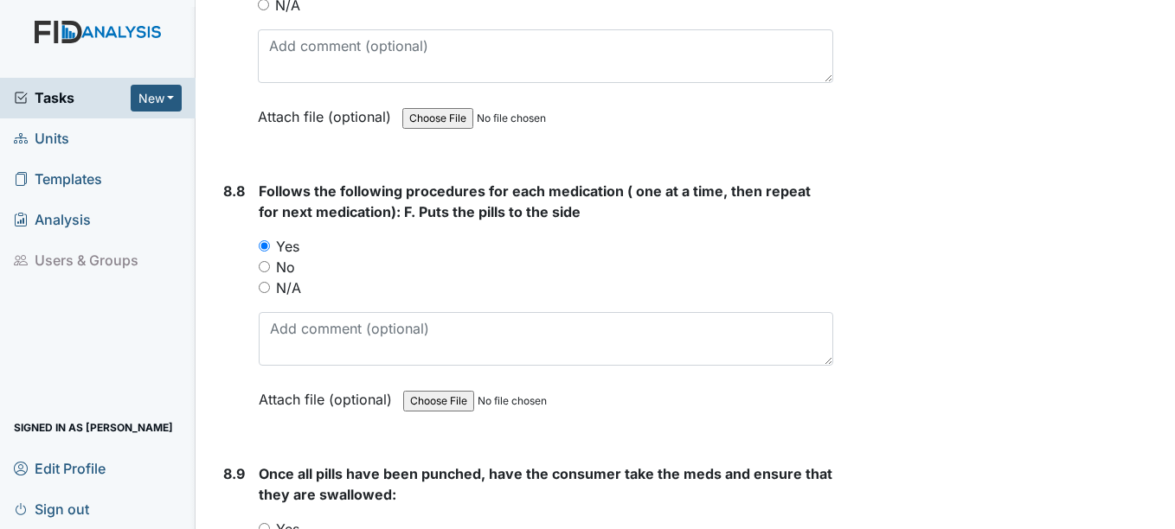
scroll to position [15917, 0]
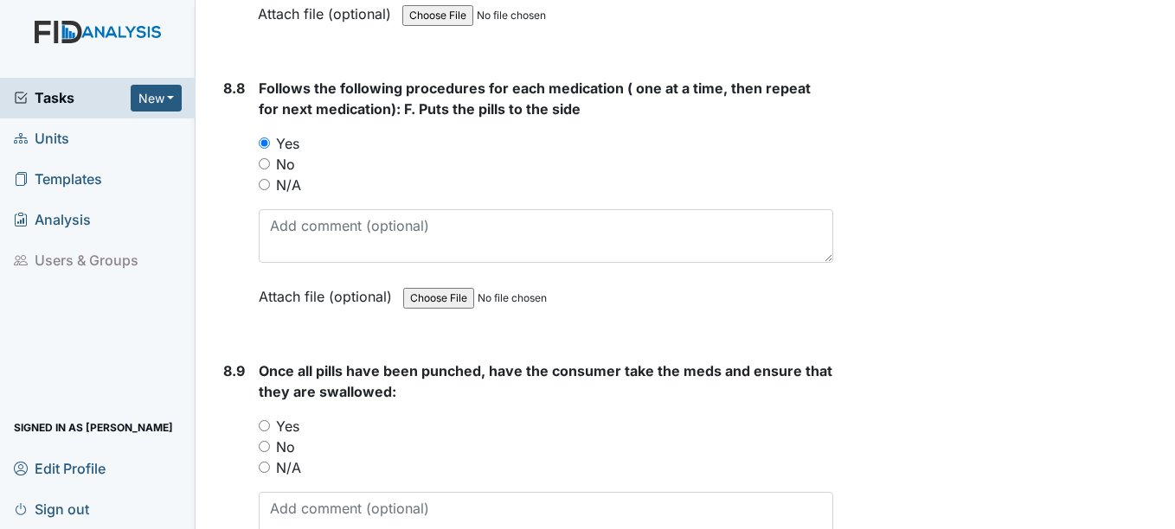
click at [266, 429] on input "Yes" at bounding box center [264, 425] width 11 height 11
radio input "true"
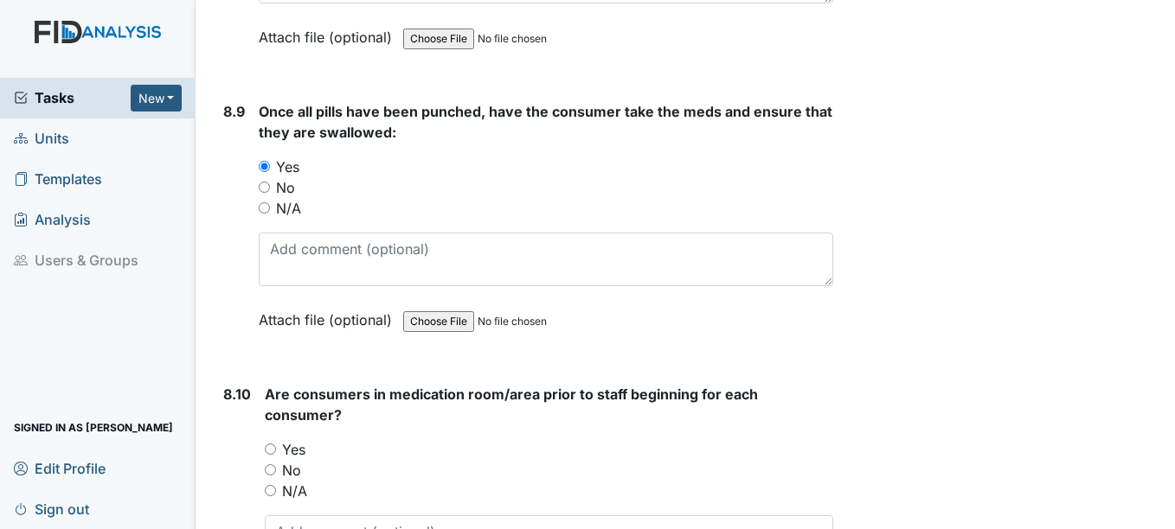
scroll to position [16263, 0]
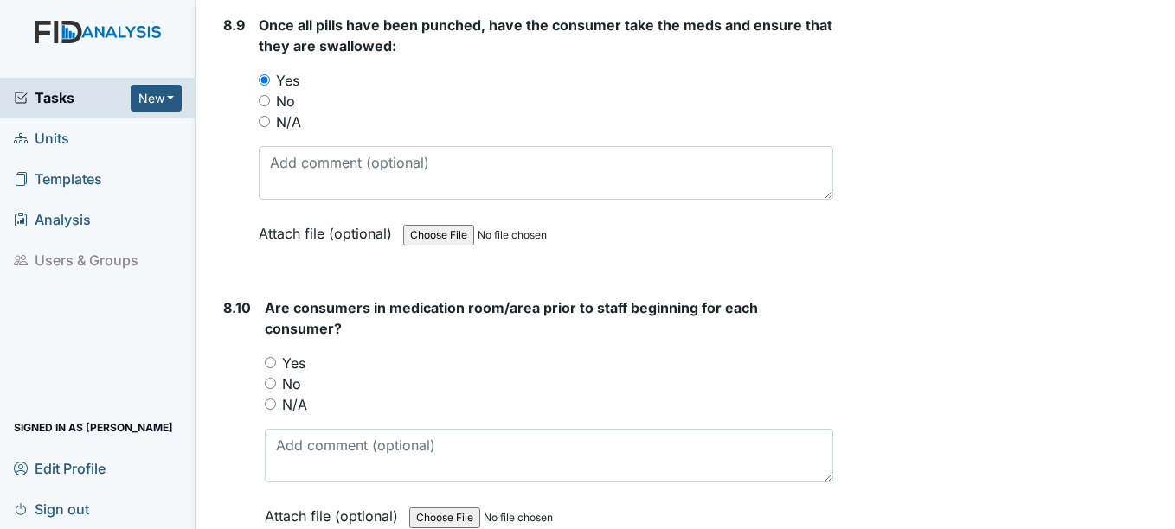
click at [272, 362] on input "Yes" at bounding box center [270, 362] width 11 height 11
radio input "true"
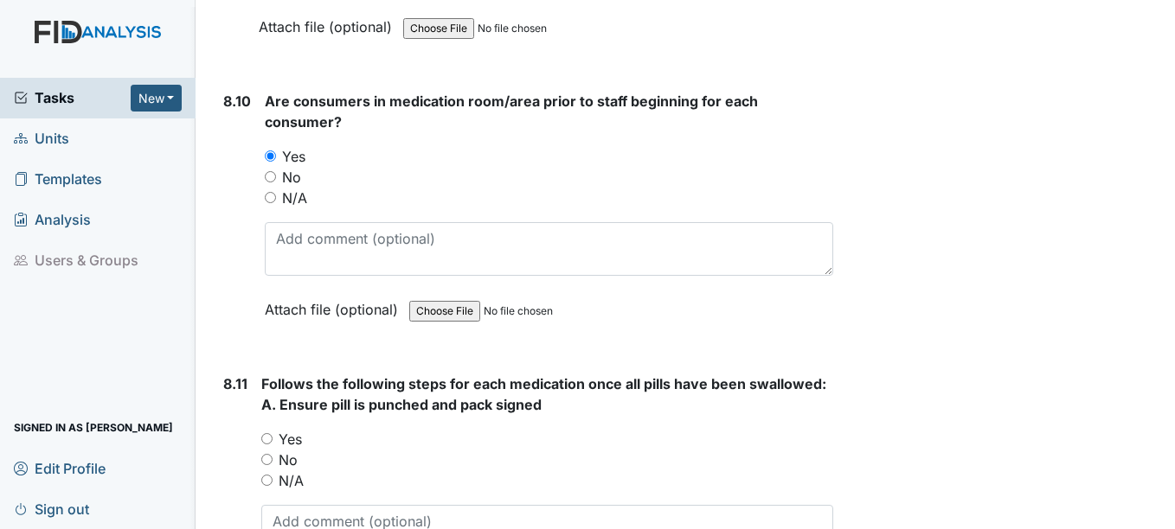
scroll to position [16522, 0]
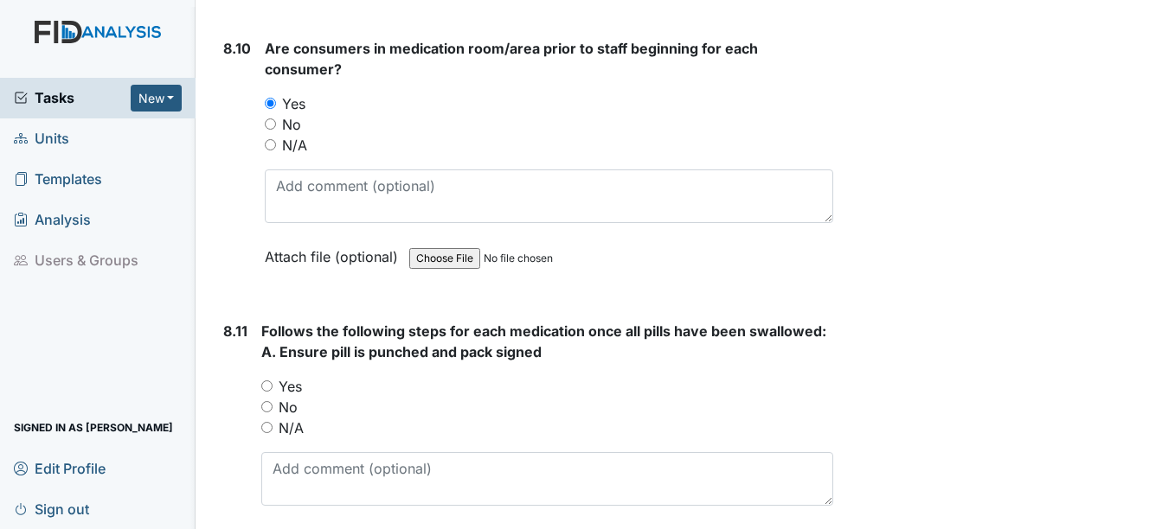
click at [268, 387] on input "Yes" at bounding box center [266, 386] width 11 height 11
radio input "true"
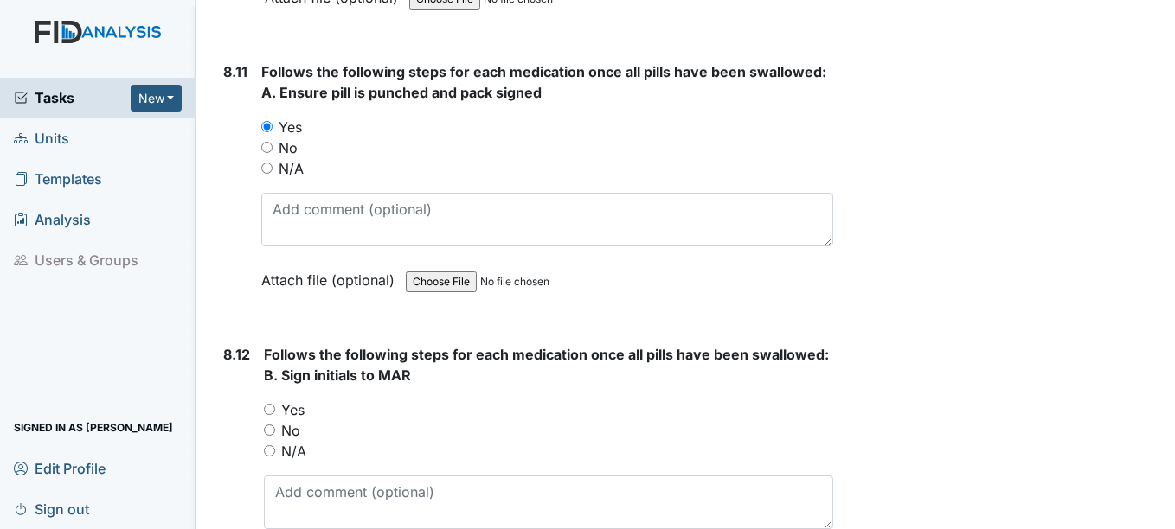
scroll to position [16868, 0]
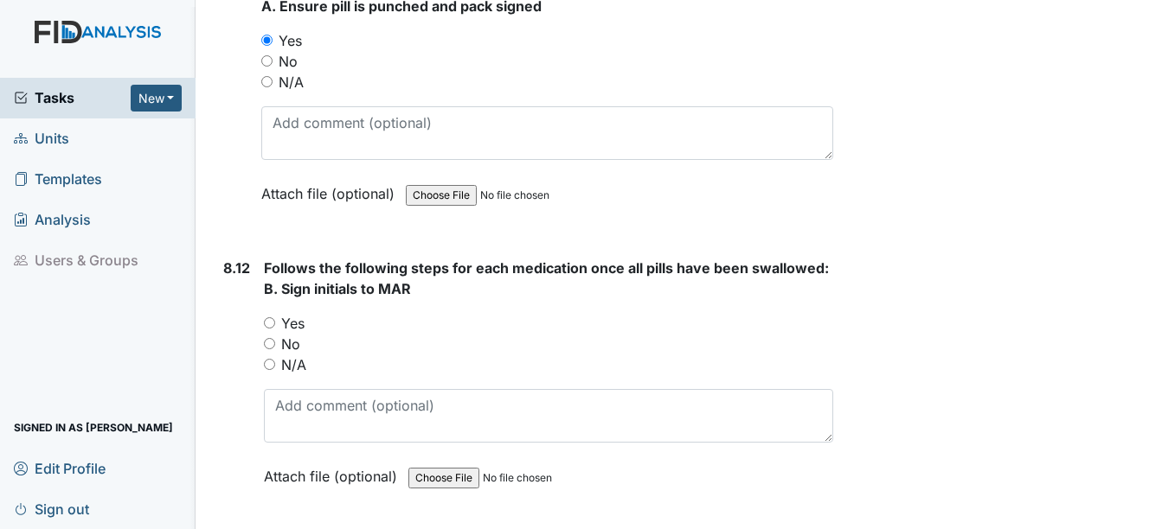
click at [268, 321] on input "Yes" at bounding box center [269, 322] width 11 height 11
radio input "true"
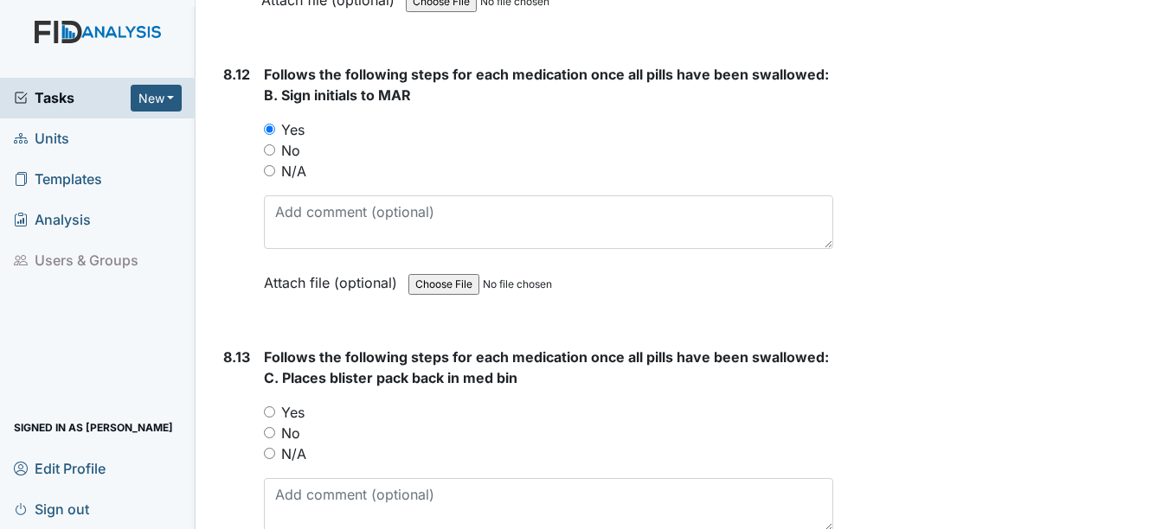
scroll to position [17128, 0]
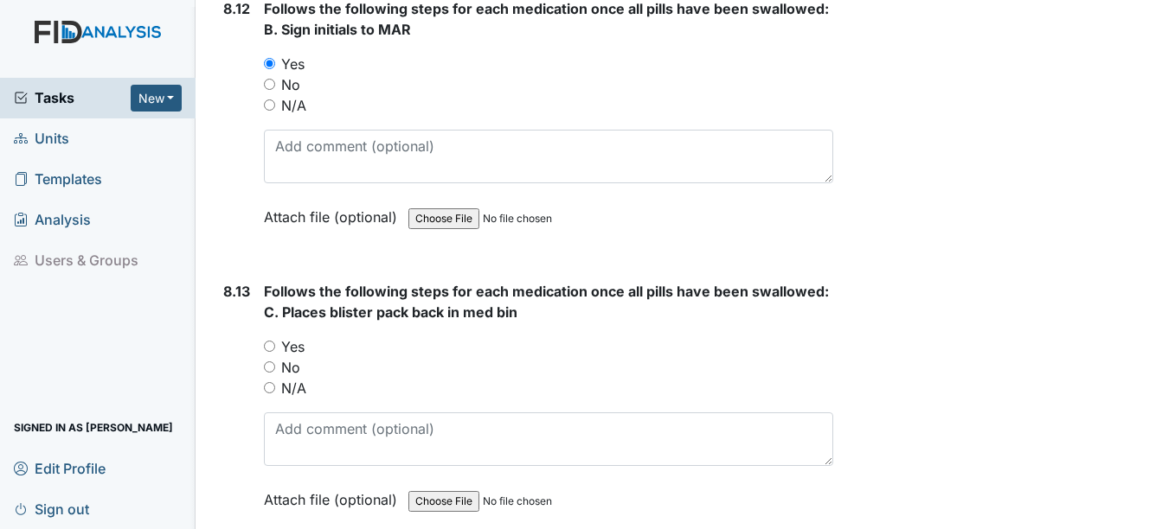
click at [270, 347] on input "Yes" at bounding box center [269, 346] width 11 height 11
radio input "true"
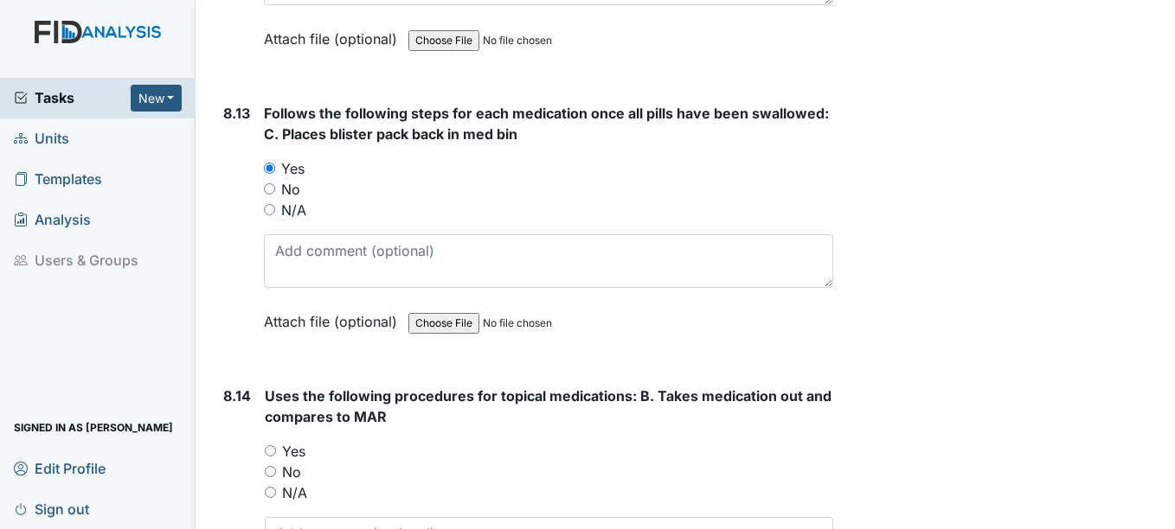
scroll to position [17387, 0]
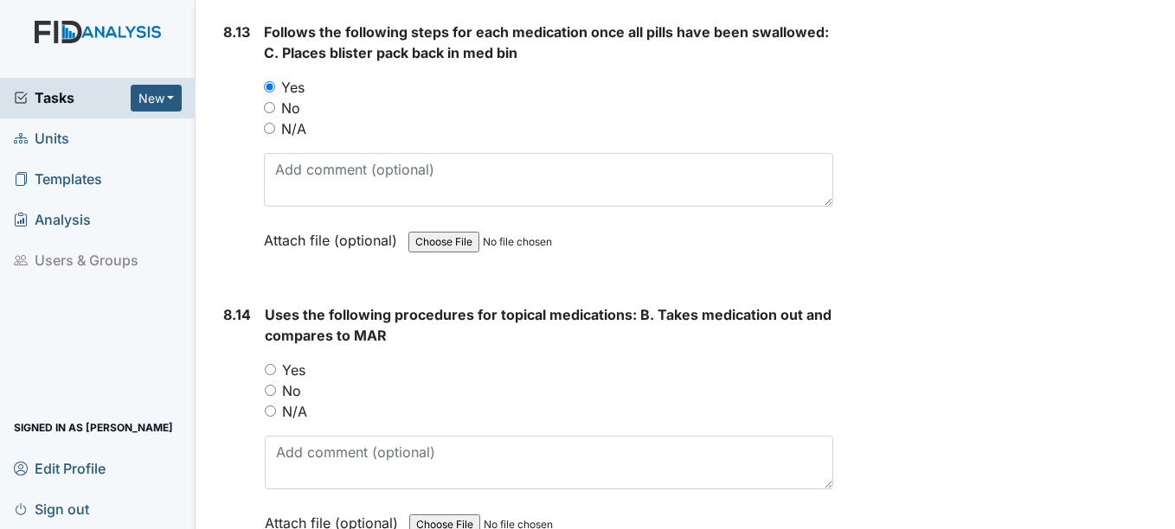
click at [268, 368] on input "Yes" at bounding box center [270, 369] width 11 height 11
radio input "true"
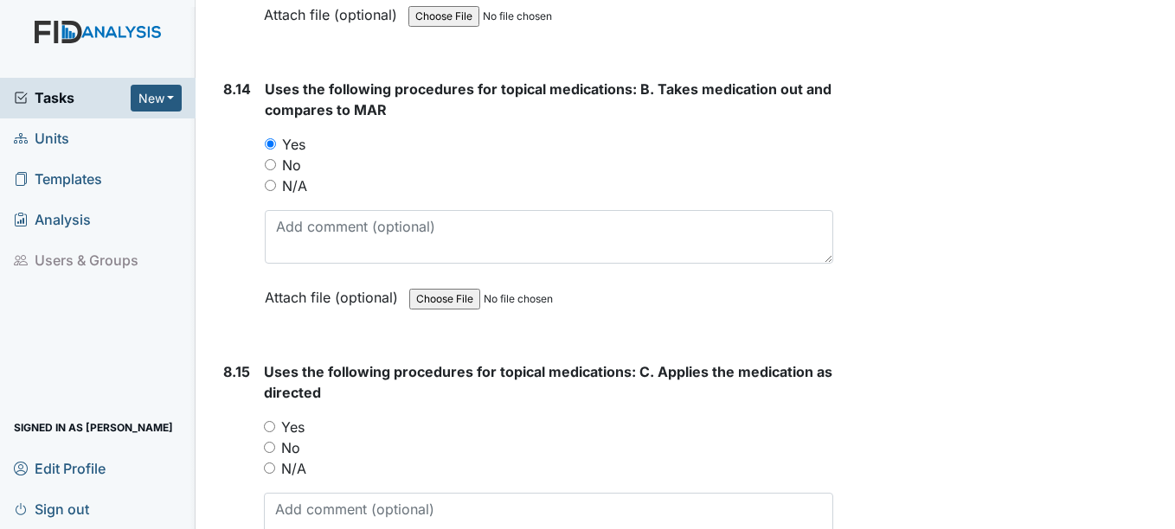
scroll to position [17647, 0]
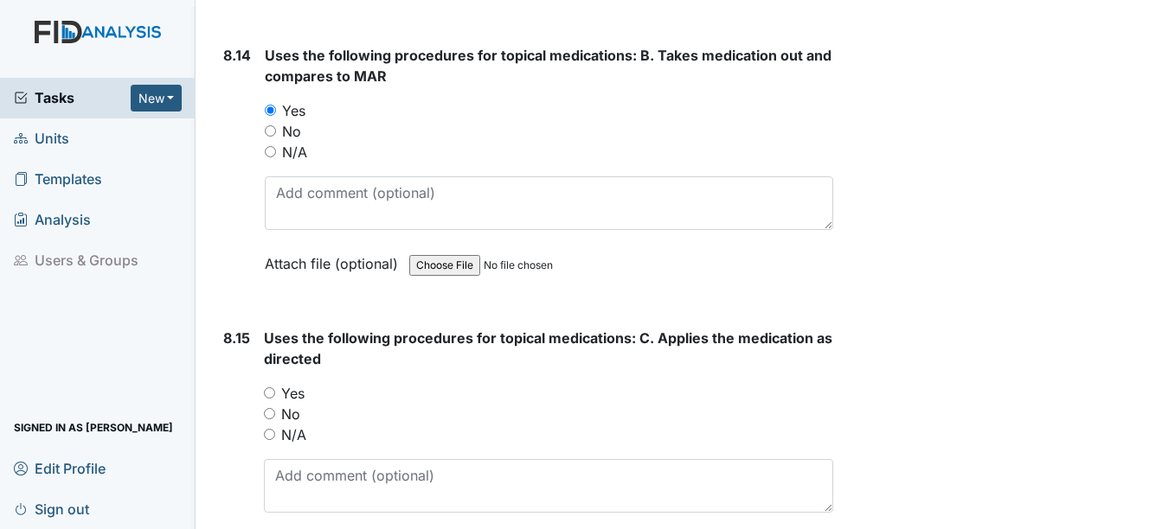
click at [268, 393] on input "Yes" at bounding box center [269, 393] width 11 height 11
radio input "true"
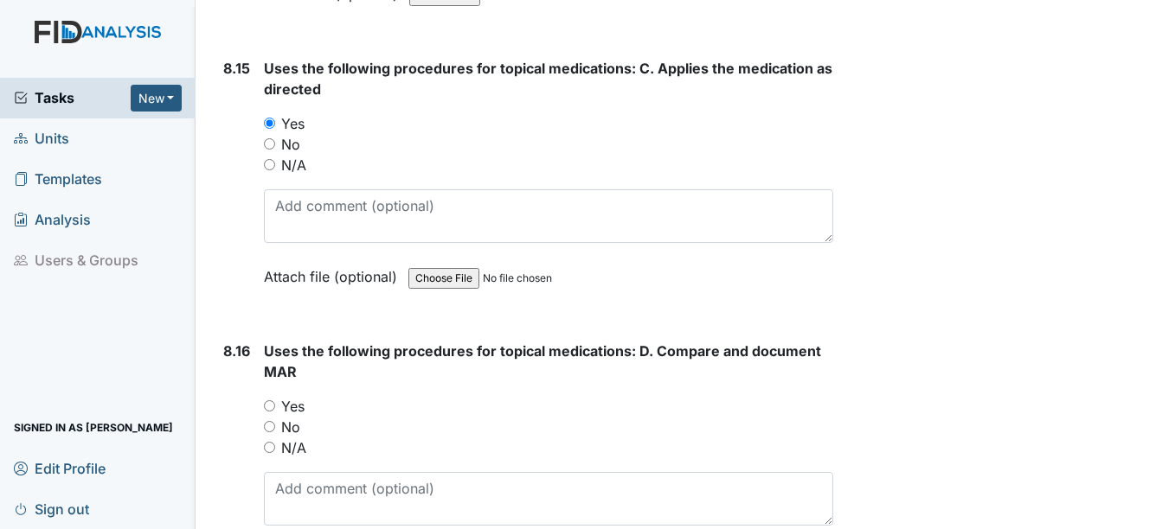
scroll to position [17993, 0]
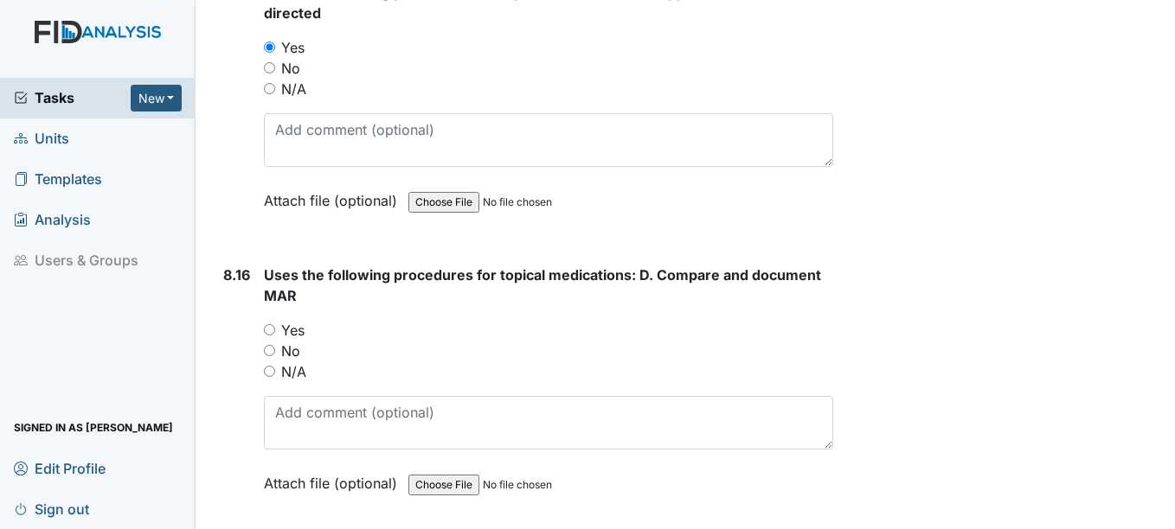
click at [270, 330] on input "Yes" at bounding box center [269, 329] width 11 height 11
radio input "true"
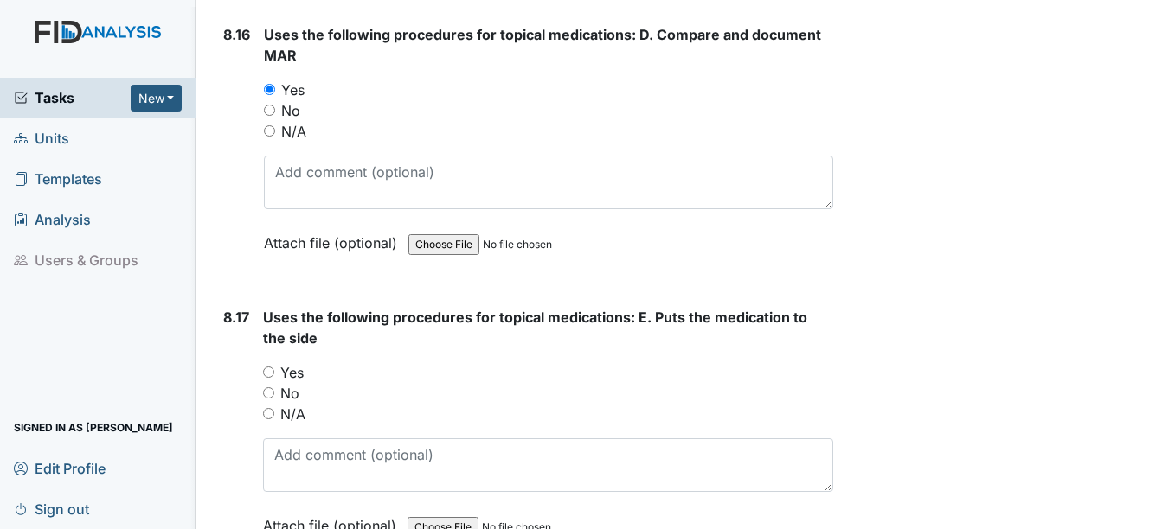
scroll to position [18252, 0]
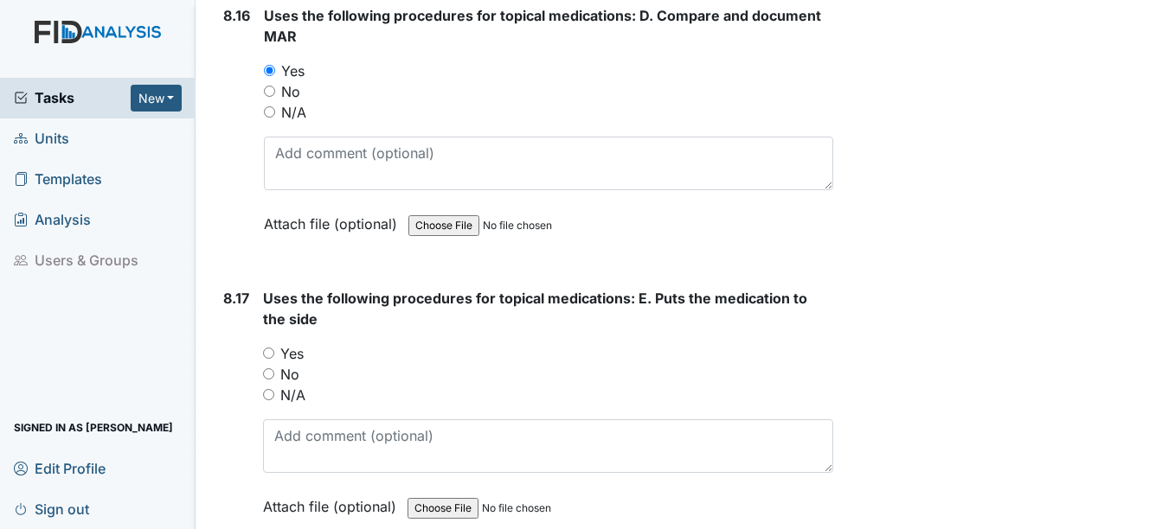
click at [269, 353] on input "Yes" at bounding box center [268, 353] width 11 height 11
radio input "true"
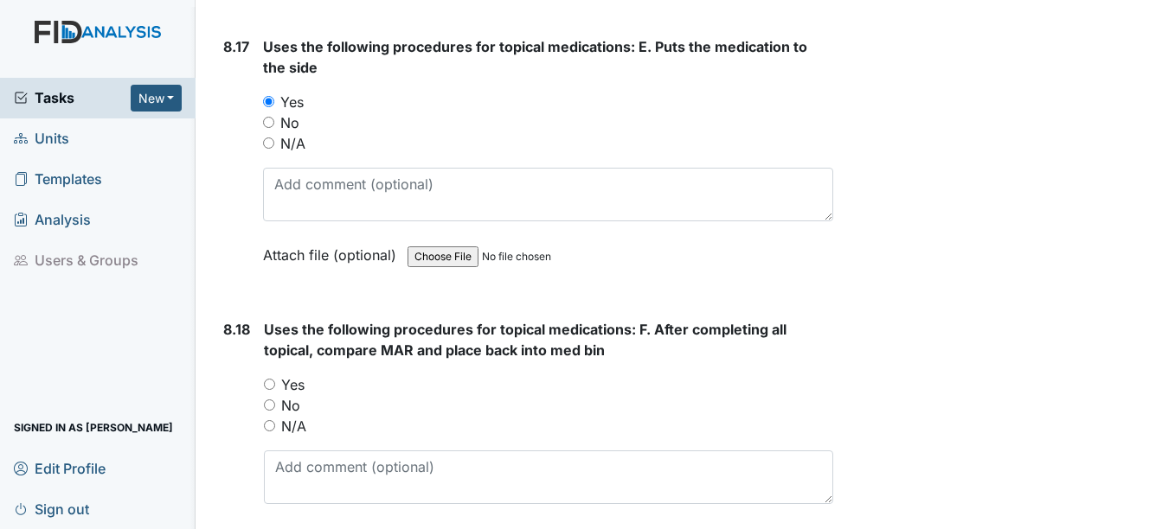
scroll to position [18512, 0]
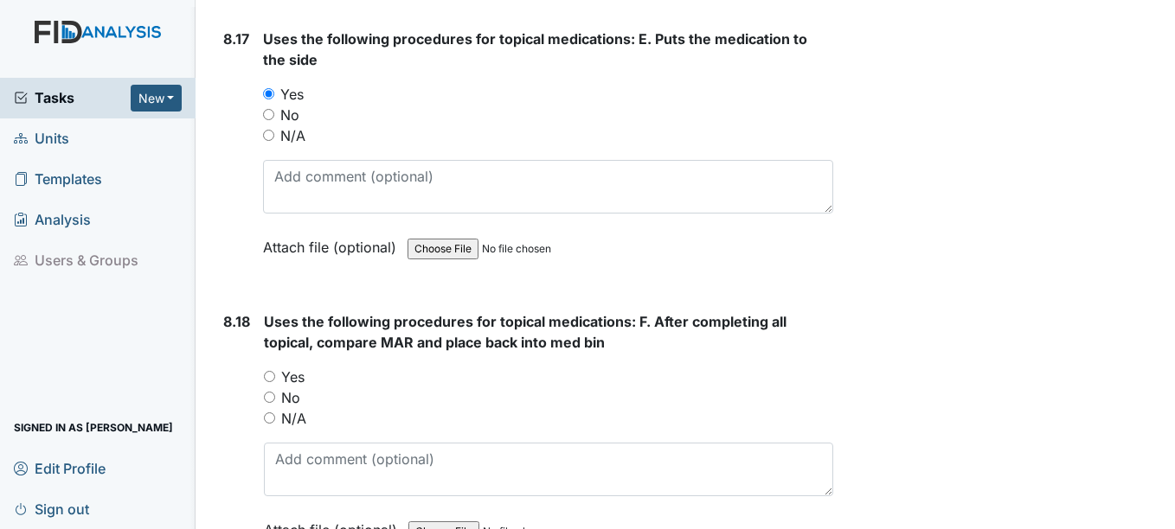
click at [272, 377] on input "Yes" at bounding box center [269, 376] width 11 height 11
radio input "true"
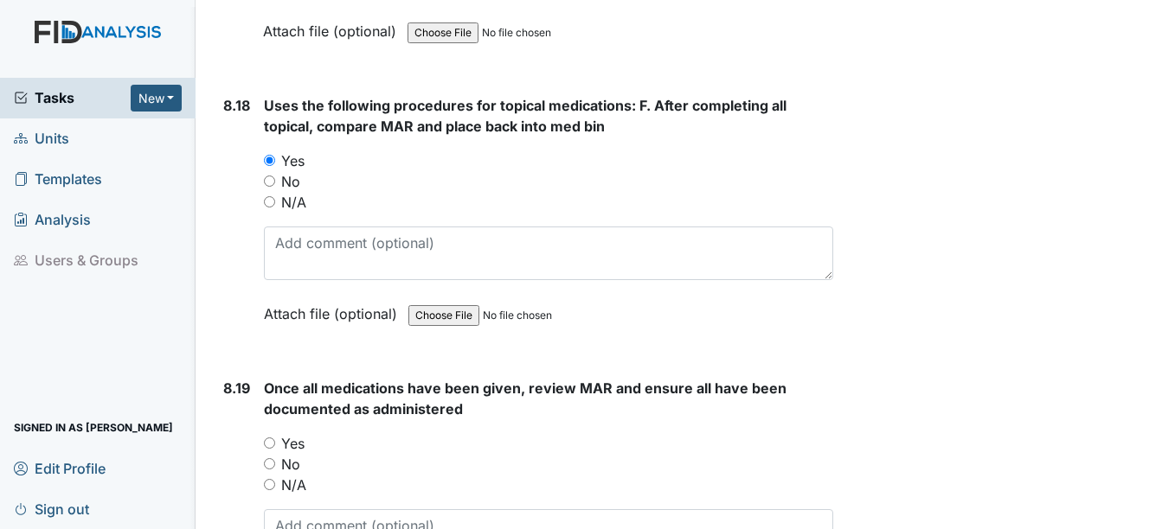
scroll to position [18771, 0]
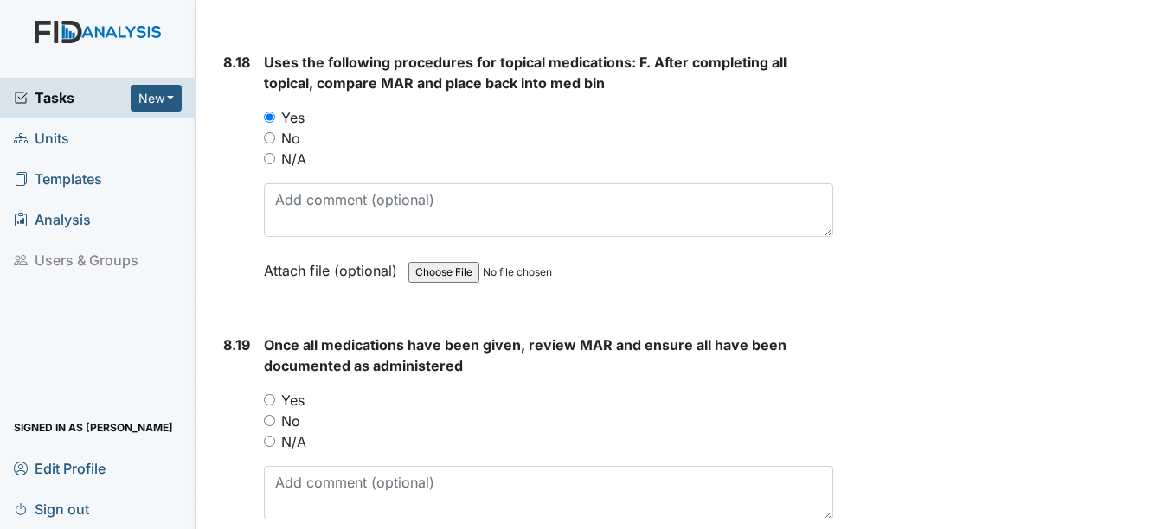
click at [272, 400] on input "Yes" at bounding box center [269, 399] width 11 height 11
radio input "true"
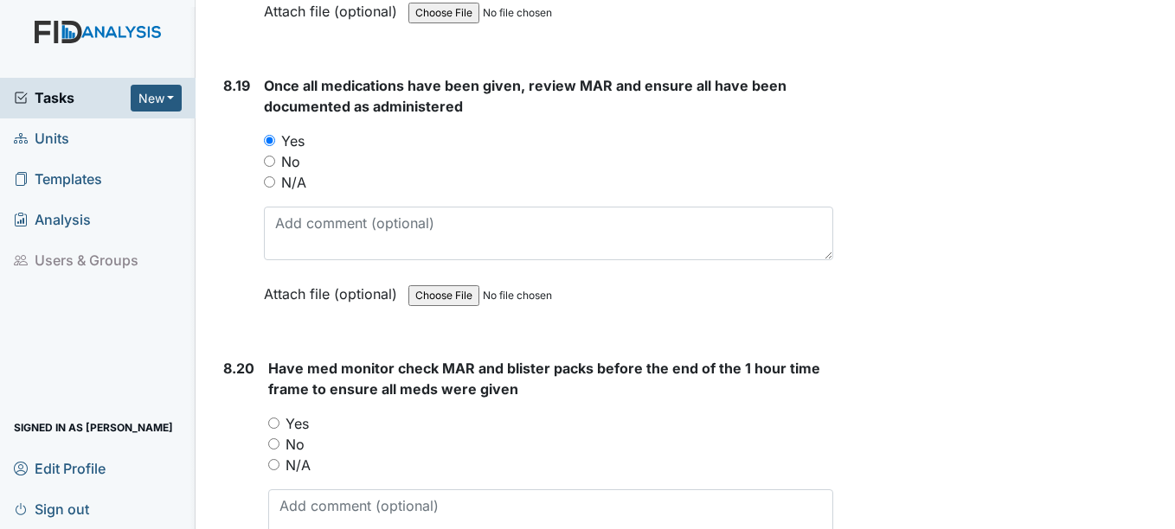
scroll to position [19117, 0]
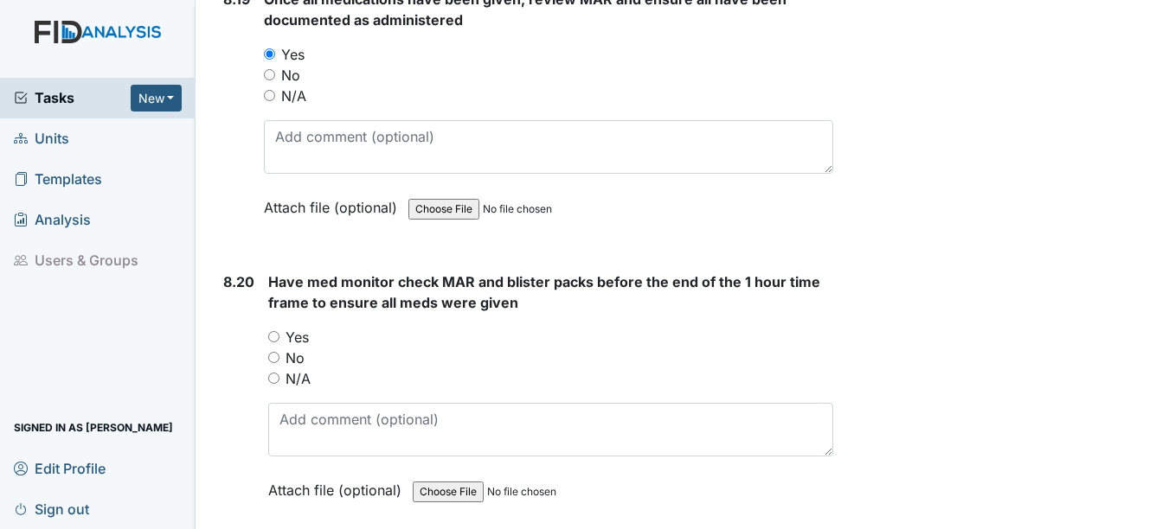
click at [273, 335] on input "Yes" at bounding box center [273, 336] width 11 height 11
radio input "true"
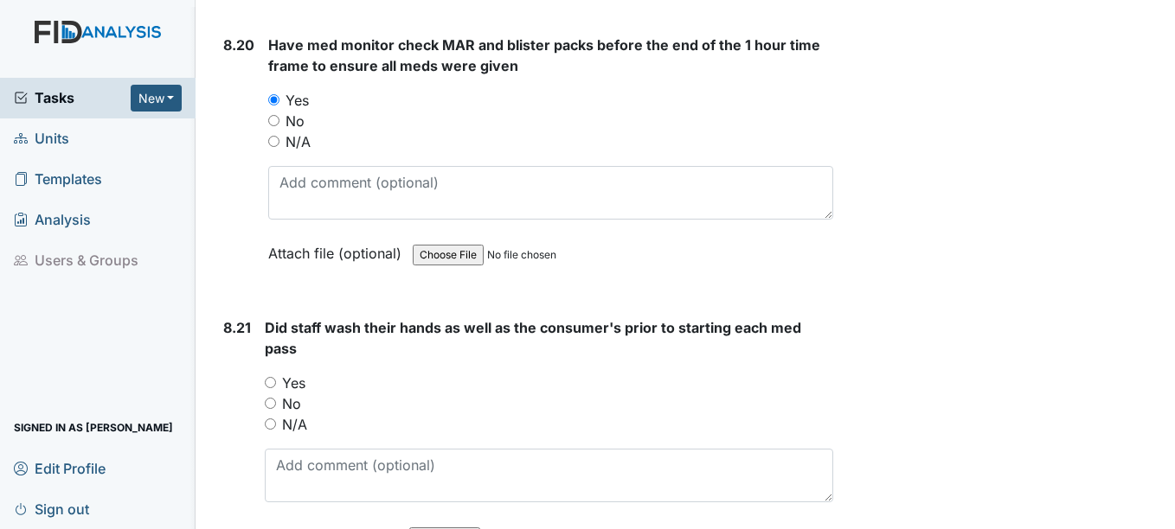
scroll to position [19377, 0]
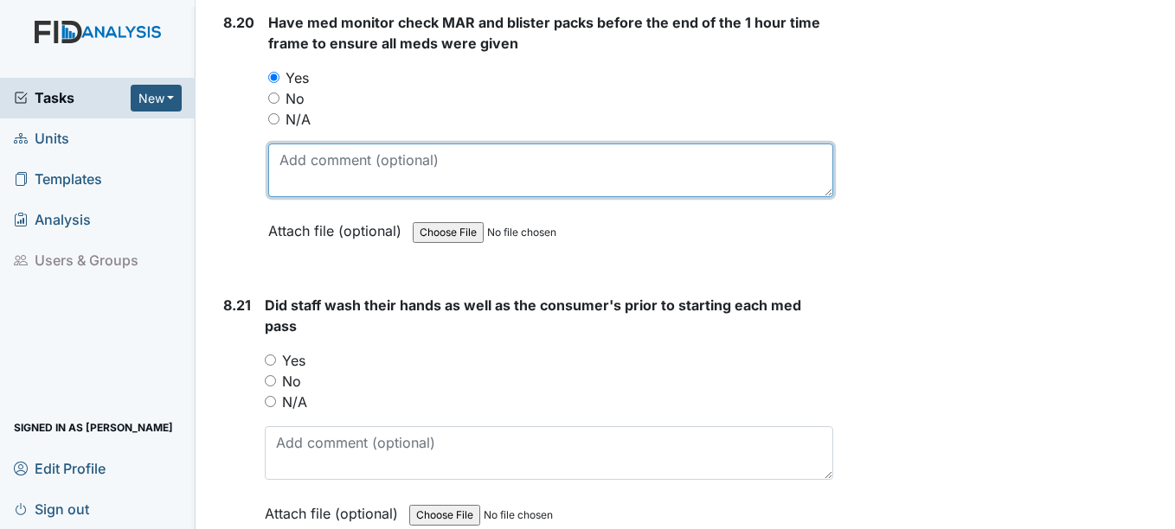
click at [349, 175] on textarea at bounding box center [550, 171] width 564 height 54
type textarea "[PERSON_NAME]"
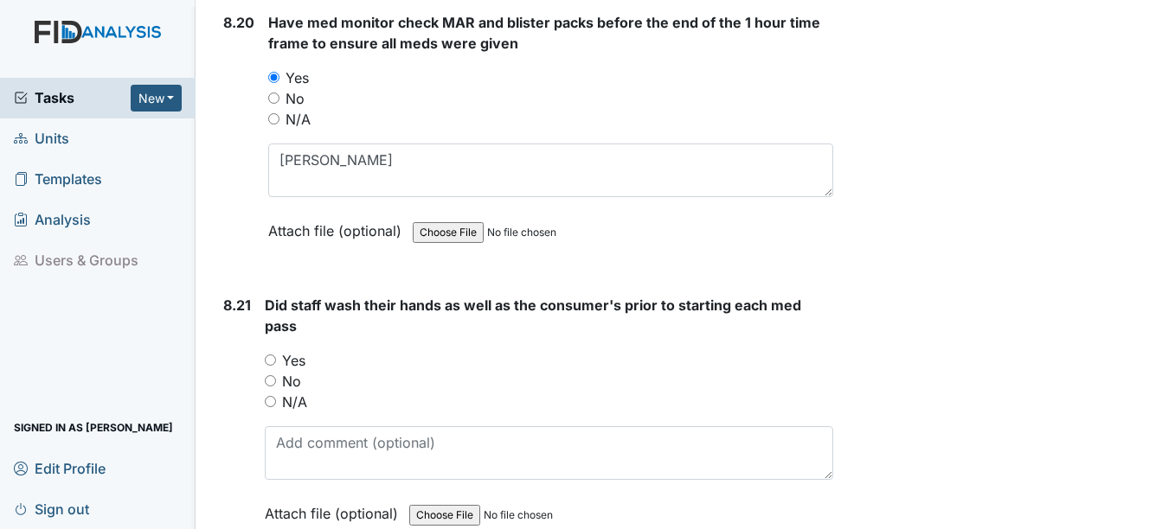
click at [272, 361] on input "Yes" at bounding box center [270, 360] width 11 height 11
radio input "true"
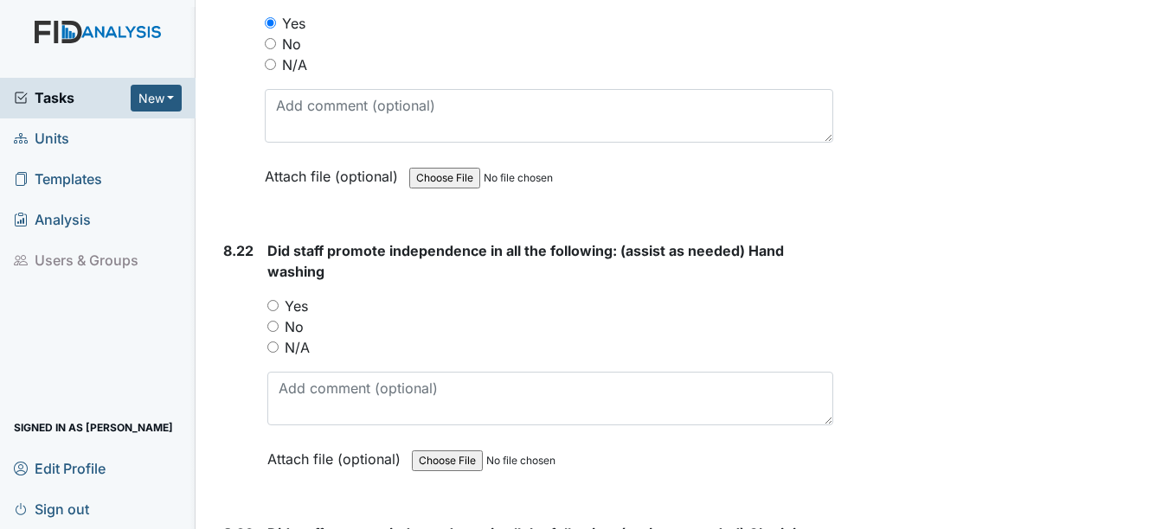
scroll to position [19723, 0]
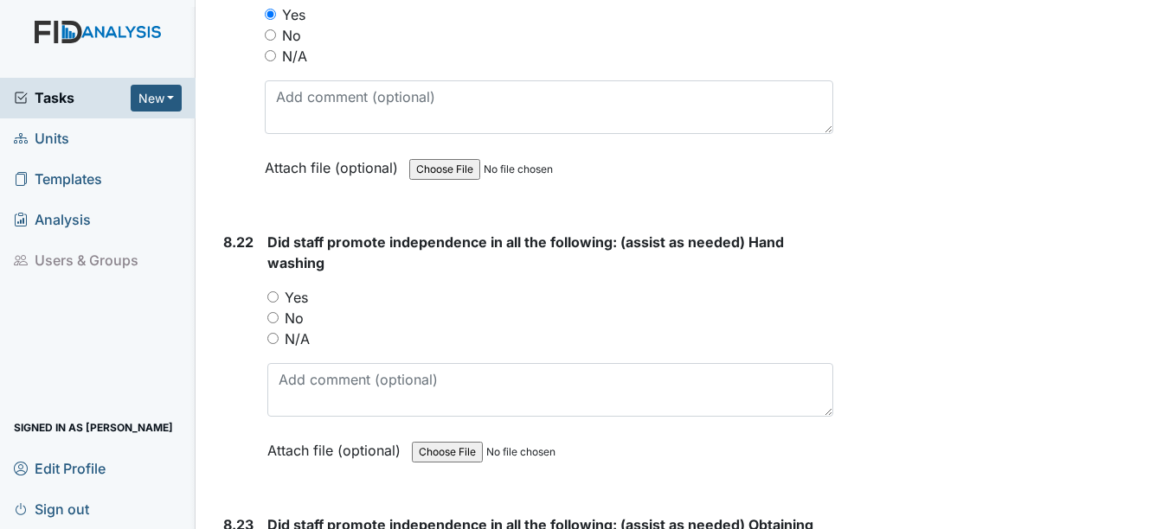
click at [276, 295] on input "Yes" at bounding box center [272, 297] width 11 height 11
radio input "true"
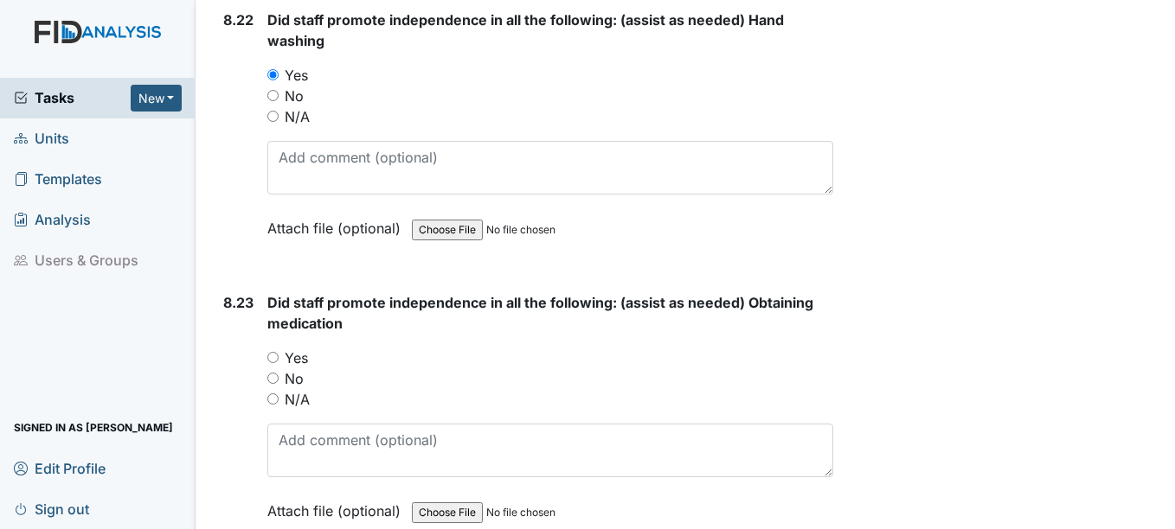
scroll to position [19982, 0]
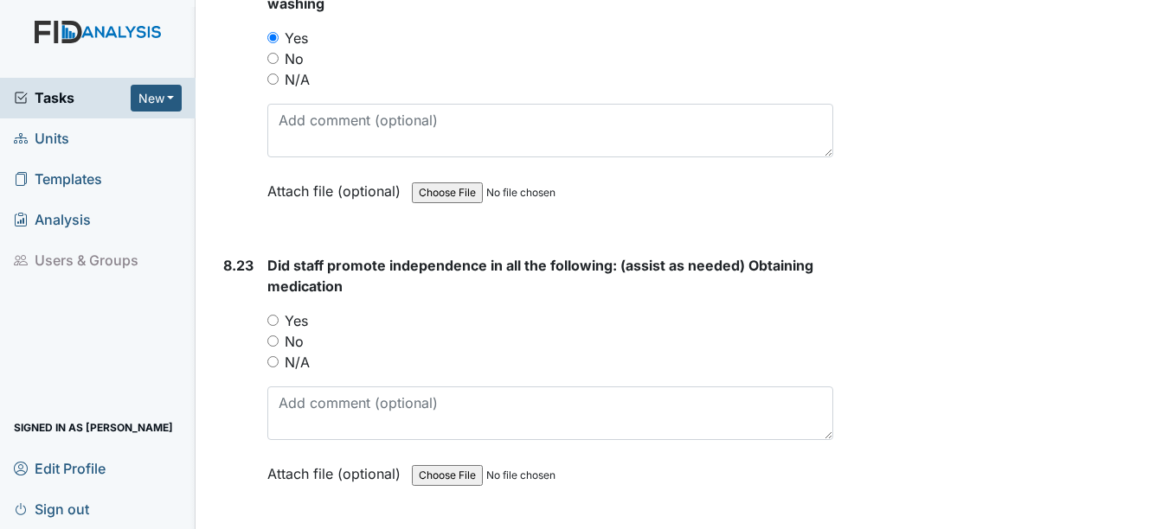
click at [275, 320] on input "Yes" at bounding box center [272, 320] width 11 height 11
radio input "true"
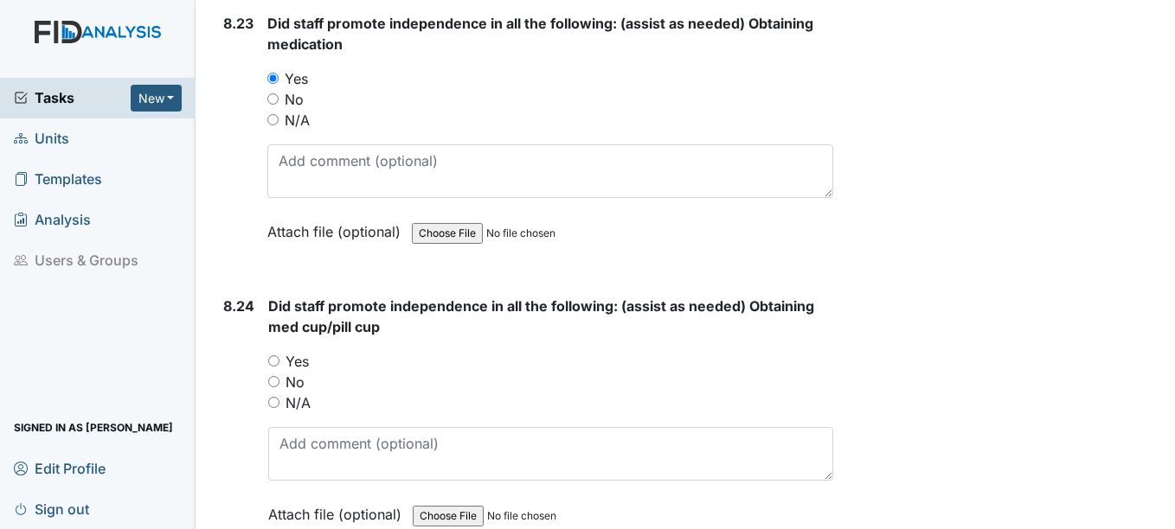
scroll to position [20242, 0]
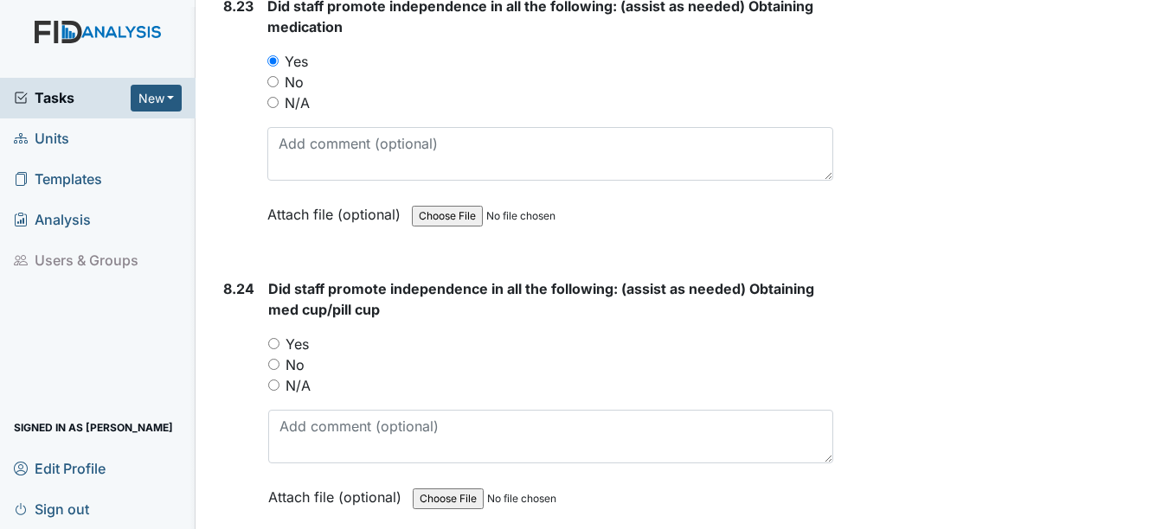
click at [273, 346] on input "Yes" at bounding box center [273, 343] width 11 height 11
radio input "true"
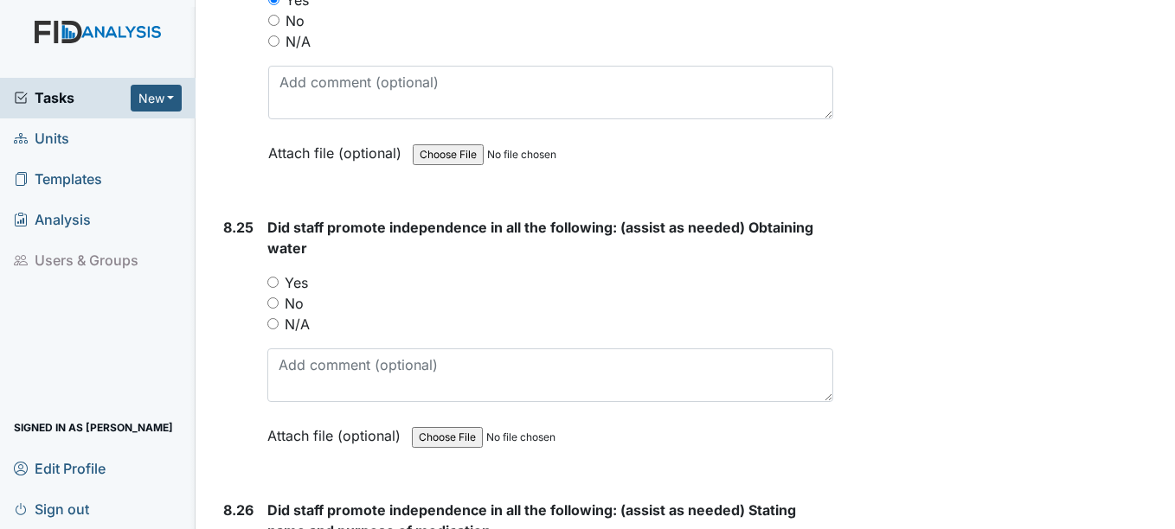
scroll to position [20588, 0]
click at [276, 279] on input "Yes" at bounding box center [272, 280] width 11 height 11
radio input "true"
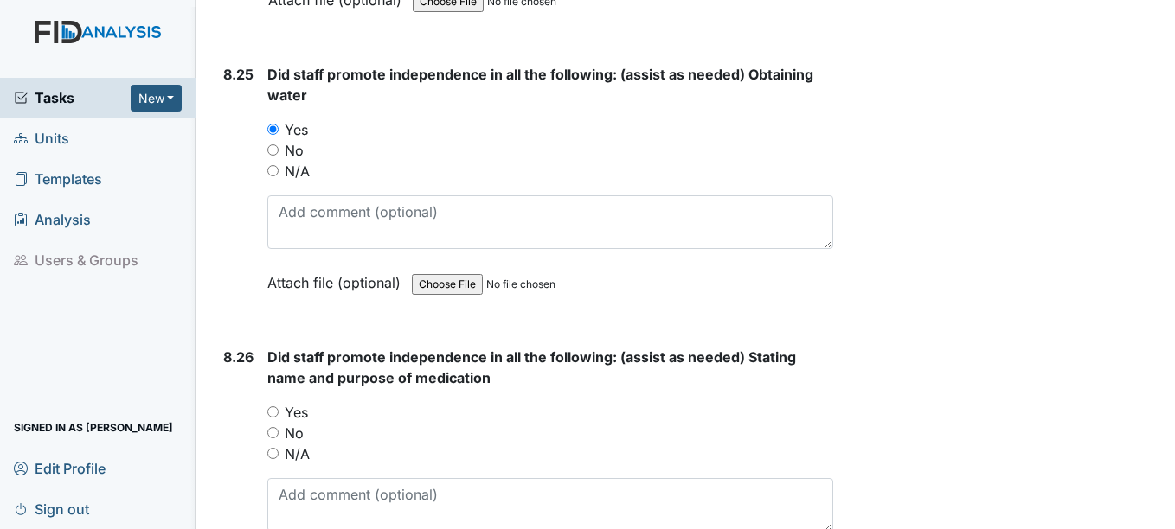
scroll to position [20761, 0]
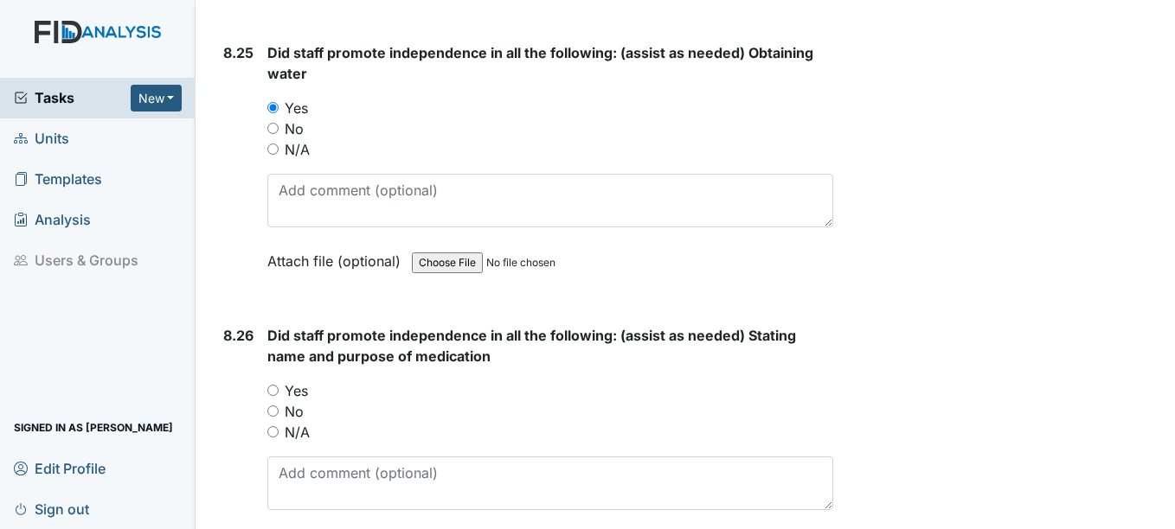
click at [273, 389] on input "Yes" at bounding box center [272, 390] width 11 height 11
radio input "true"
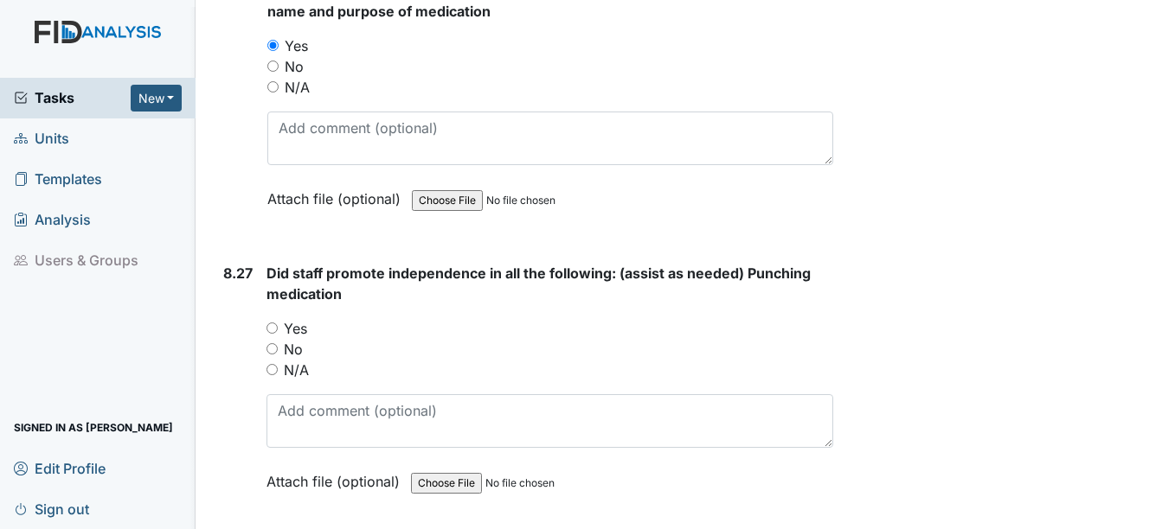
scroll to position [21107, 0]
click at [271, 327] on input "Yes" at bounding box center [271, 327] width 11 height 11
radio input "true"
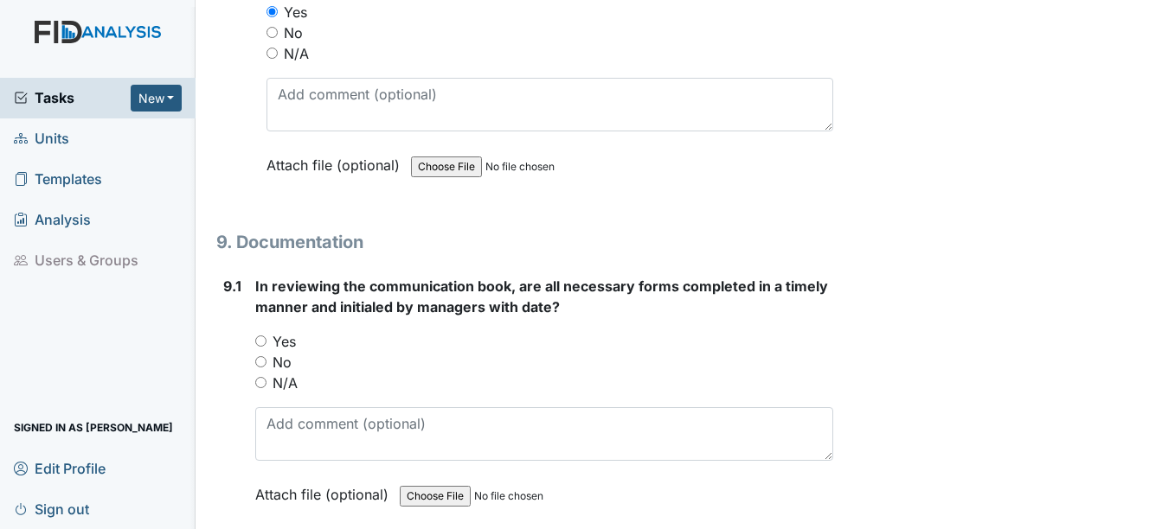
scroll to position [21453, 0]
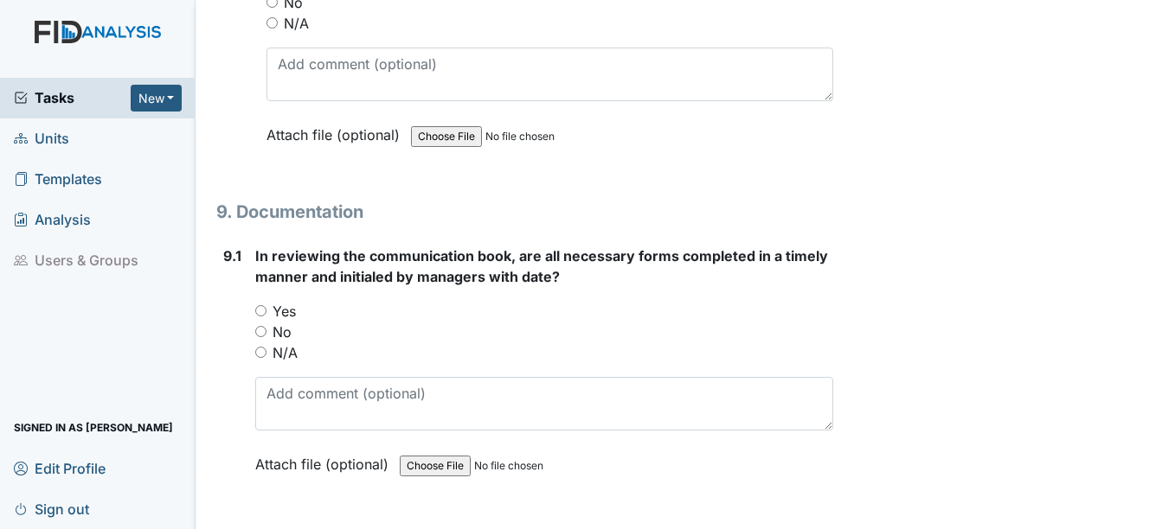
click at [260, 311] on input "Yes" at bounding box center [260, 310] width 11 height 11
radio input "true"
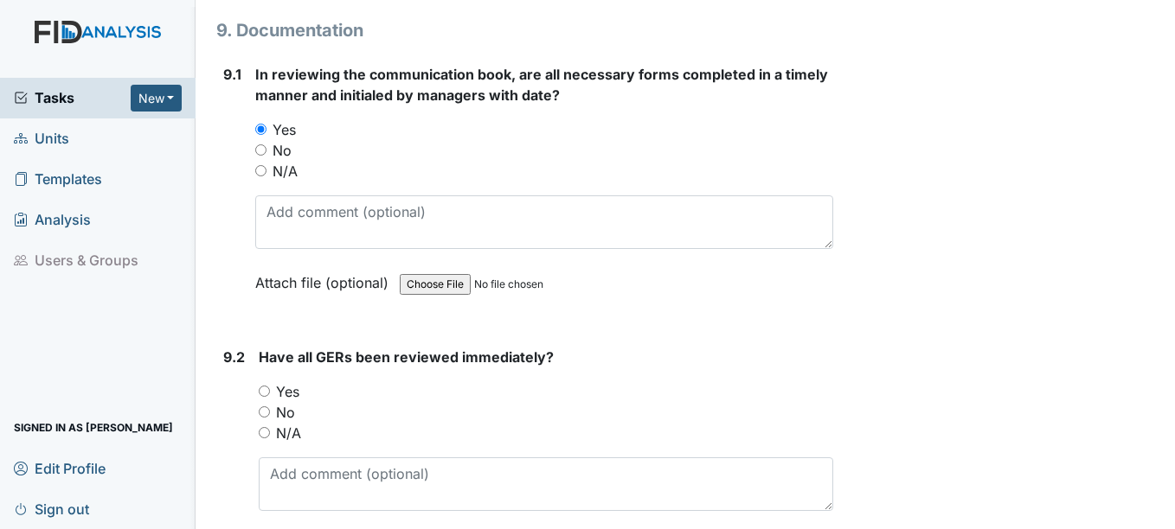
scroll to position [21712, 0]
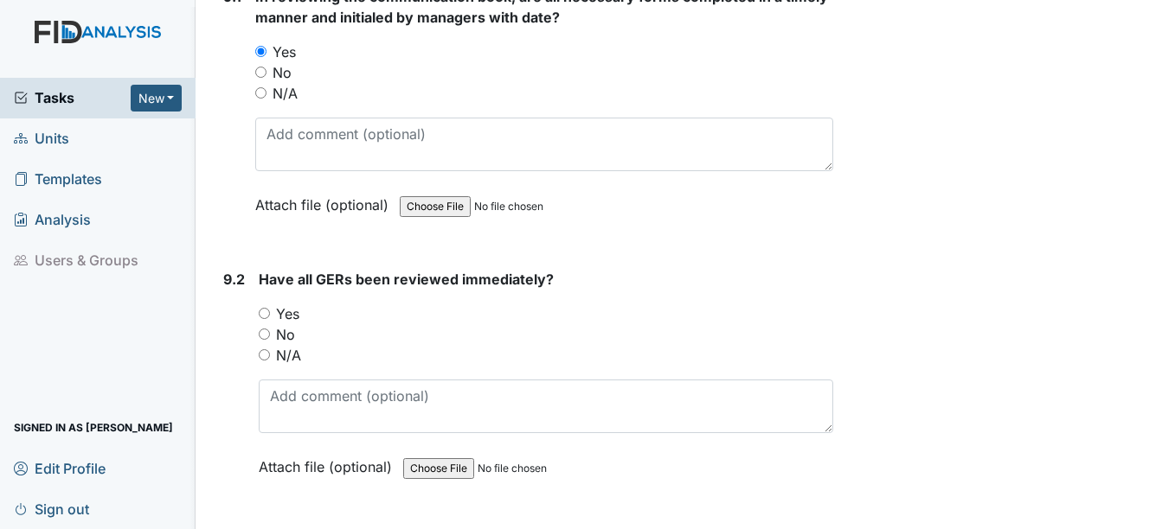
click at [266, 312] on input "Yes" at bounding box center [264, 313] width 11 height 11
radio input "true"
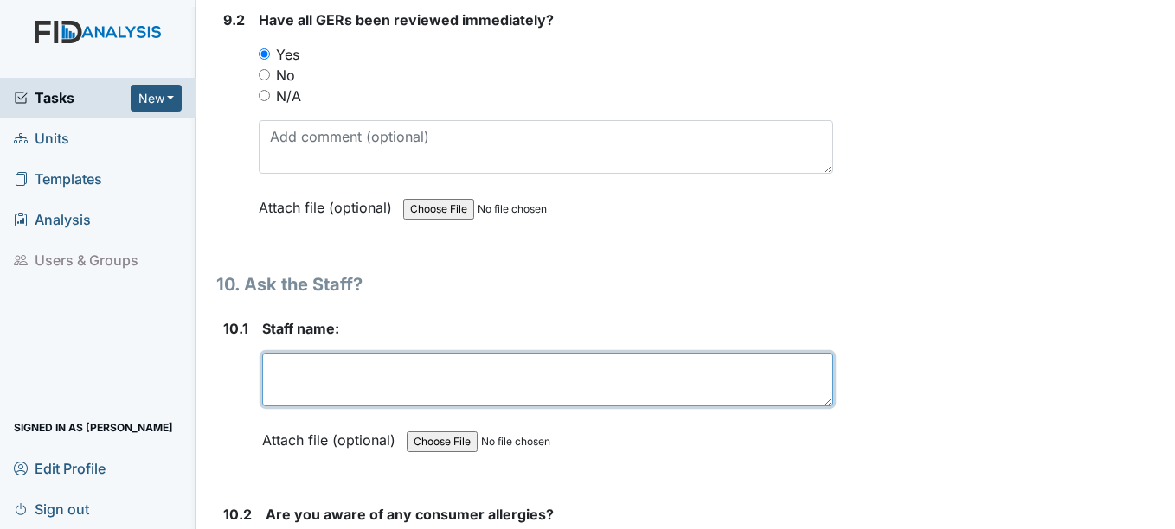
click at [293, 364] on textarea at bounding box center [547, 380] width 570 height 54
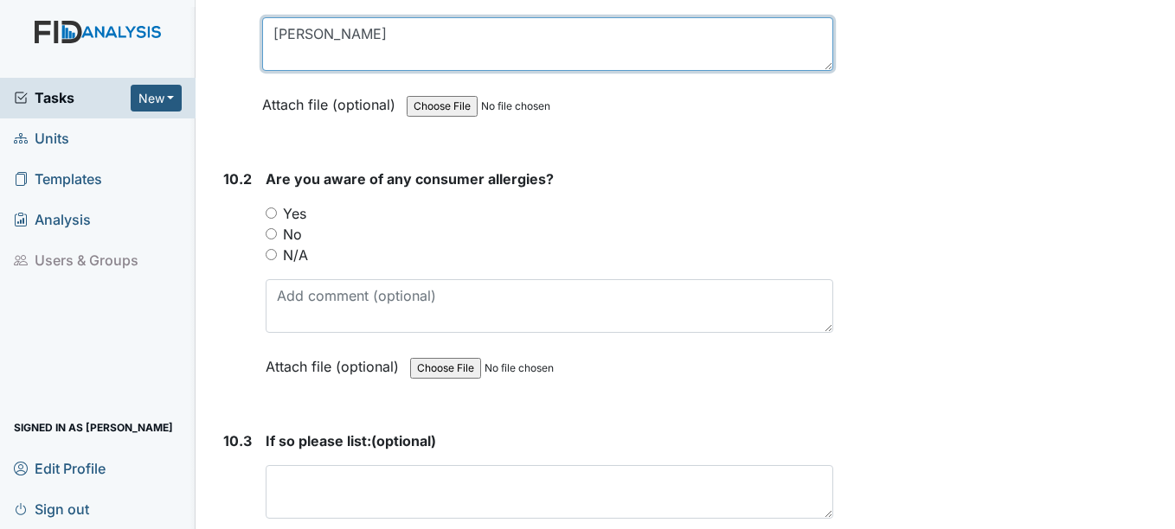
scroll to position [22318, 0]
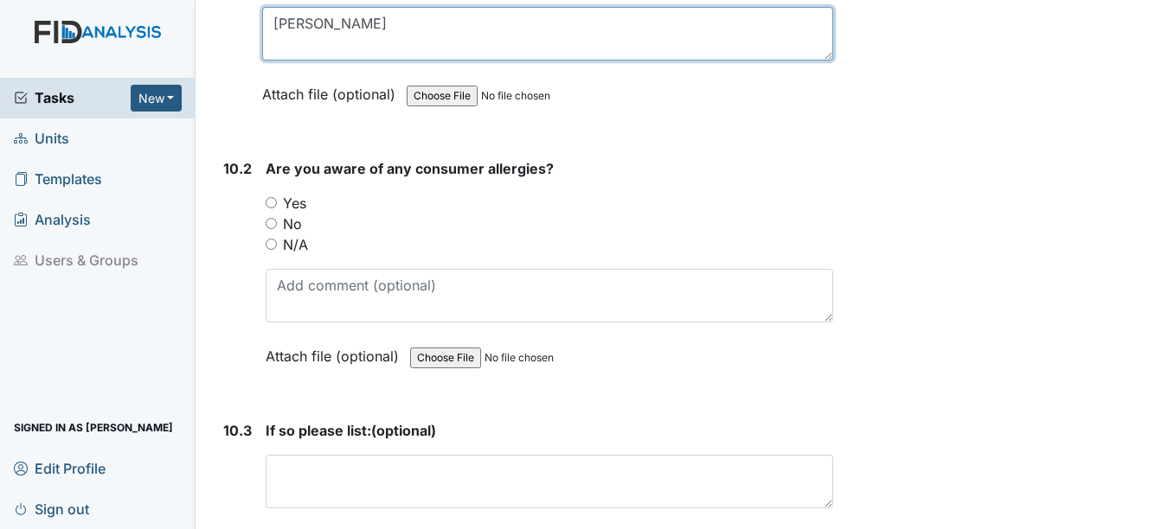
type textarea "[PERSON_NAME]"
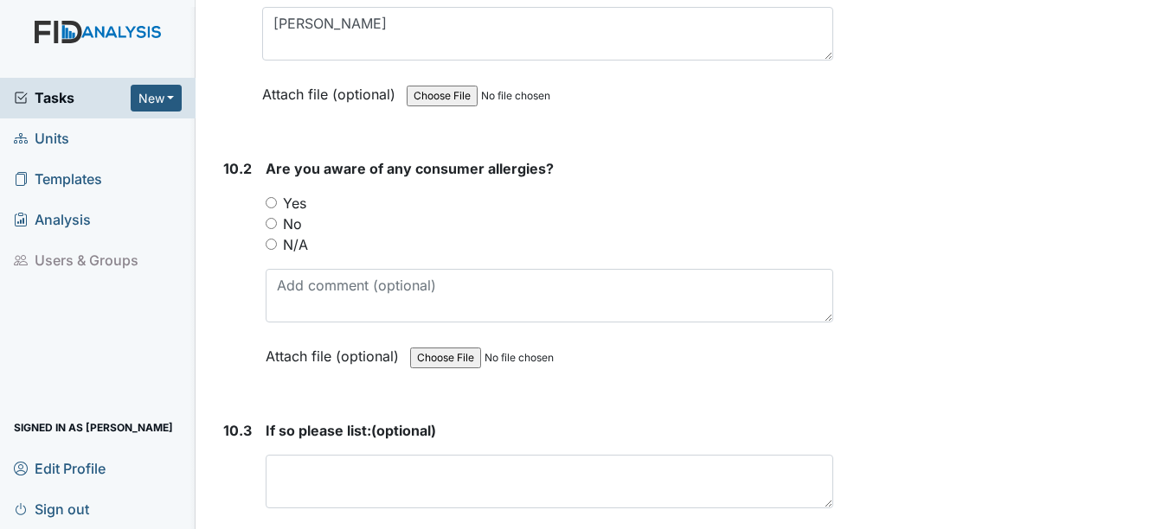
click at [270, 204] on input "Yes" at bounding box center [271, 202] width 11 height 11
radio input "true"
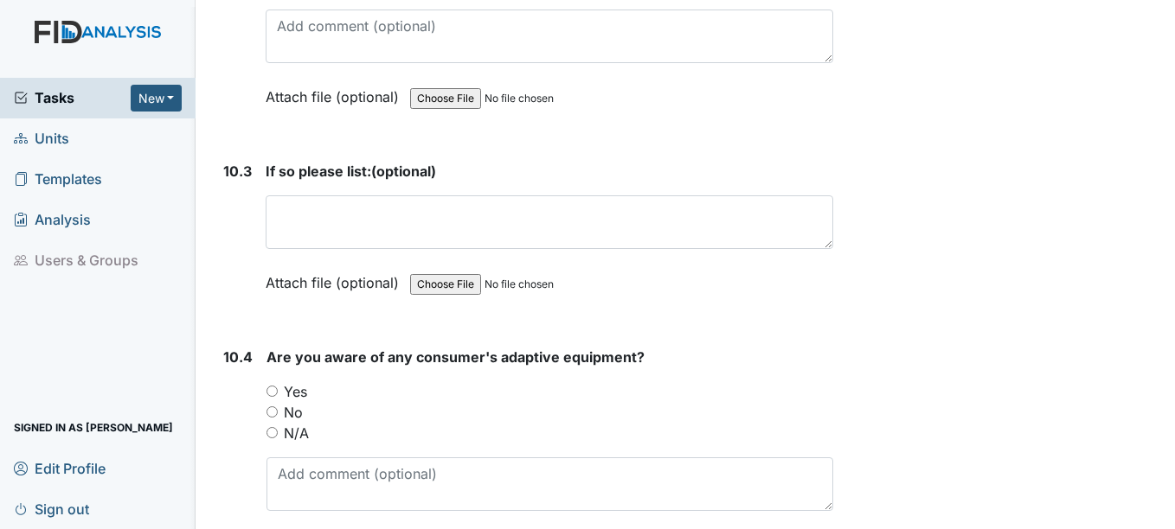
scroll to position [22664, 0]
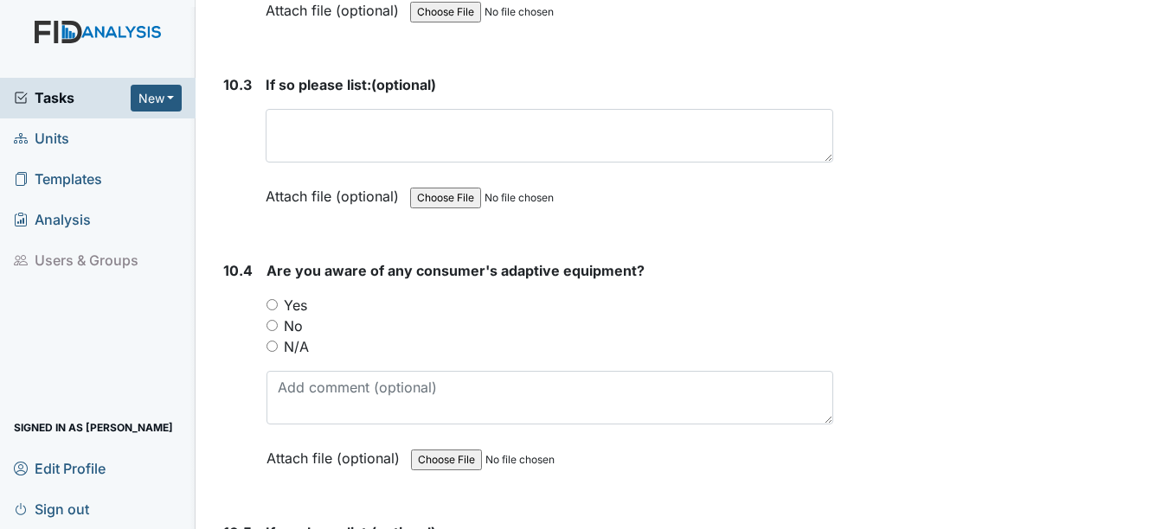
click at [271, 302] on input "Yes" at bounding box center [271, 304] width 11 height 11
radio input "true"
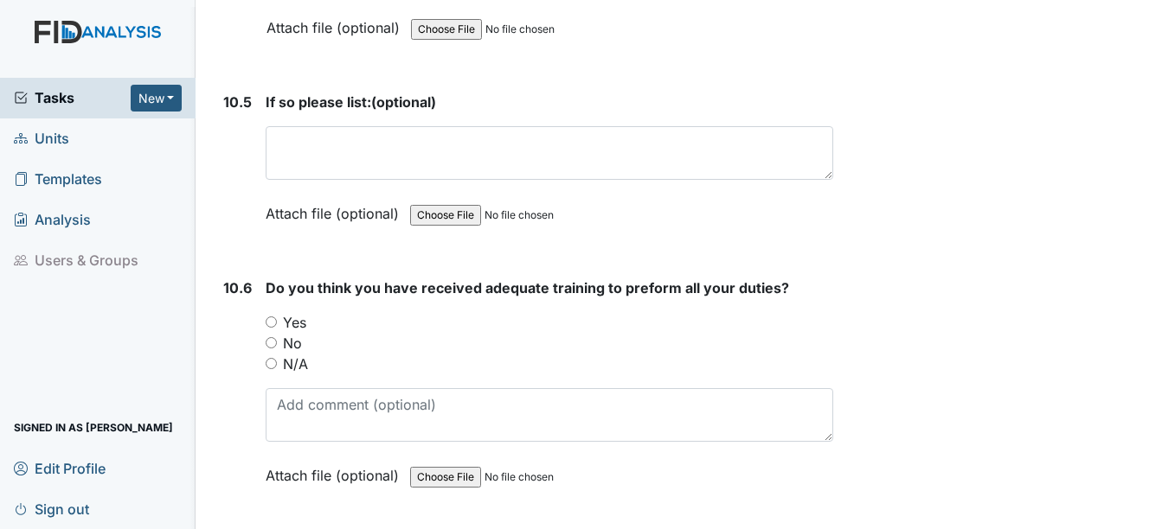
scroll to position [23096, 0]
click at [270, 319] on input "Yes" at bounding box center [271, 320] width 11 height 11
radio input "true"
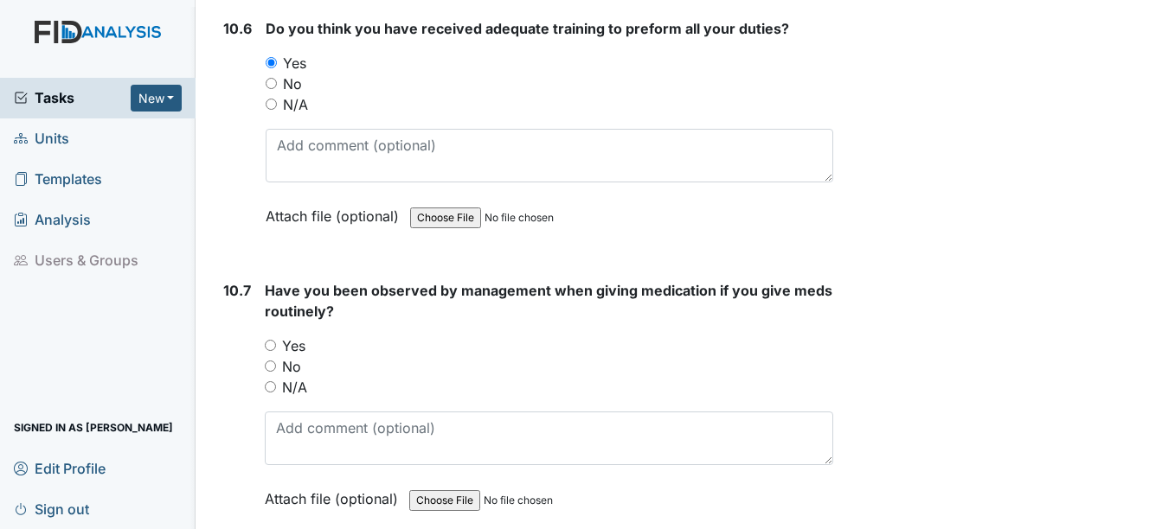
scroll to position [23356, 0]
click at [268, 343] on input "Yes" at bounding box center [270, 343] width 11 height 11
radio input "true"
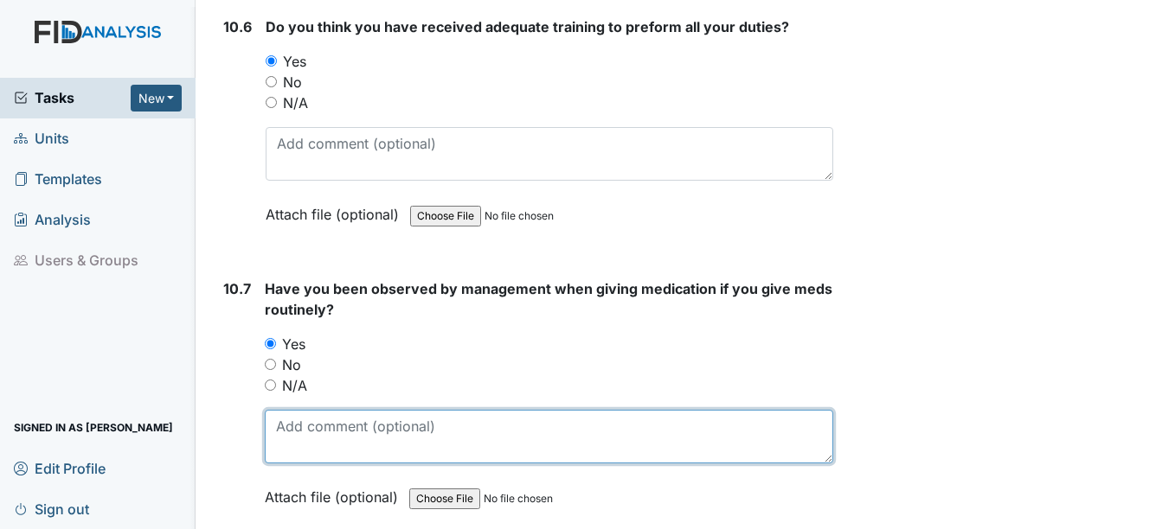
click at [292, 430] on textarea at bounding box center [548, 437] width 567 height 54
type textarea "Home manager, nurse"
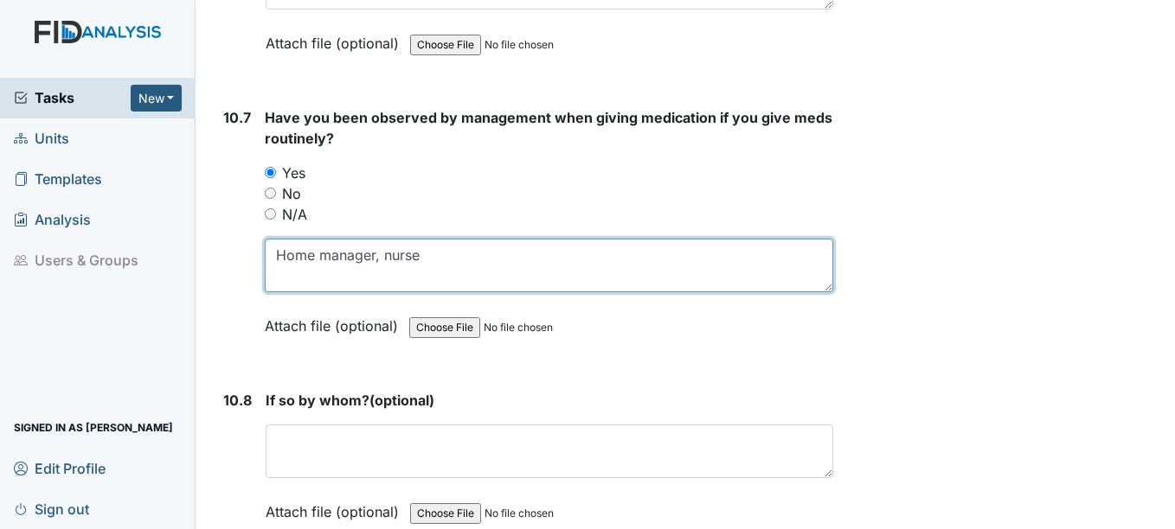
scroll to position [23529, 0]
drag, startPoint x: 434, startPoint y: 253, endPoint x: 261, endPoint y: 256, distance: 173.0
click at [261, 256] on div "10.7 Have you been observed by management when giving medication if you give me…" at bounding box center [524, 233] width 616 height 255
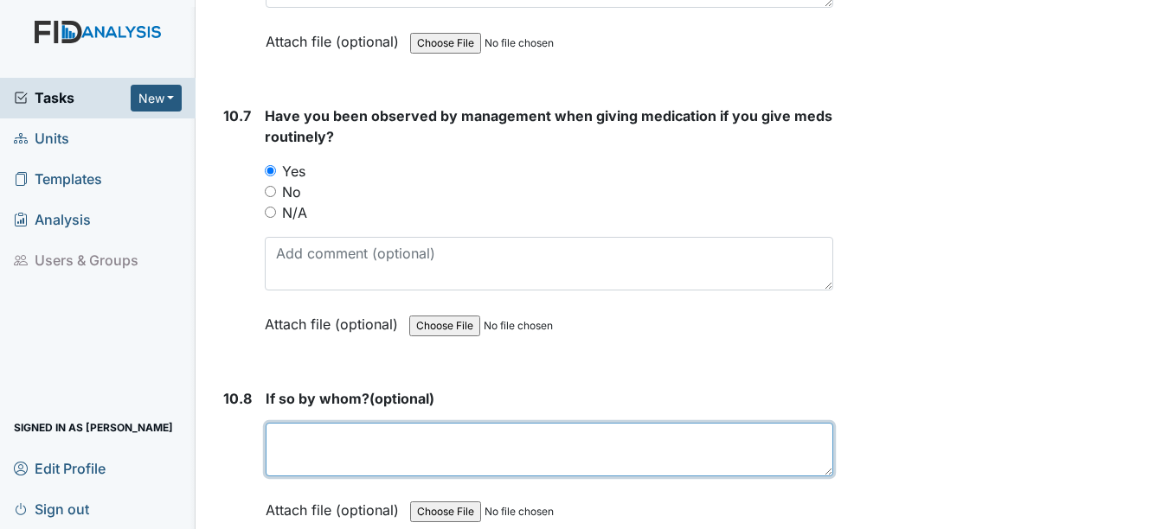
click at [284, 442] on textarea at bounding box center [549, 450] width 567 height 54
paste textarea "Home manager, nurse"
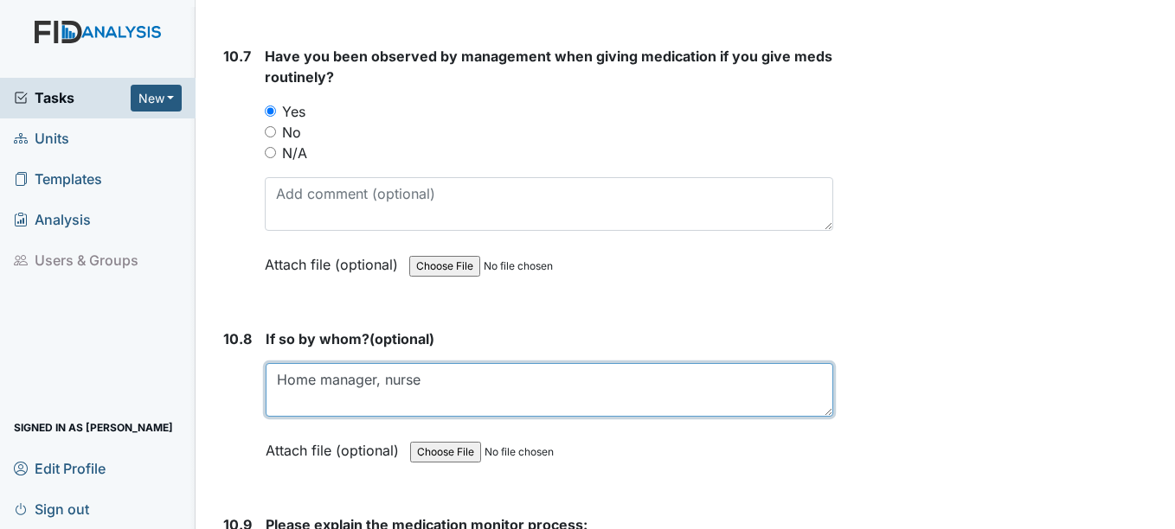
scroll to position [23702, 0]
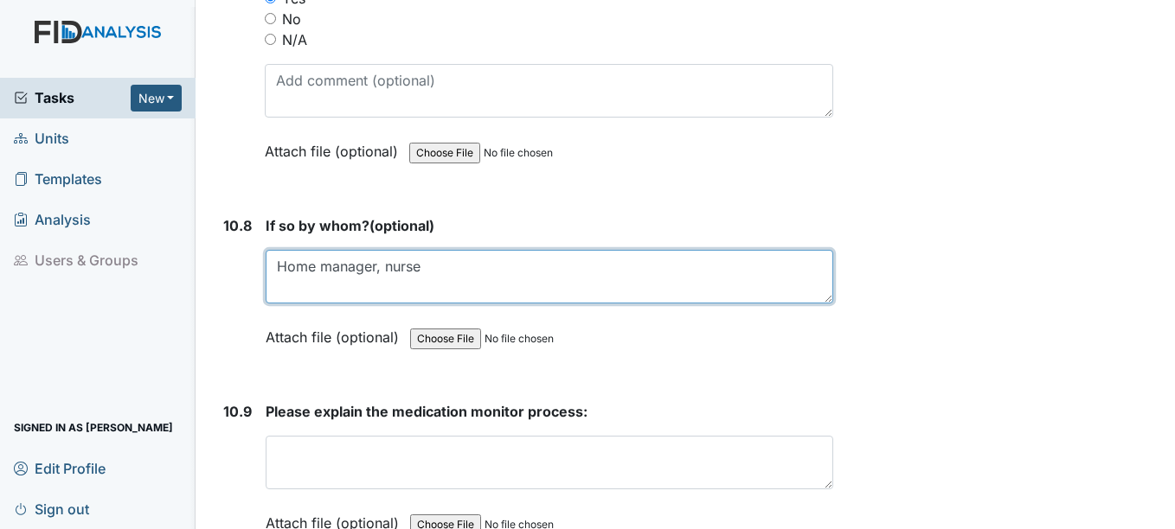
type textarea "Home manager, nurse"
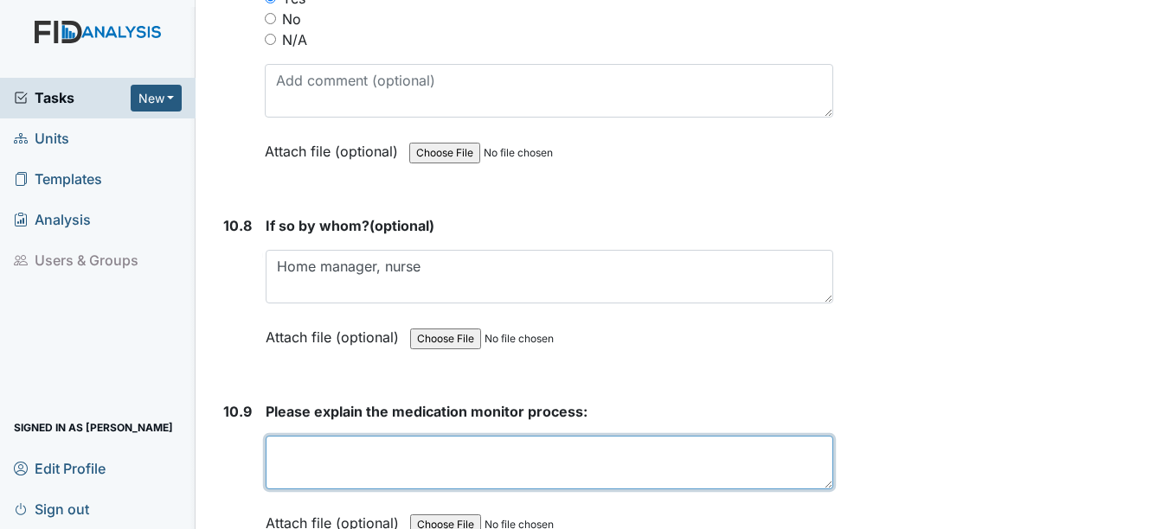
click at [343, 465] on textarea at bounding box center [549, 463] width 567 height 54
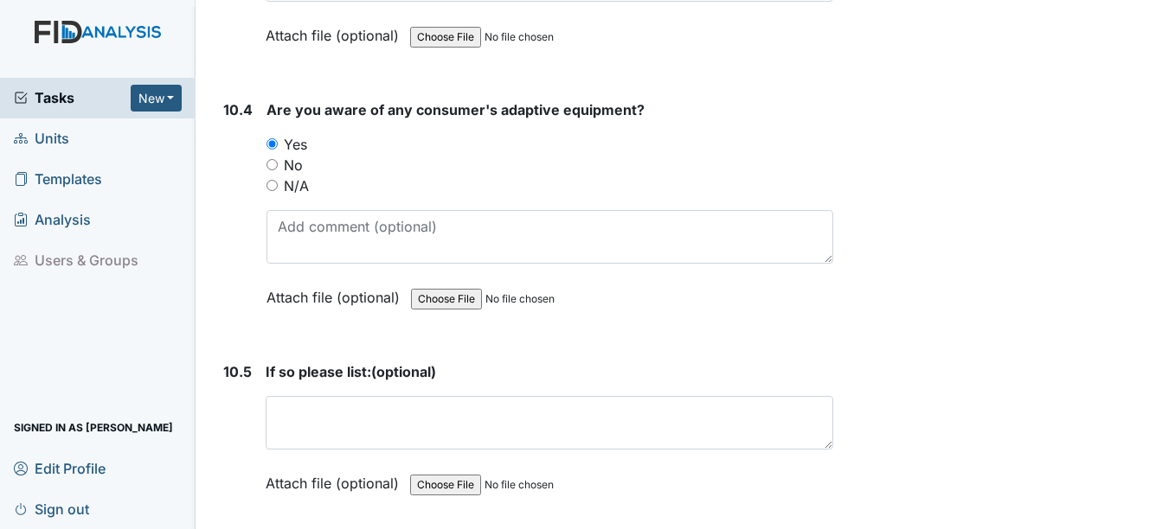
scroll to position [22855, 0]
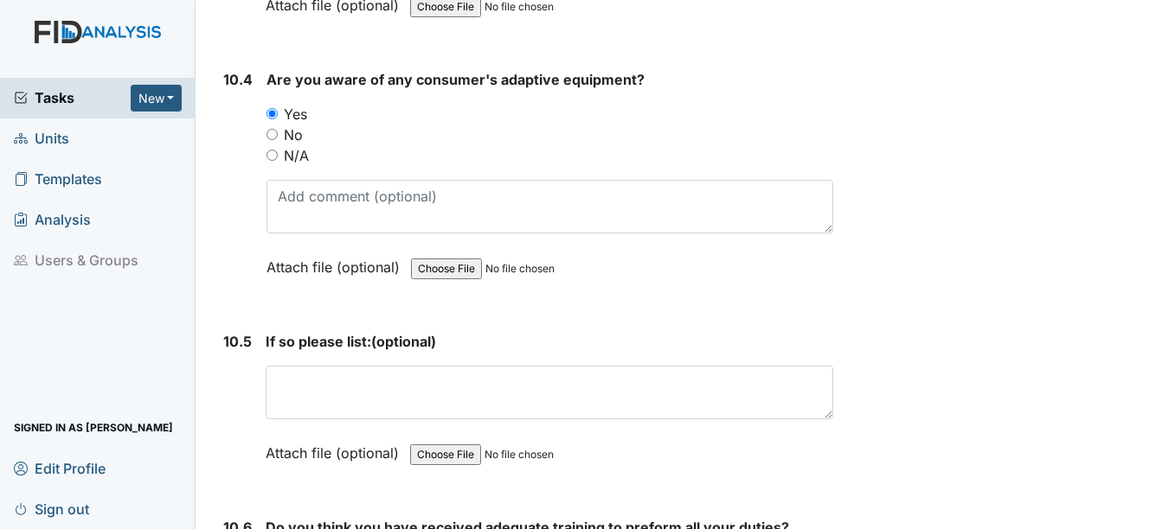
type textarea "right medication, dose, person, time, route, documentation"
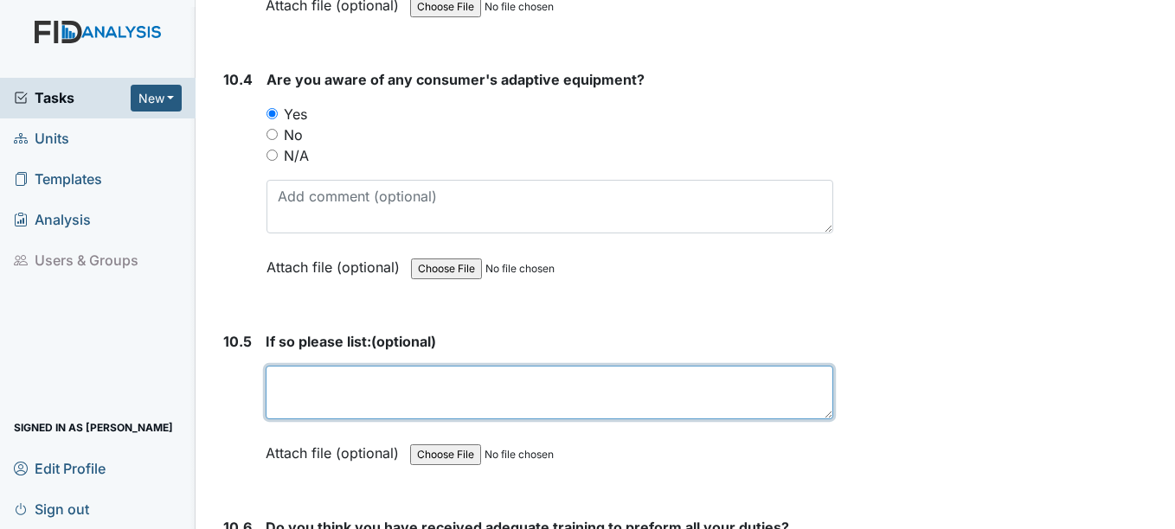
click at [329, 388] on textarea at bounding box center [549, 393] width 567 height 54
click at [332, 380] on textarea "RM eyegasses," at bounding box center [549, 393] width 567 height 54
click at [394, 382] on textarea "RM eyeglasses," at bounding box center [549, 393] width 567 height 54
click at [450, 381] on textarea "RM eyeglasses, BD plateguard, pretre spoon" at bounding box center [549, 393] width 567 height 54
click at [503, 383] on textarea "RM eyeglasses, BD Plate guard, pretre spoon" at bounding box center [549, 393] width 567 height 54
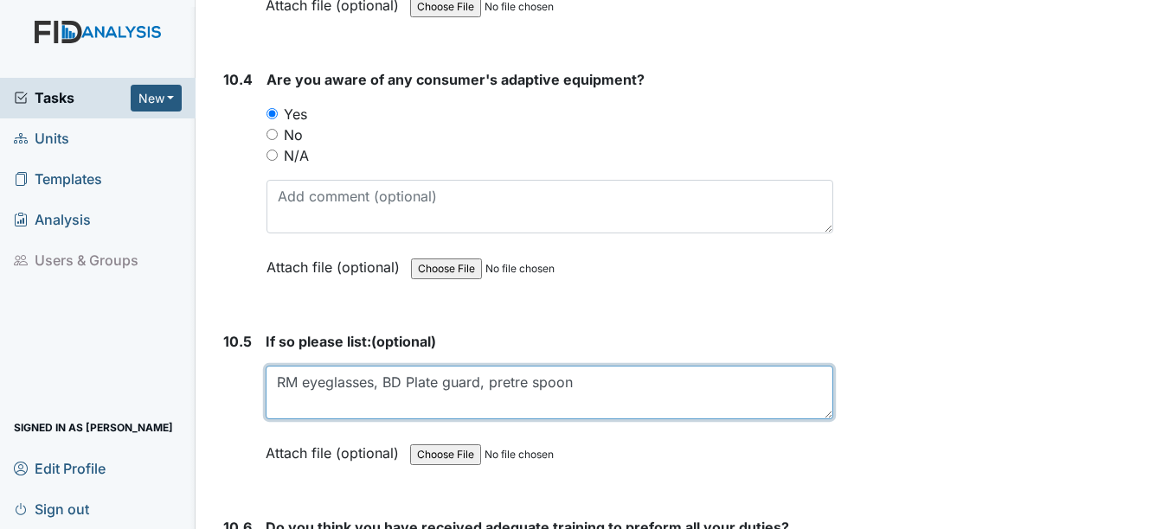
drag, startPoint x: 503, startPoint y: 381, endPoint x: 587, endPoint y: 383, distance: 83.9
click at [587, 385] on textarea "RM eyeglasses, BD Plate guard, pretre spoon" at bounding box center [549, 393] width 567 height 54
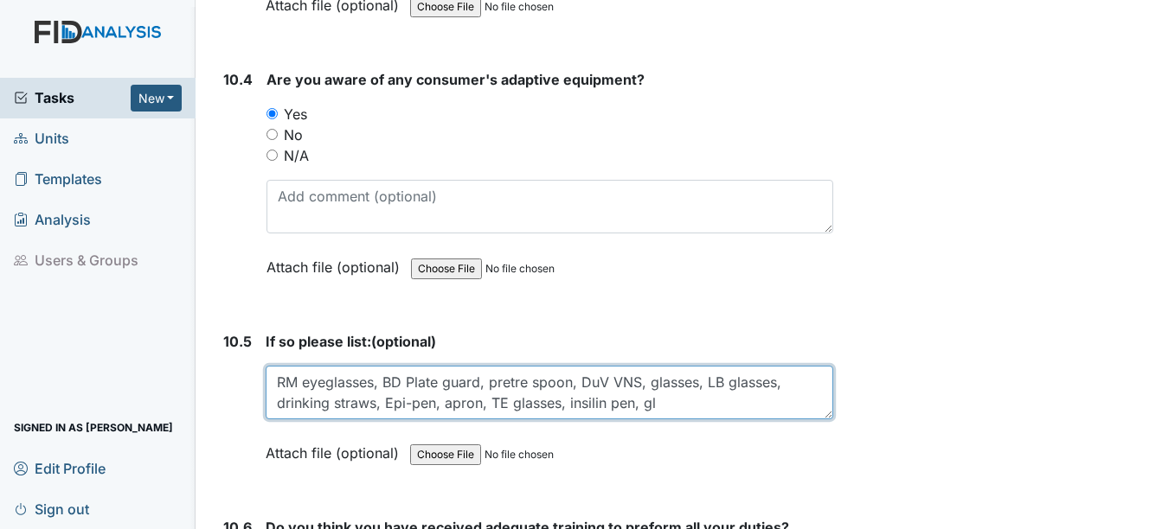
click at [589, 383] on textarea "RM eyeglasses, BD Plate guard, pretre spoon, DuV VNS, glasses, LB glasses, drin…" at bounding box center [549, 393] width 567 height 54
click at [589, 383] on textarea "RM eyeglasses, BD Plate guard, pretre spoon, DouV VNS, glasses, LB glasses, dri…" at bounding box center [549, 393] width 567 height 54
click at [580, 403] on textarea "RM eyeglasses, BD Plate guard, pretre spoon, DV VNS, glasses, LB glasses, drink…" at bounding box center [549, 393] width 567 height 54
click at [671, 406] on textarea "RM eyeglasses, BD Plate guard, pretre spoon, DV VNS, glasses, LB glasses, drink…" at bounding box center [549, 393] width 567 height 54
drag, startPoint x: 671, startPoint y: 406, endPoint x: 740, endPoint y: 408, distance: 68.4
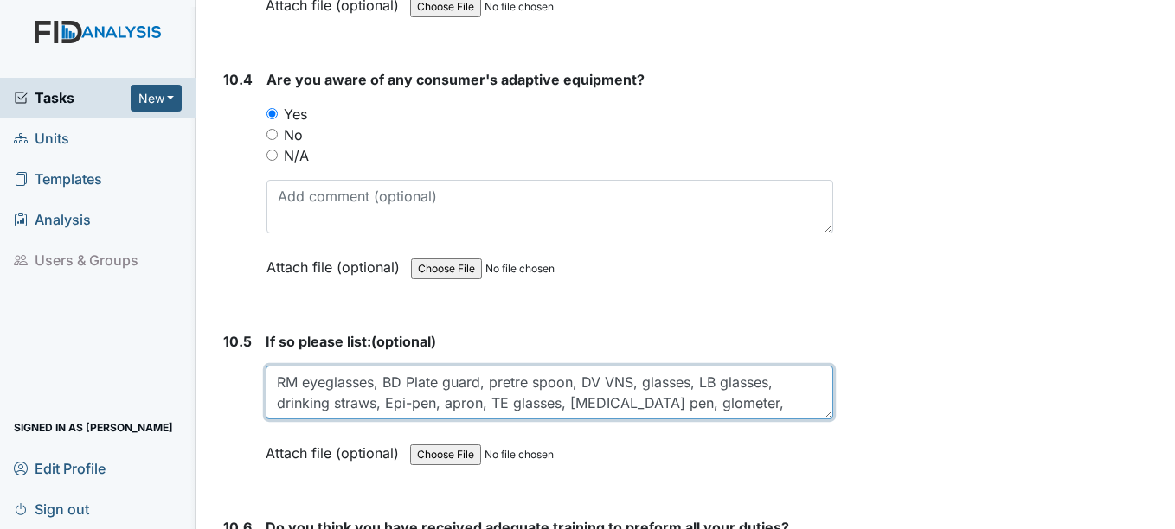
click at [740, 408] on textarea "RM eyeglasses, BD Plate guard, pretre spoon, DV VNS, glasses, LB glasses, drink…" at bounding box center [549, 393] width 567 height 54
click at [688, 401] on textarea "RM eyeglasses, BD Plate guard, pretre spoon, DV VNS, glasses, LB glasses, drink…" at bounding box center [549, 393] width 567 height 54
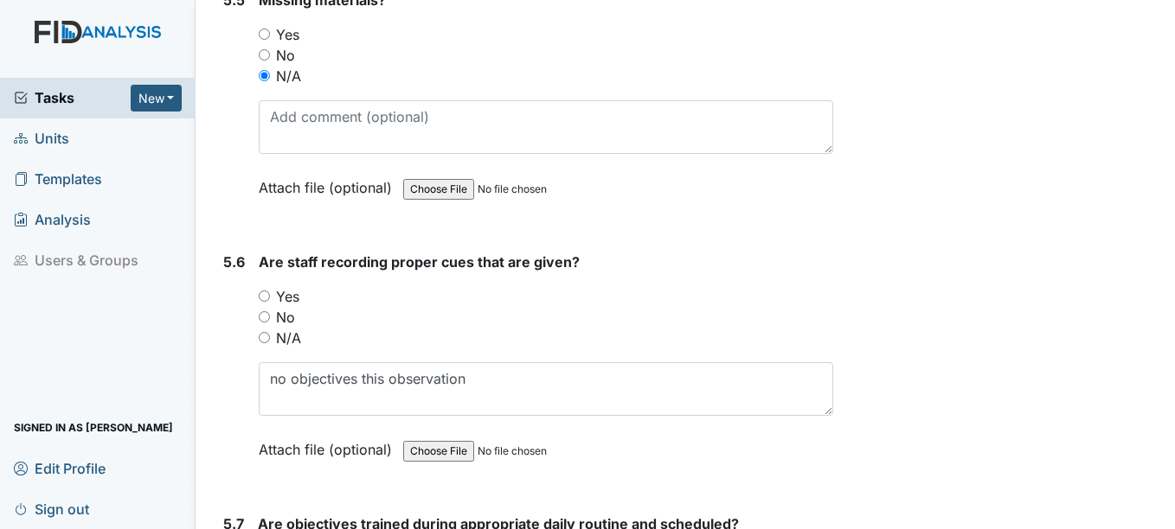
scroll to position [10312, 0]
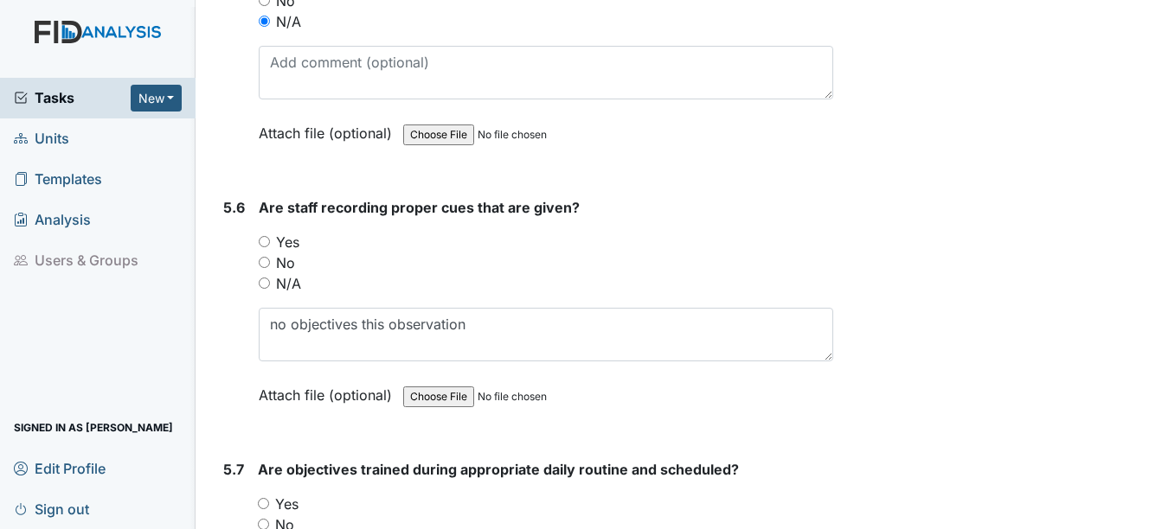
type textarea "RM eyeglasses, BD Plate guard, pretre spoon, DV VNS, glasses, LB glasses, drink…"
click at [261, 282] on input "N/A" at bounding box center [264, 283] width 11 height 11
radio input "true"
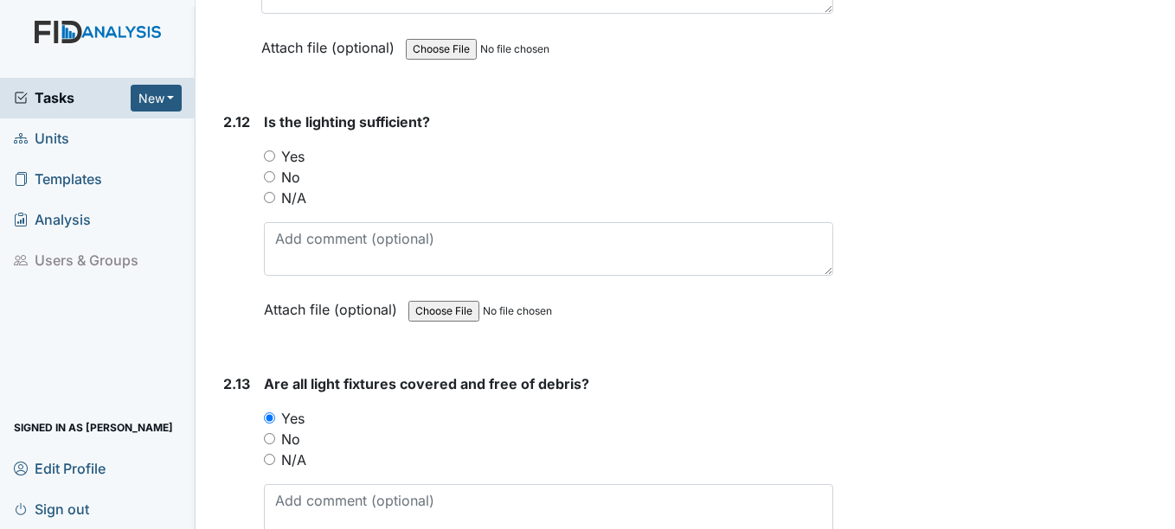
scroll to position [4430, 0]
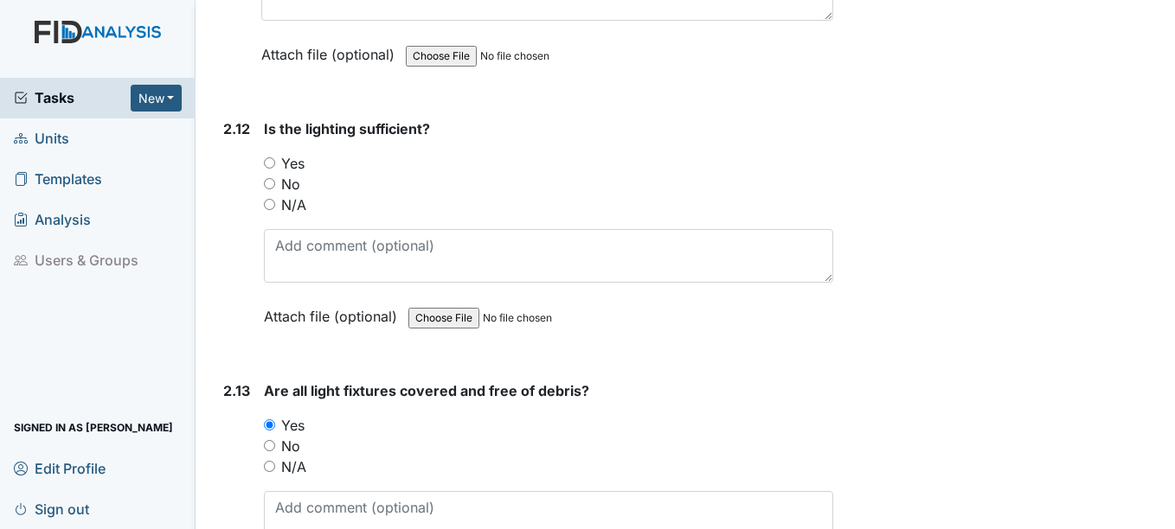
click at [269, 161] on input "Yes" at bounding box center [269, 162] width 11 height 11
radio input "true"
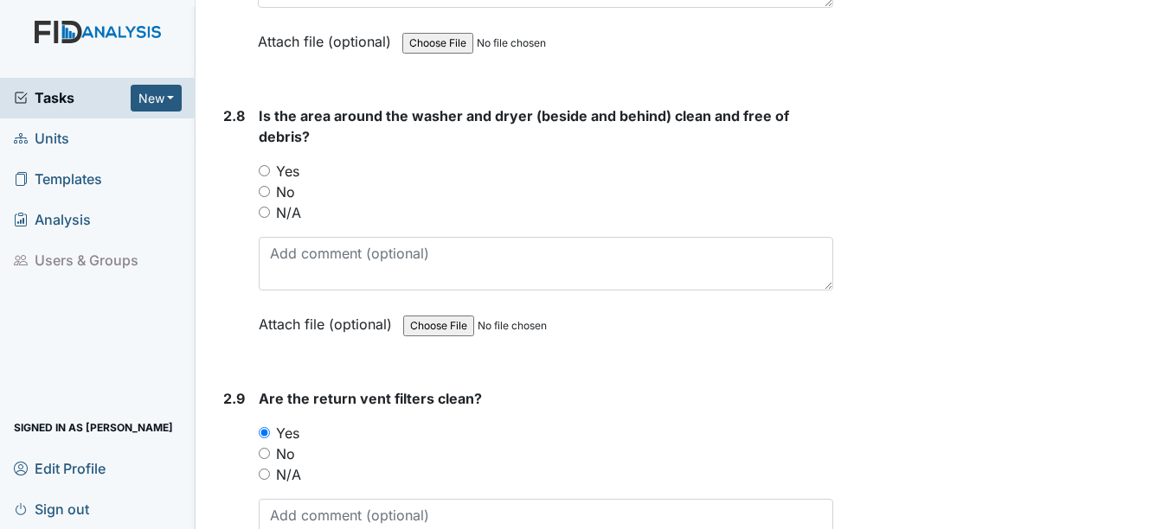
scroll to position [3392, 0]
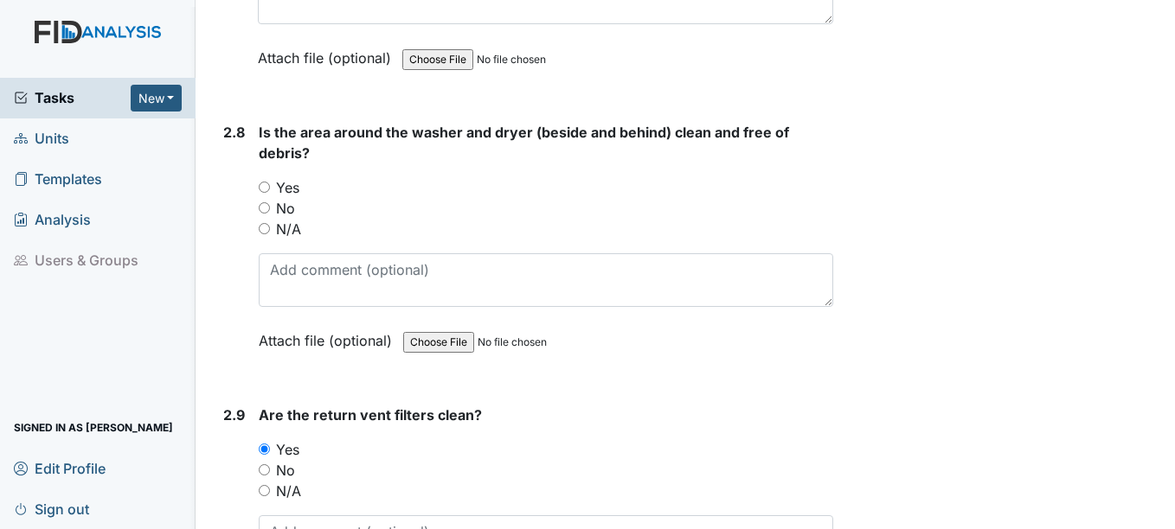
click at [266, 188] on input "Yes" at bounding box center [264, 187] width 11 height 11
radio input "true"
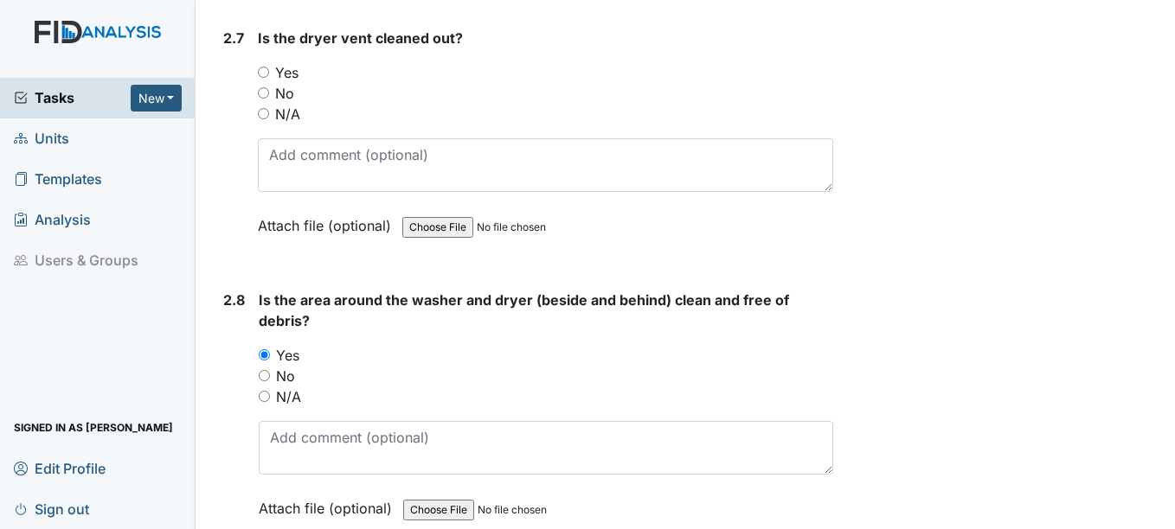
scroll to position [3219, 0]
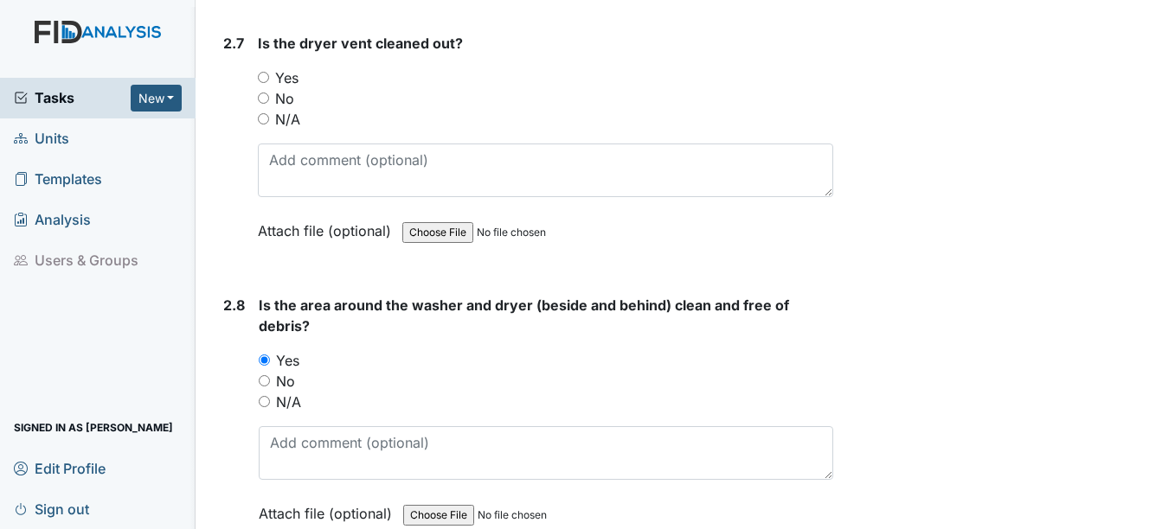
click at [266, 73] on input "Yes" at bounding box center [263, 77] width 11 height 11
radio input "true"
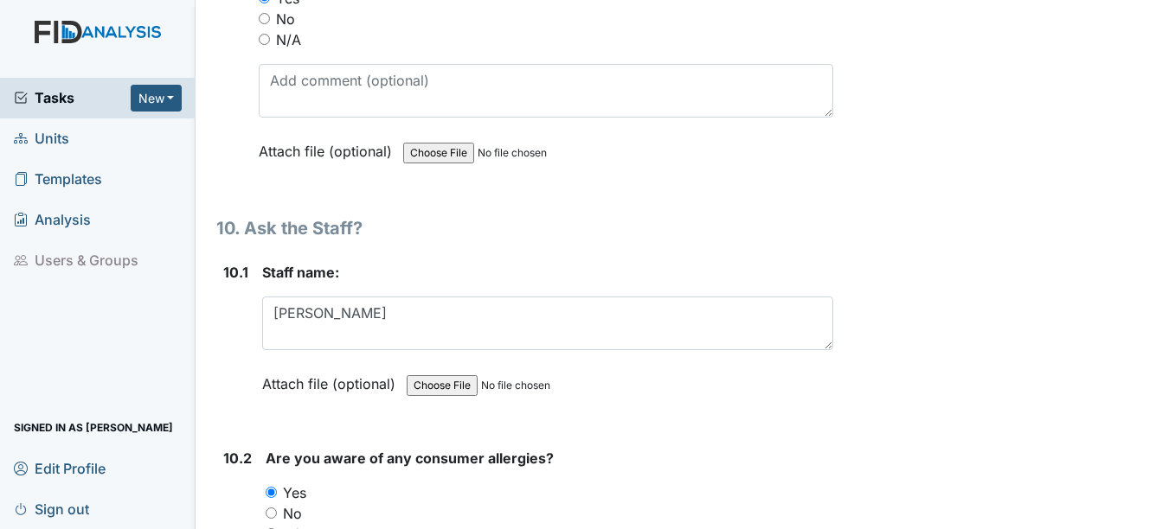
scroll to position [22058, 0]
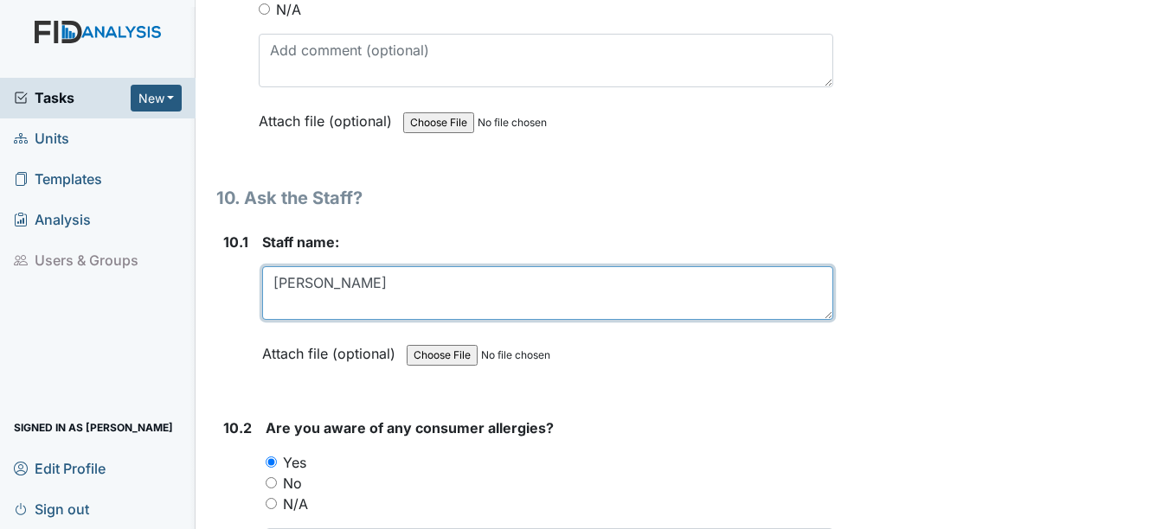
click at [415, 288] on textarea "[PERSON_NAME]" at bounding box center [547, 293] width 570 height 54
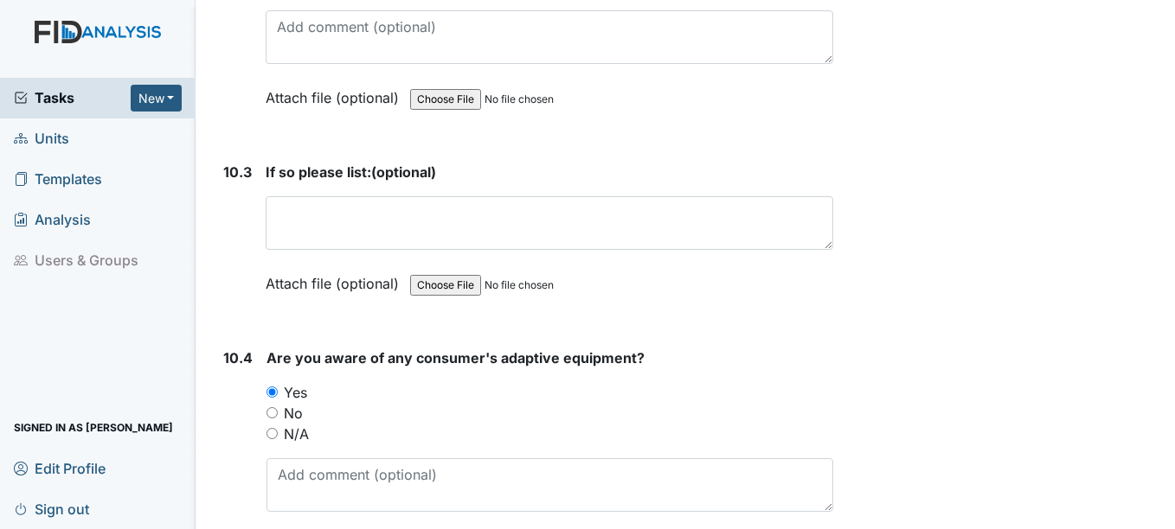
scroll to position [22577, 0]
type textarea "[PERSON_NAME] med tech, [PERSON_NAME] med monitor"
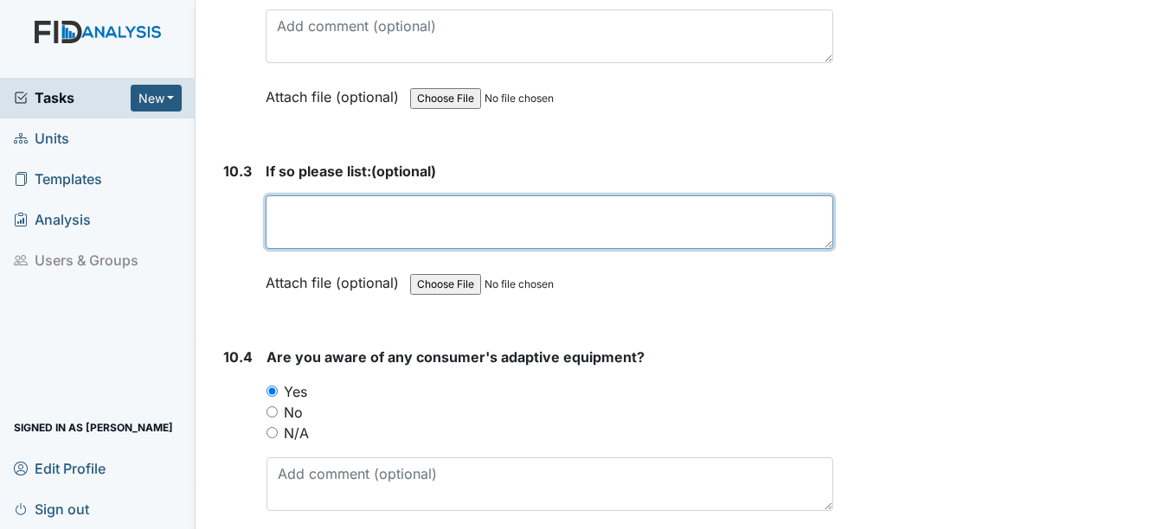
click at [294, 222] on textarea at bounding box center [549, 222] width 567 height 54
click at [434, 212] on textarea "LB seafood, [MEDICAL_DATA], [MEDICAL_DATA]," at bounding box center [549, 222] width 567 height 54
click at [497, 211] on textarea "LB seafood, [MEDICAL_DATA], [MEDICAL_DATA]," at bounding box center [549, 222] width 567 height 54
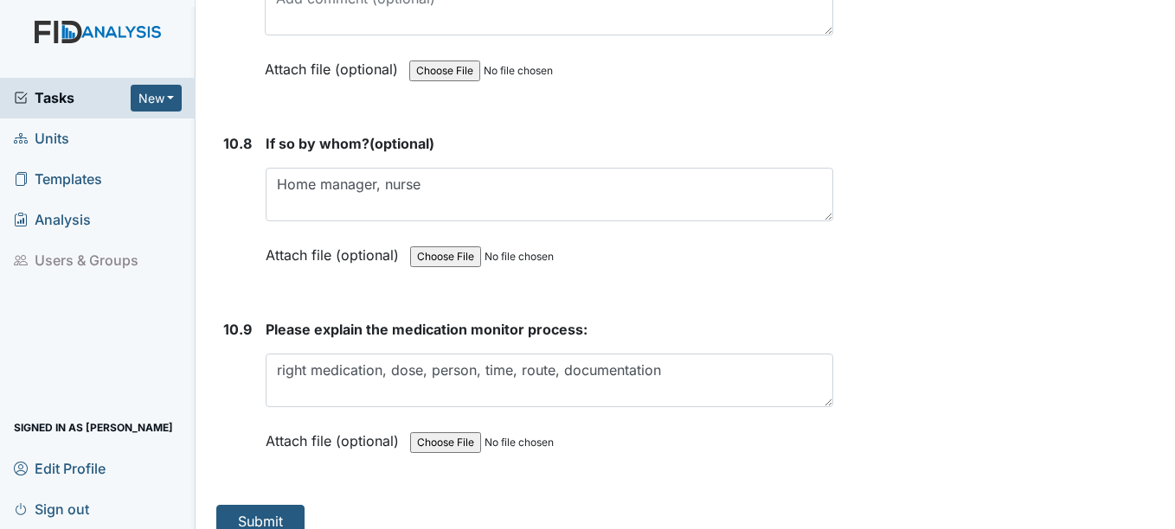
scroll to position [23807, 0]
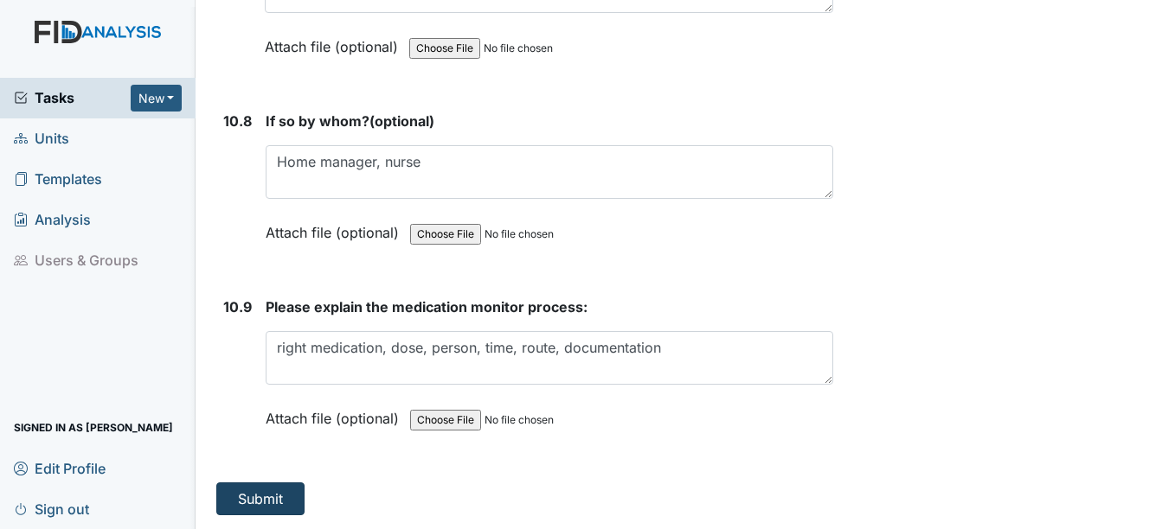
type textarea "LB seafood, [MEDICAL_DATA], [MEDICAL_DATA], TE [MEDICAL_DATA] causes [MEDICAL_D…"
click at [273, 495] on button "Submit" at bounding box center [260, 499] width 88 height 33
